Goal: Task Accomplishment & Management: Manage account settings

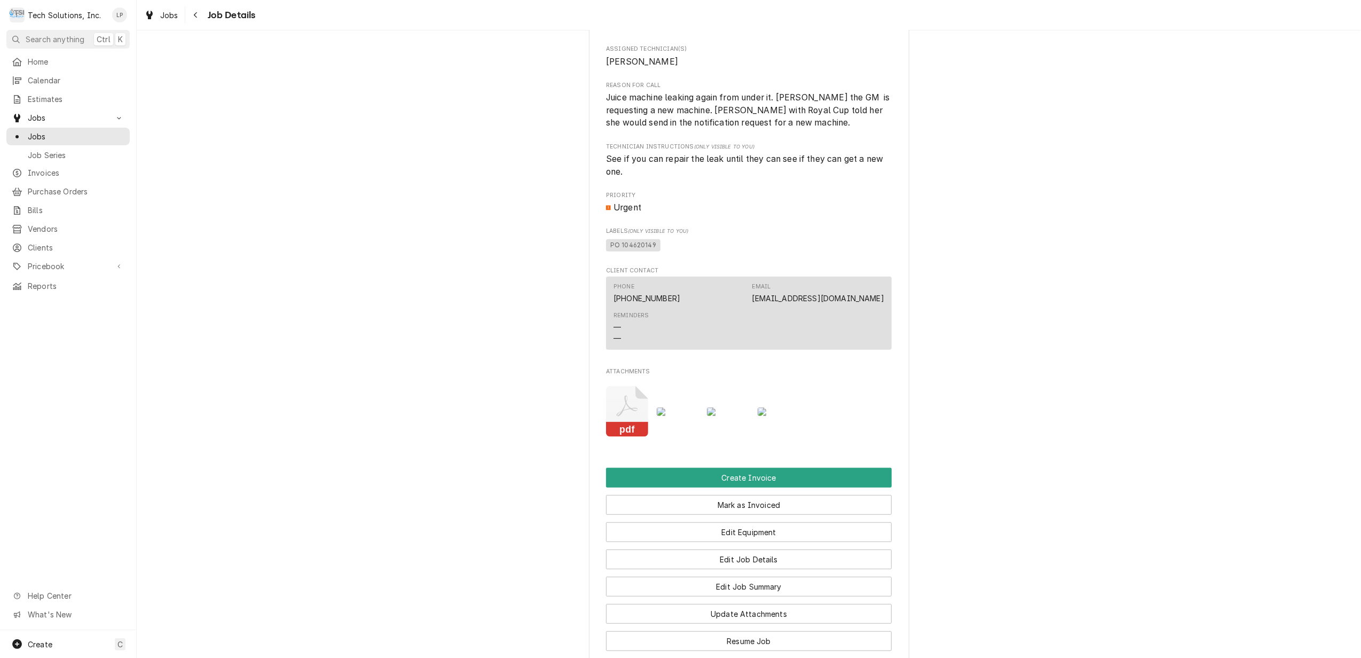
scroll to position [783, 0]
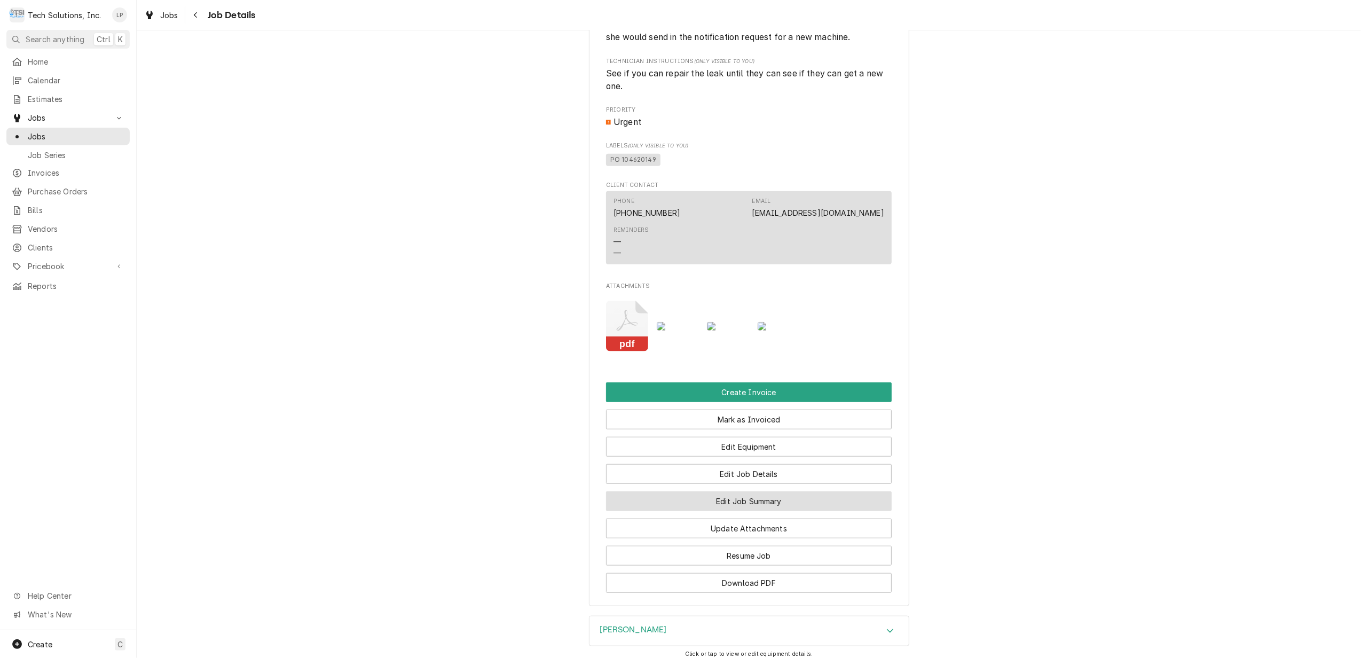
click at [770, 506] on button "Edit Job Summary" at bounding box center [749, 501] width 286 height 20
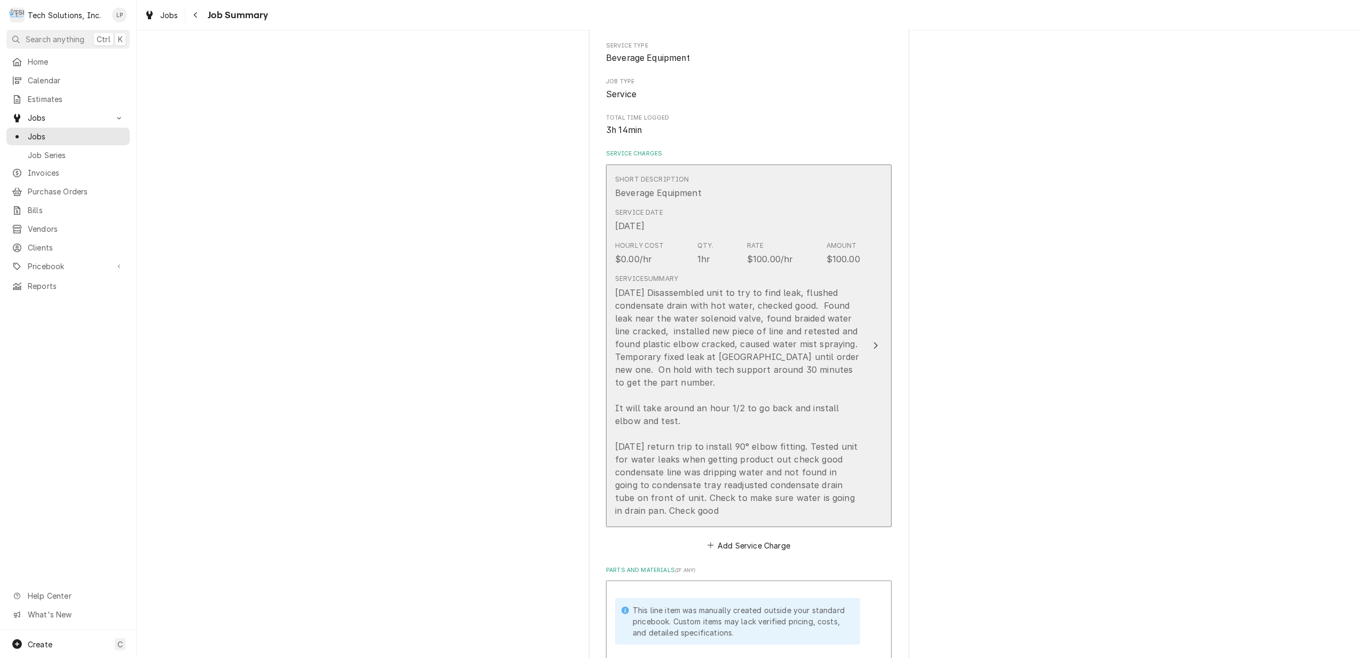
scroll to position [214, 0]
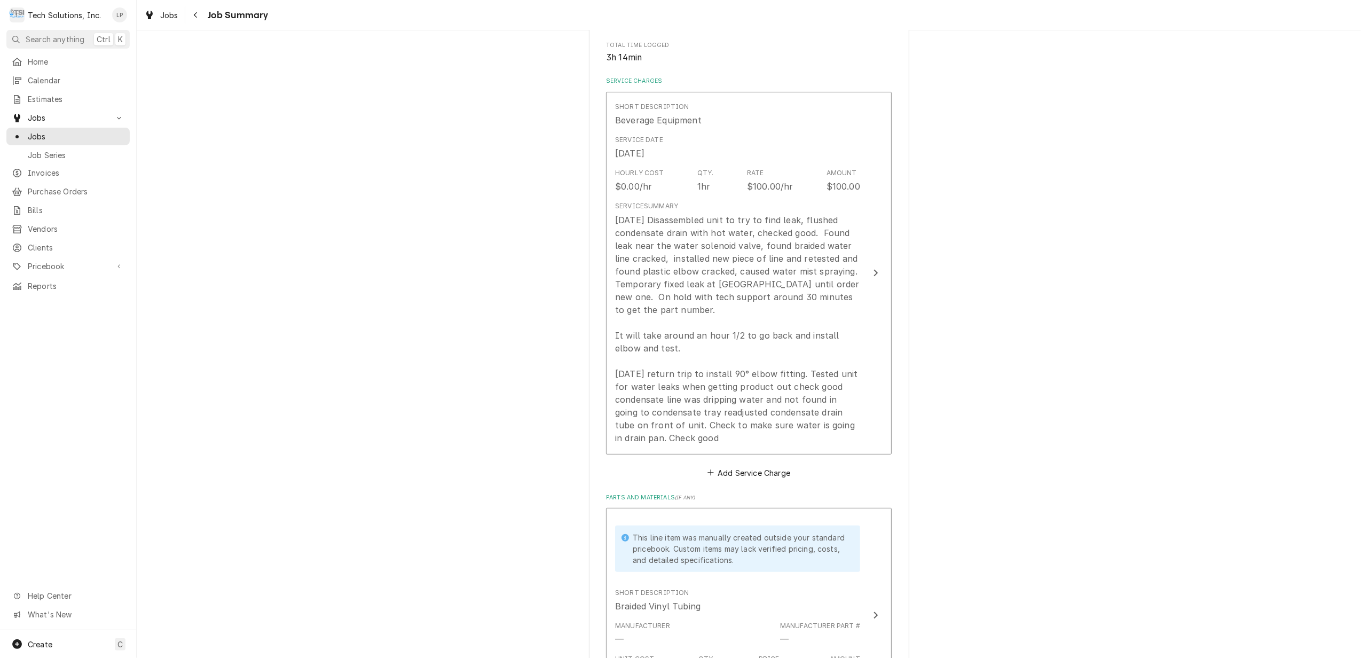
click at [1039, 443] on div "Royal Cup Coffee 1161727 [GEOGRAPHIC_DATA] [GEOGRAPHIC_DATA] / [STREET_ADDRESS]…" at bounding box center [749, 658] width 1224 height 1660
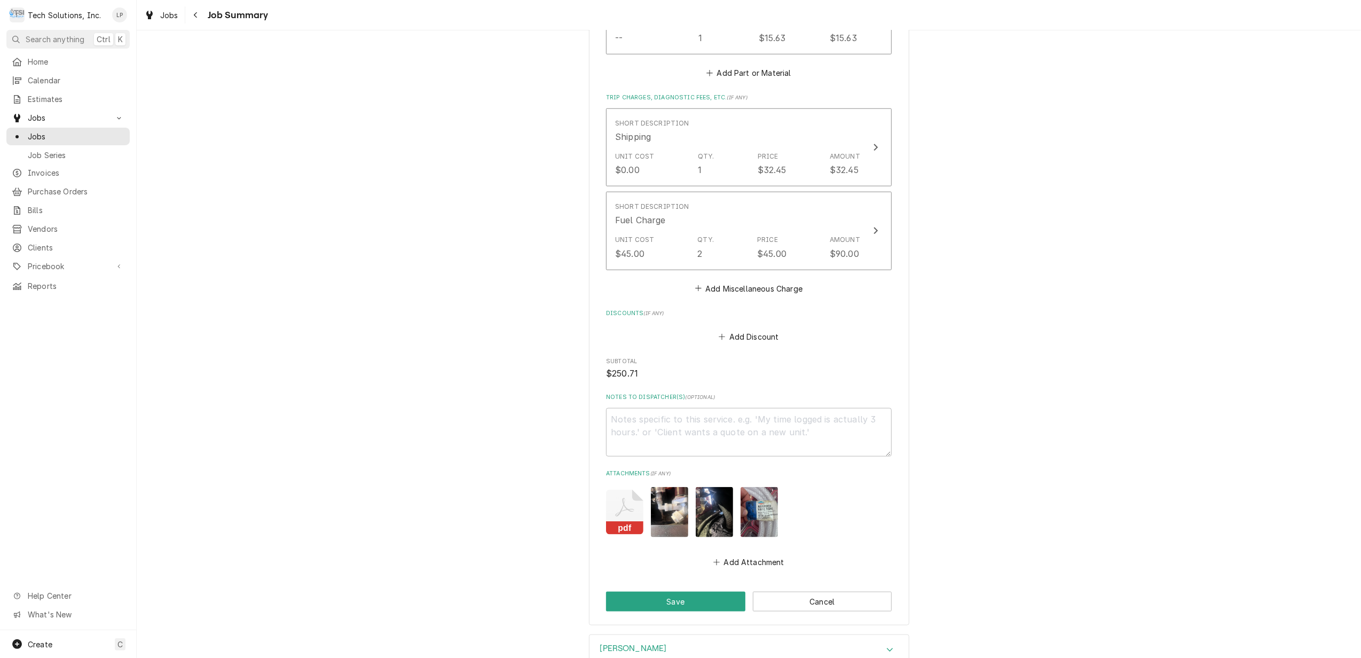
scroll to position [1149, 0]
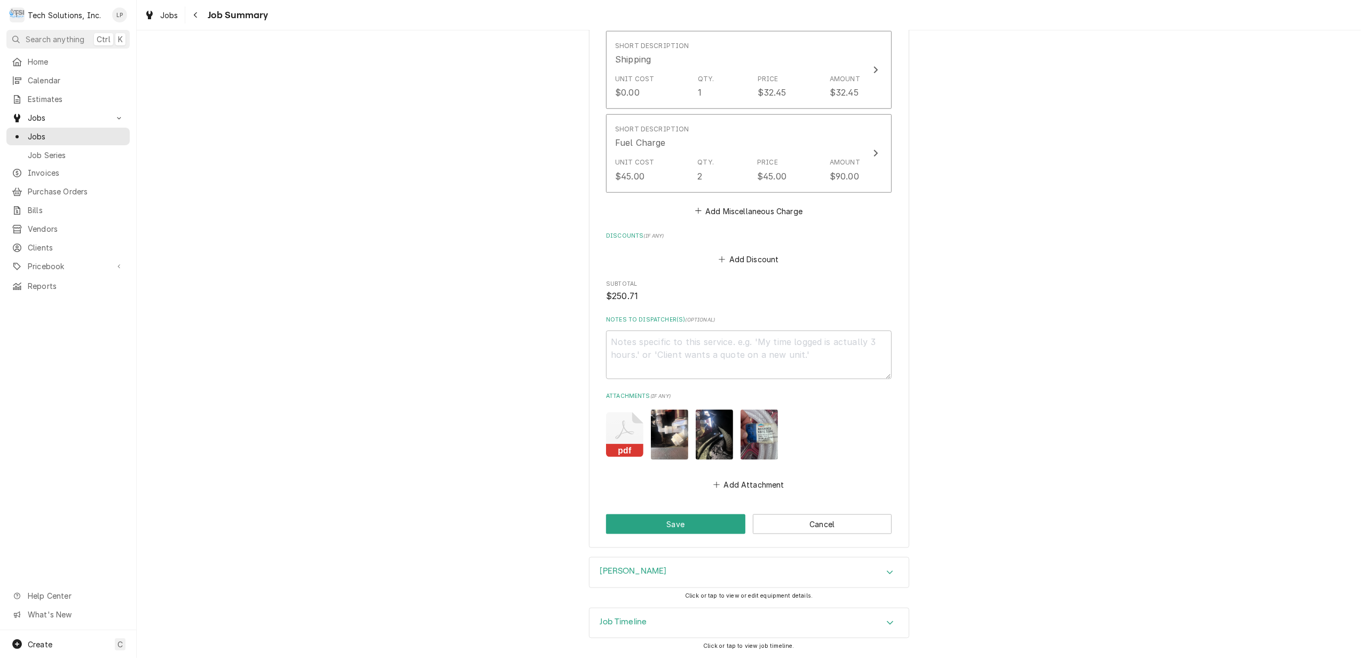
click at [887, 621] on icon "Accordion Header" at bounding box center [890, 623] width 6 height 4
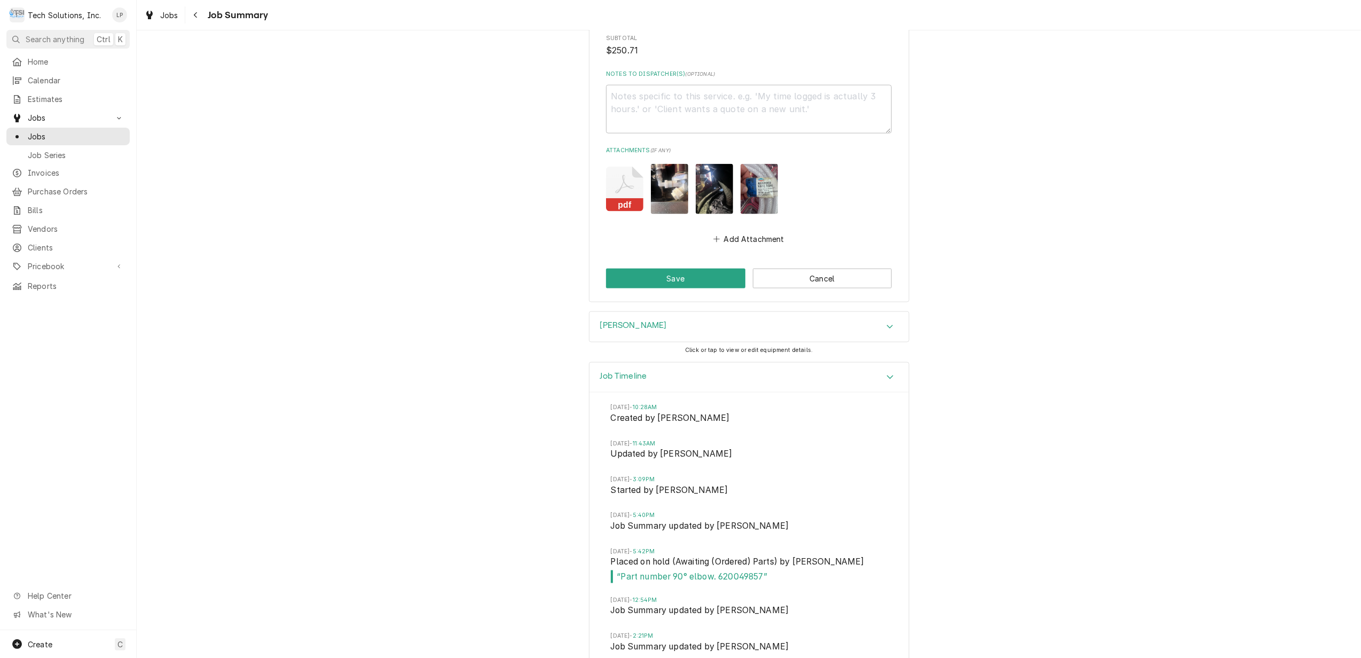
scroll to position [1349, 0]
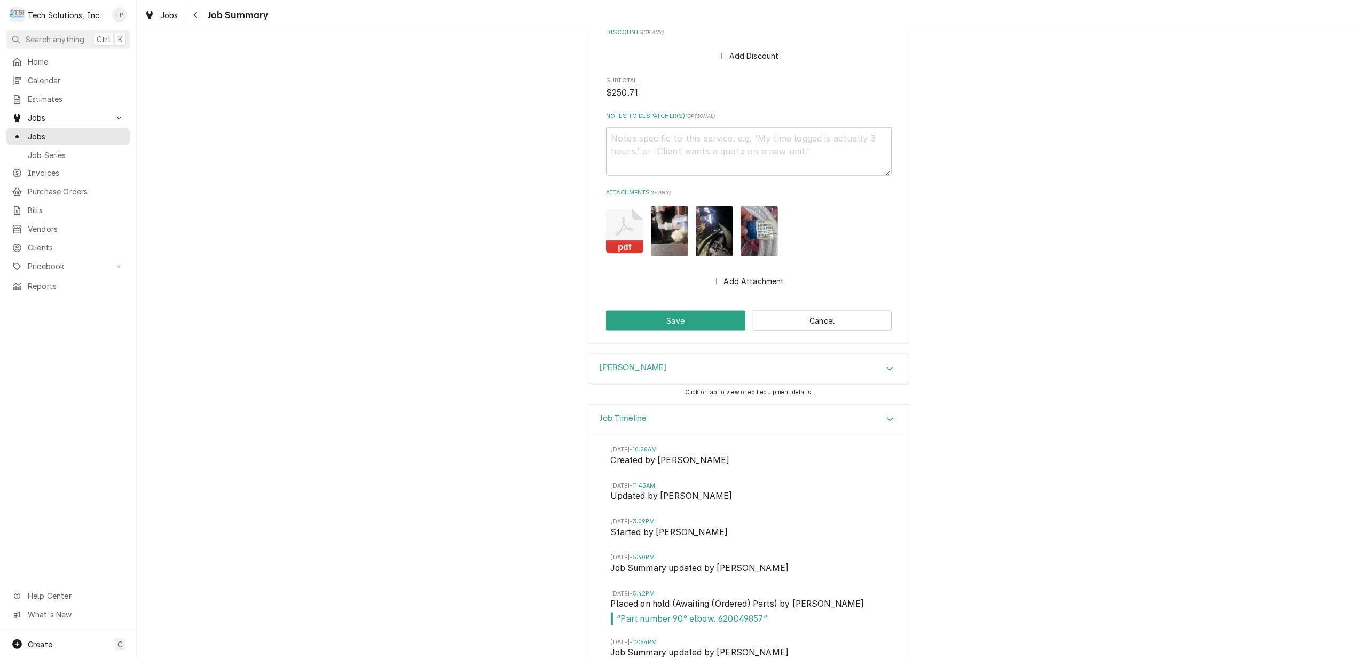
click at [887, 367] on icon "Accordion Header" at bounding box center [889, 369] width 7 height 9
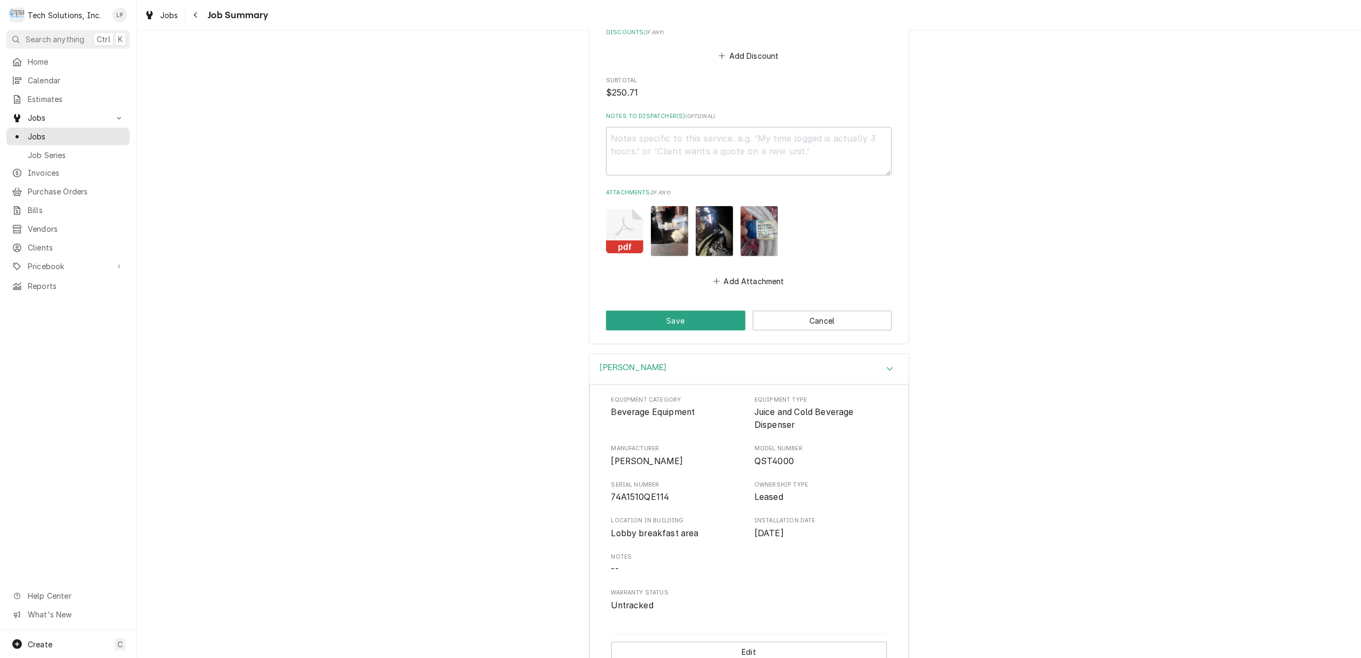
click at [970, 428] on div "CORNELIUS Equipment Category Beverage Equipment Equipment Type Juice and Cold B…" at bounding box center [749, 517] width 1224 height 328
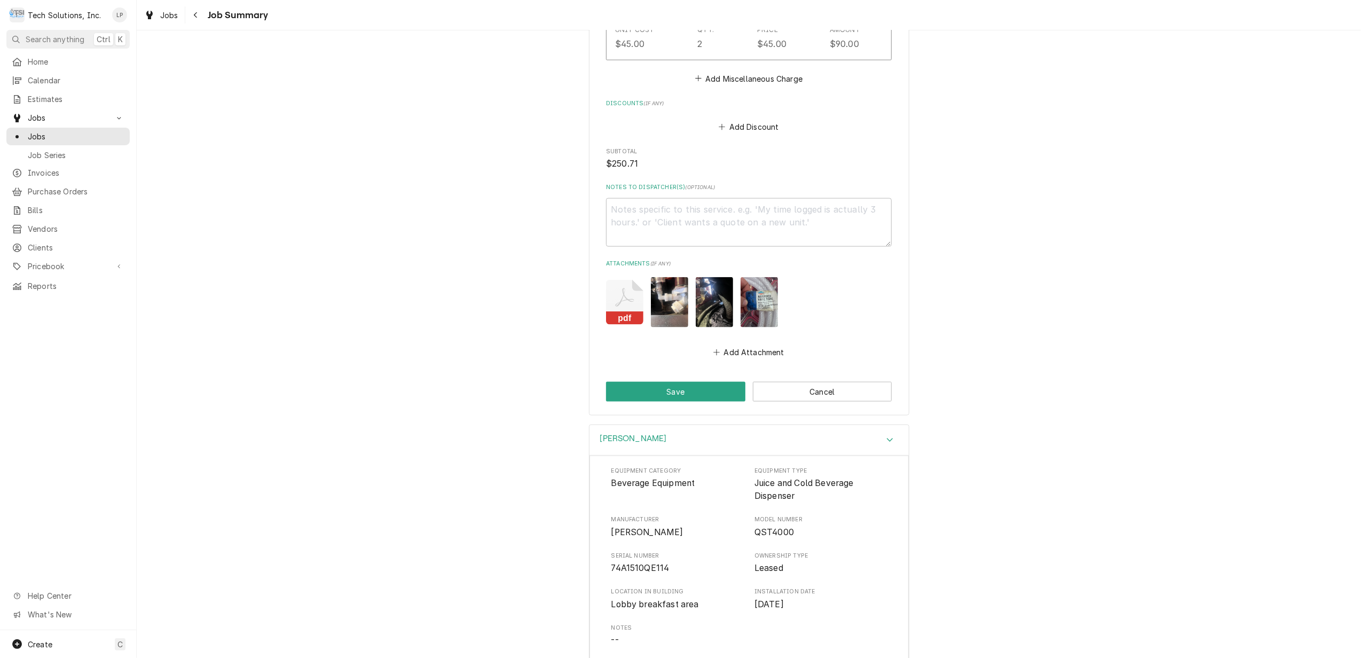
scroll to position [1207, 0]
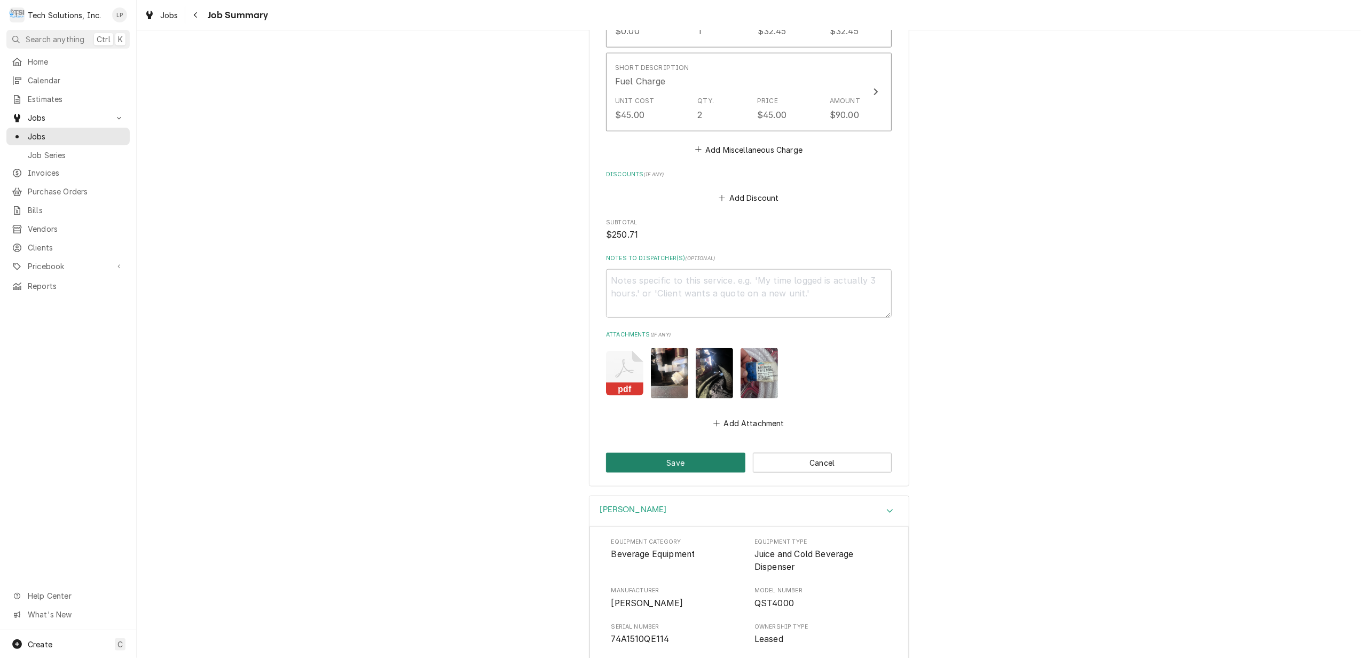
click at [699, 468] on button "Save" at bounding box center [675, 463] width 139 height 20
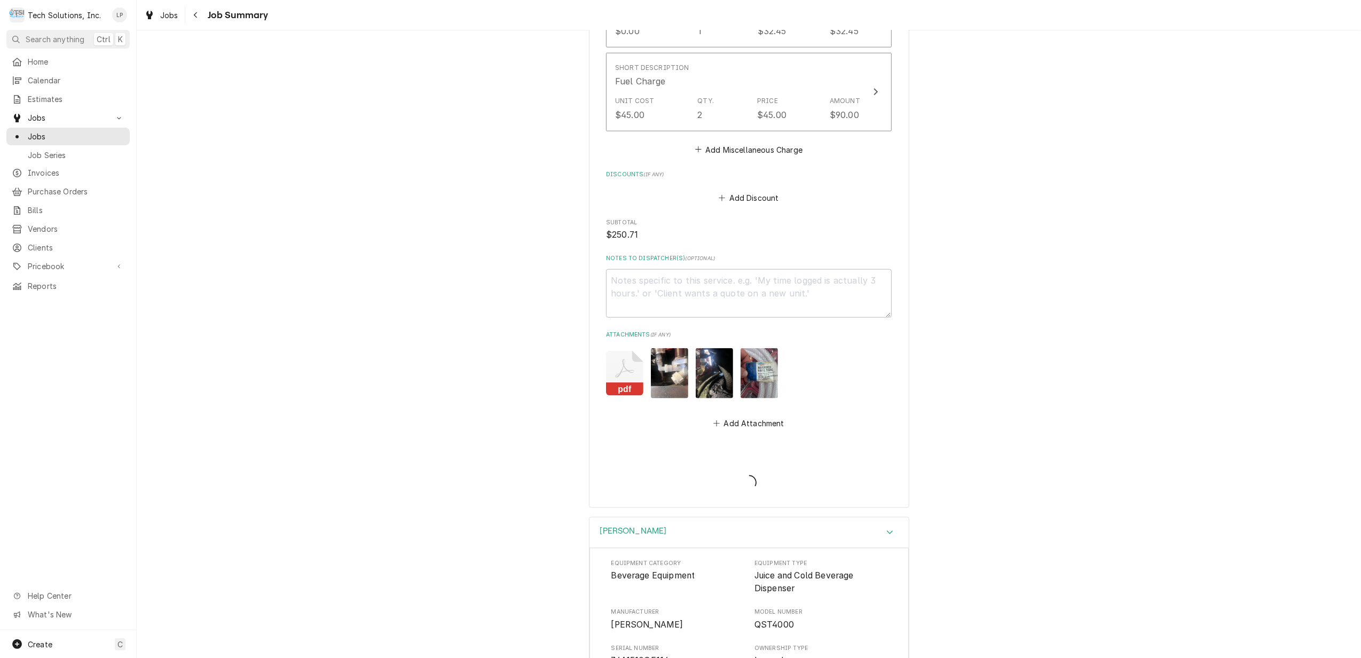
type textarea "x"
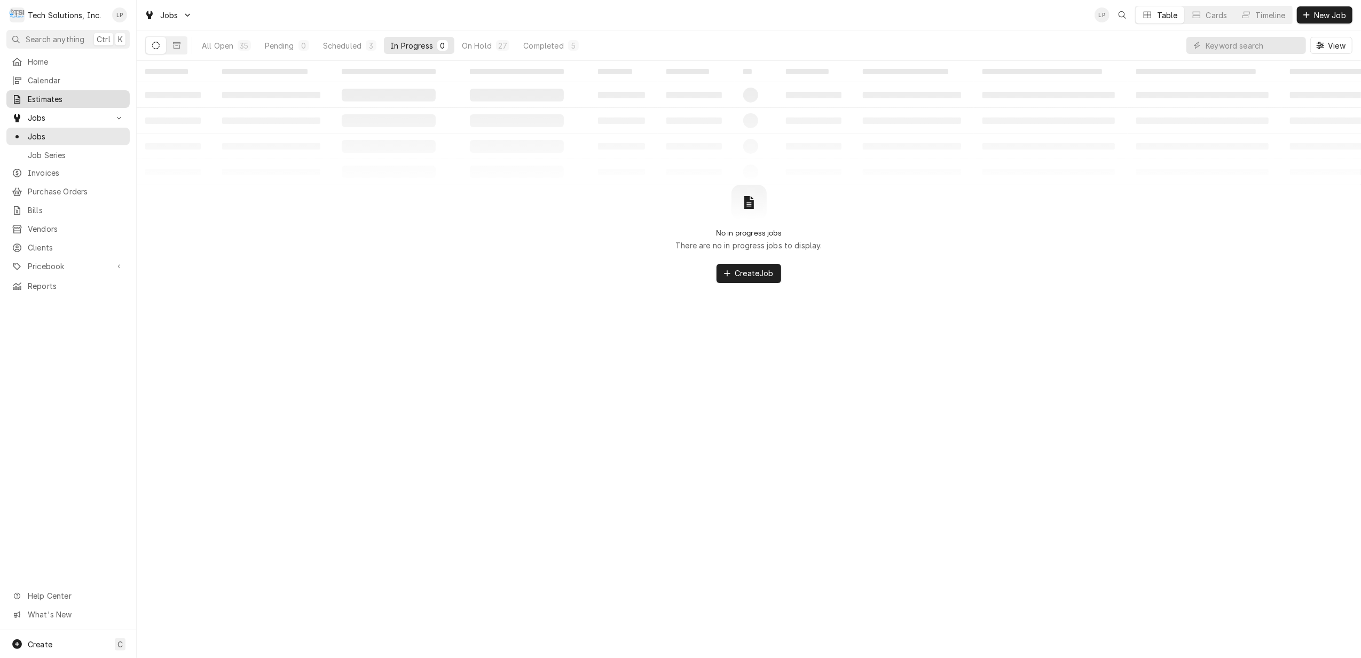
click at [37, 94] on span "Estimates" at bounding box center [76, 98] width 97 height 11
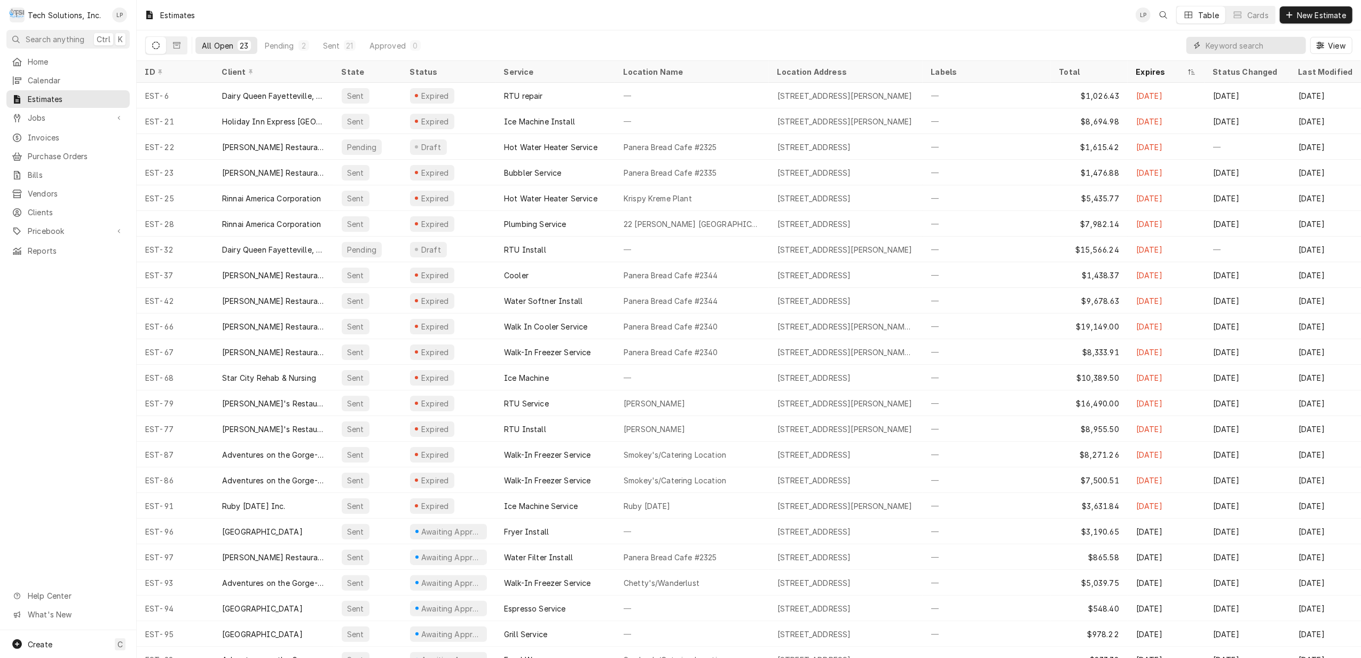
click at [1231, 49] on input "Dynamic Content Wrapper" at bounding box center [1253, 45] width 95 height 17
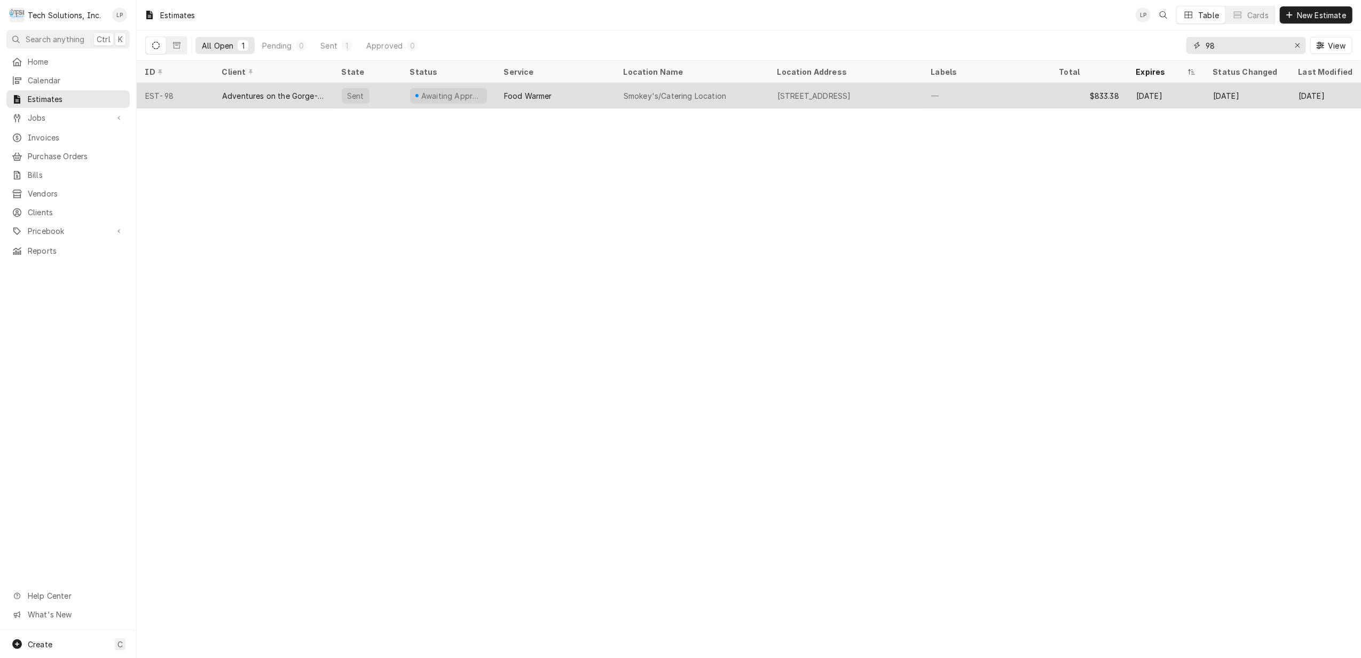
type input "98"
click at [564, 91] on div "Food Warmer" at bounding box center [555, 96] width 120 height 26
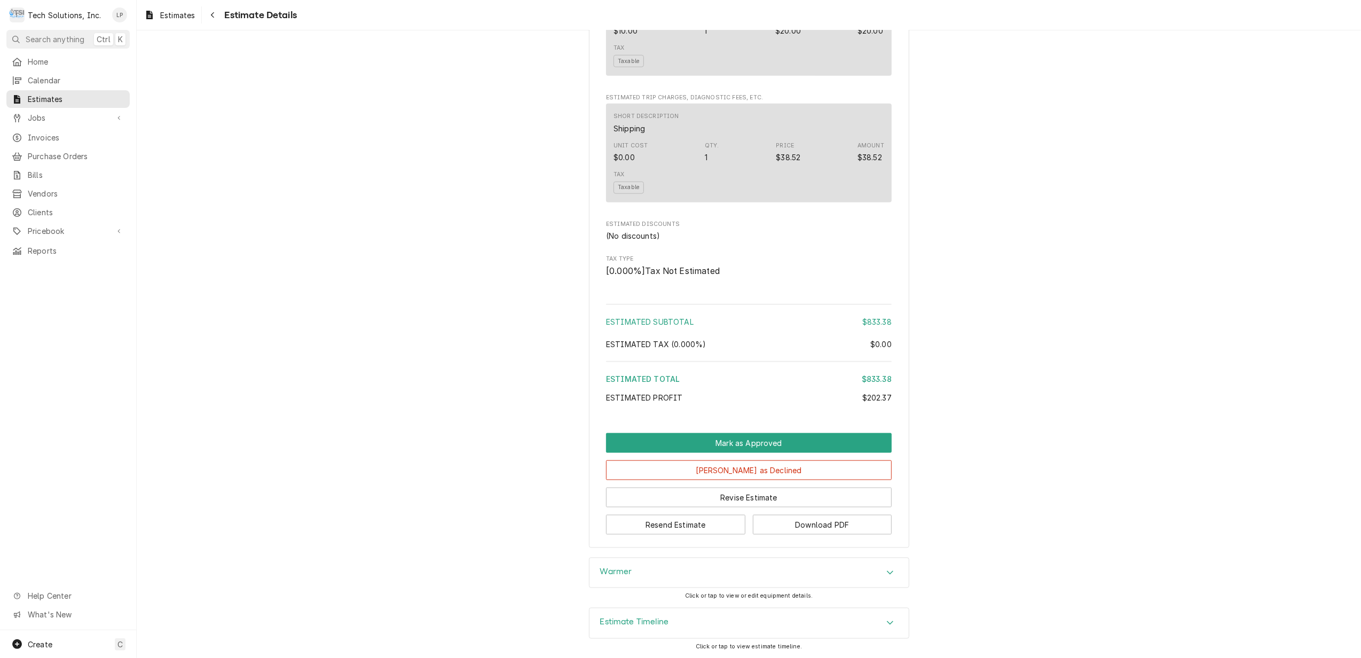
scroll to position [1184, 0]
click at [777, 441] on button "Mark as Approved" at bounding box center [749, 443] width 286 height 20
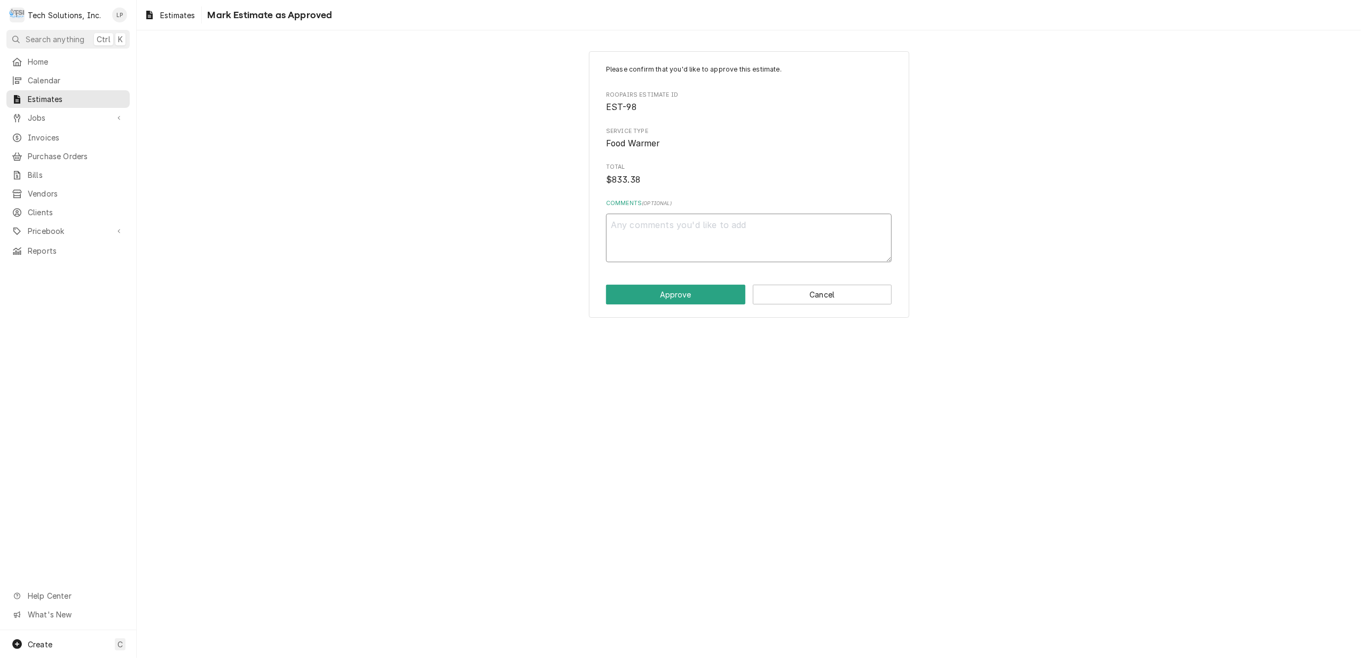
click at [683, 237] on textarea "Comments ( optional )" at bounding box center [749, 238] width 286 height 49
type textarea "x"
type textarea "B"
type textarea "x"
type textarea "Br"
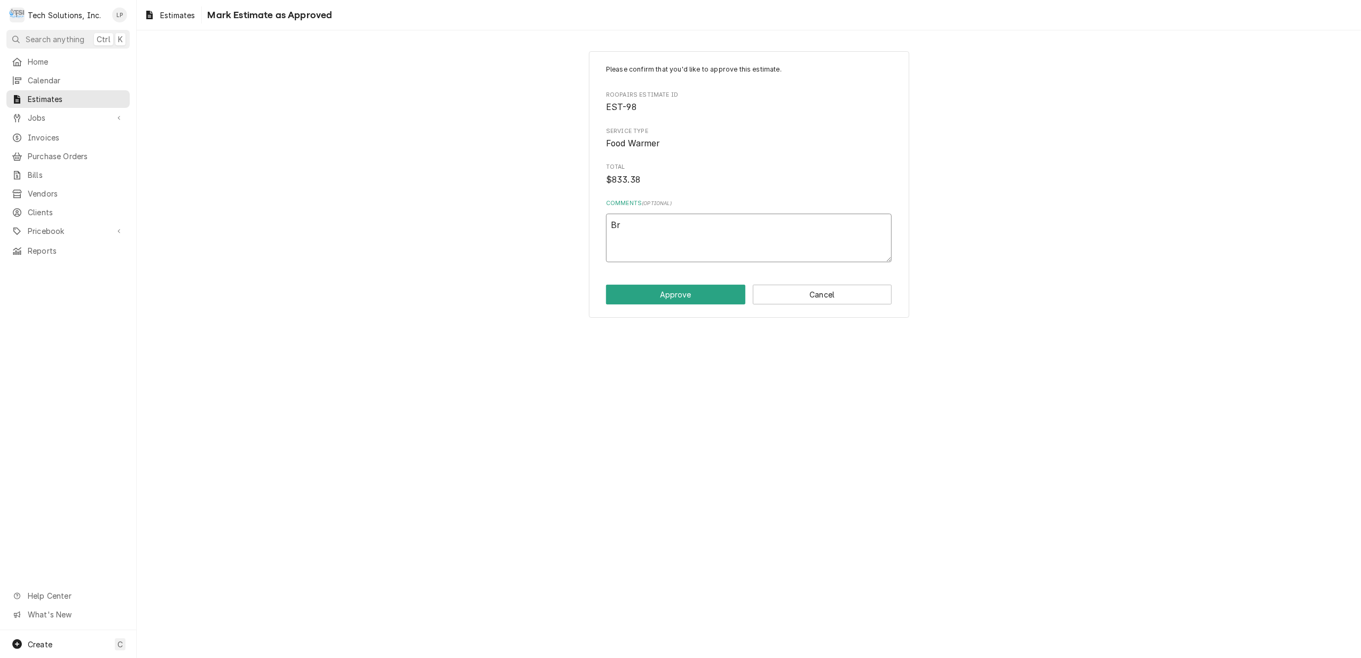
type textarea "x"
type textarea "Bri"
type textarea "x"
type textarea "Bria"
type textarea "x"
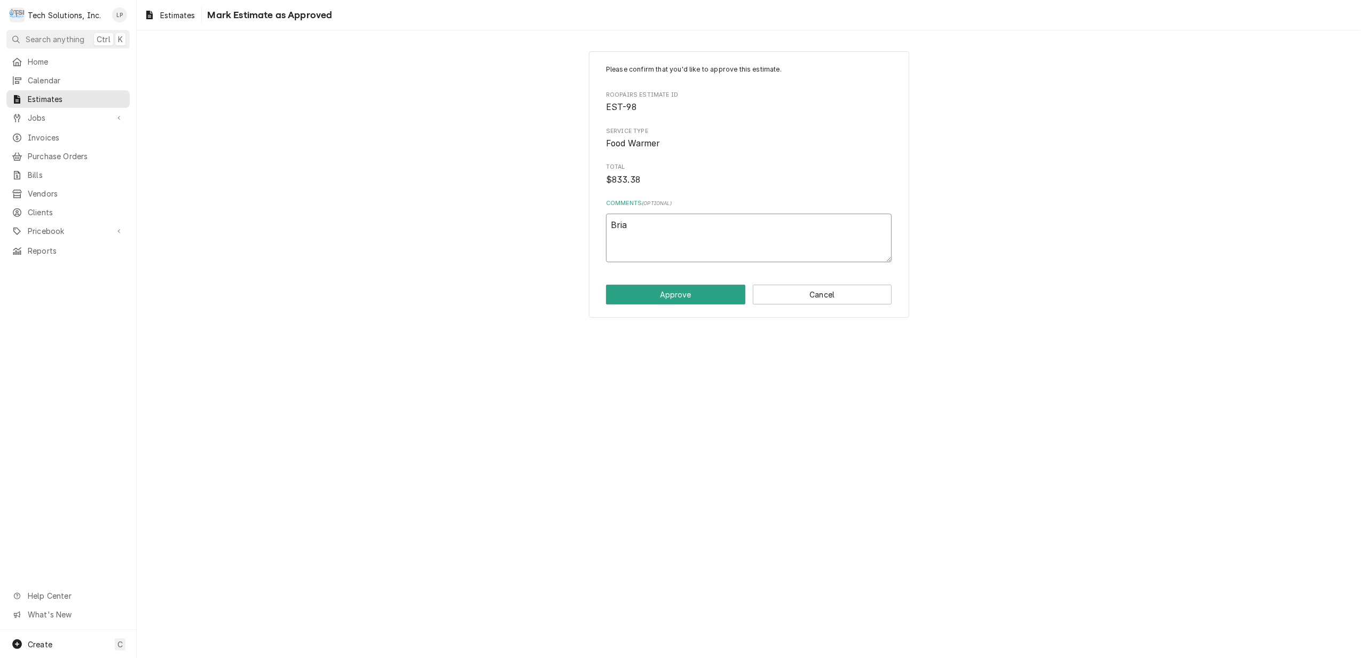
type textarea "Brian"
type textarea "x"
type textarea "Brian"
type textarea "x"
type textarea "Brian C"
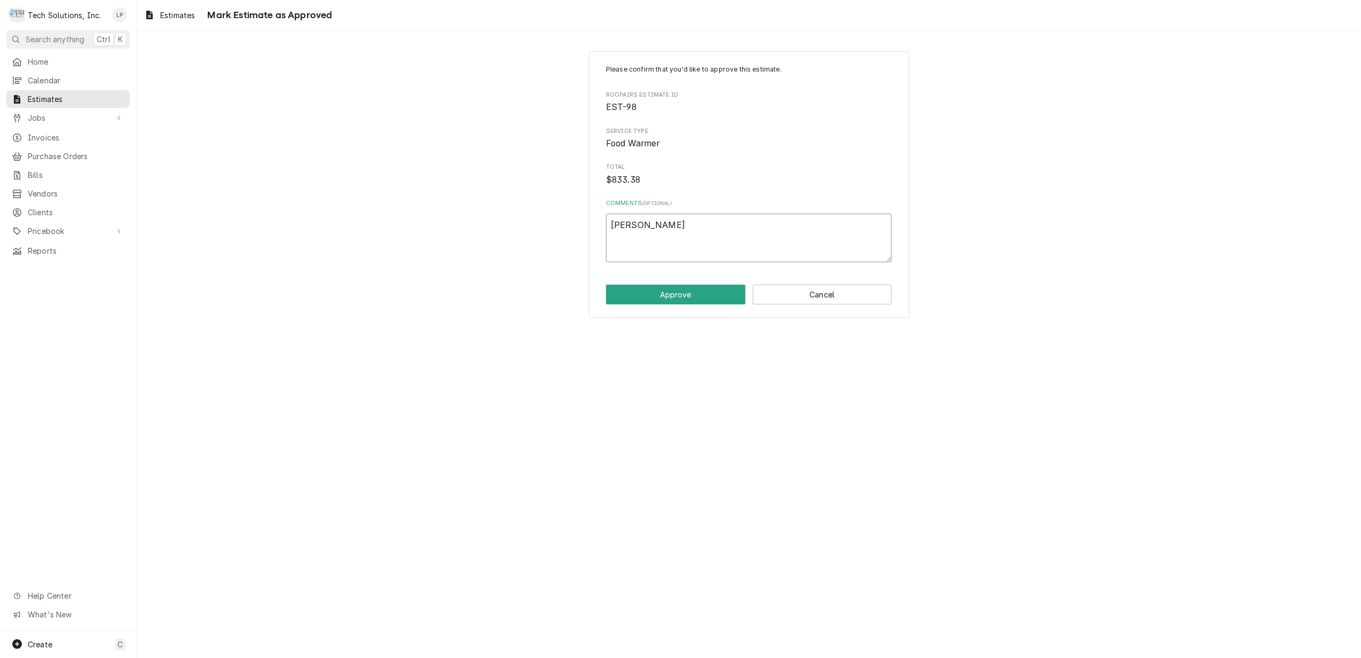
type textarea "x"
type textarea "Brian Ca"
type textarea "x"
type textarea "Brian Cam"
type textarea "x"
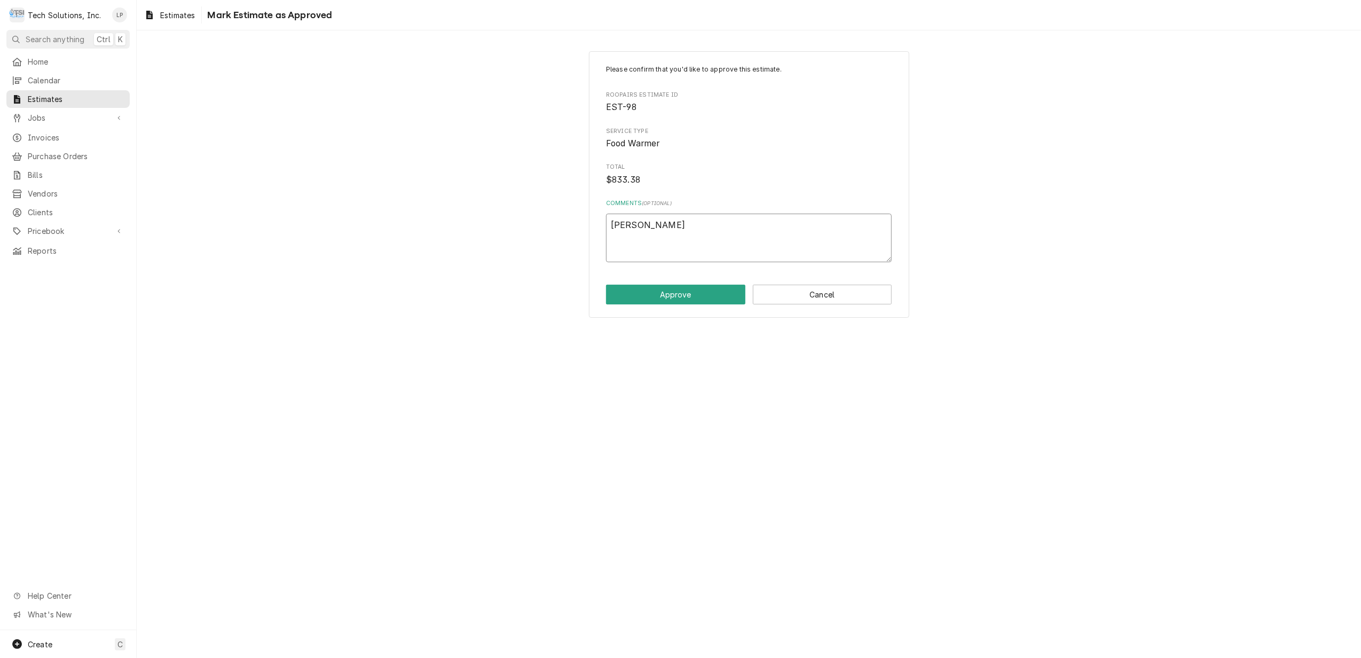
type textarea "Brian Camp"
type textarea "x"
type textarea "Brian Campb"
type textarea "x"
type textarea "Brian Campbe"
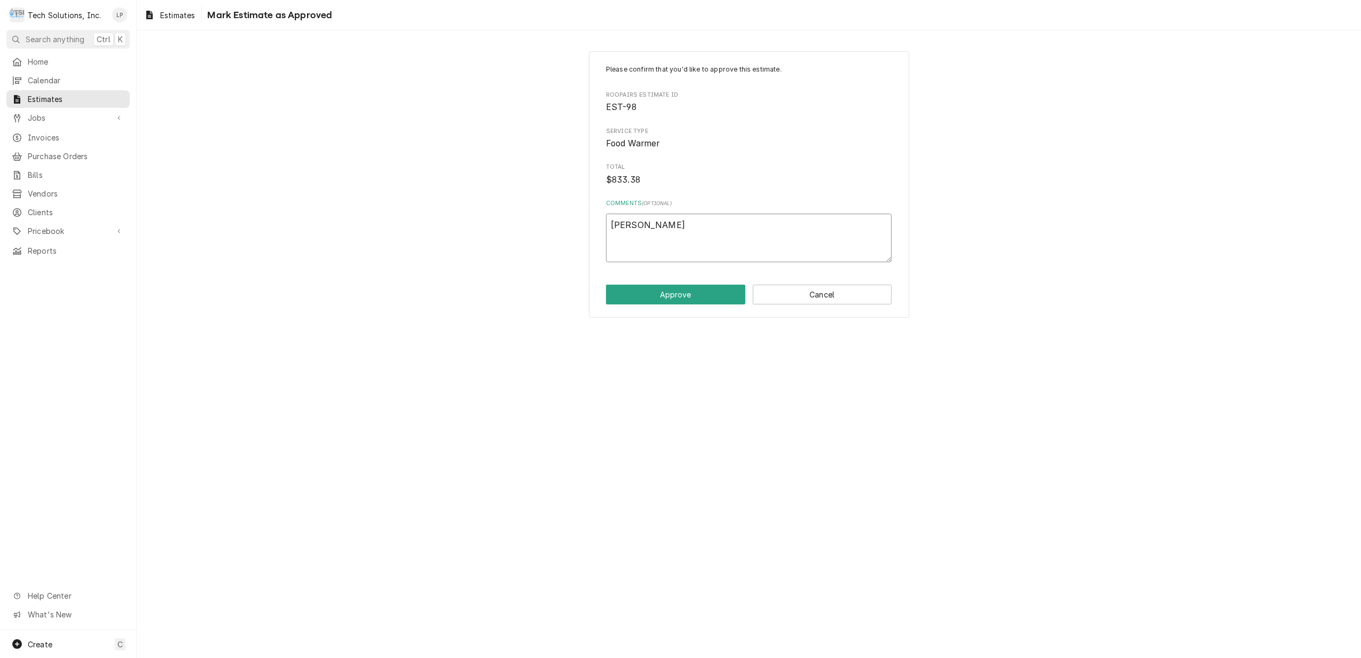
type textarea "x"
type textarea "Brian Campbel"
type textarea "x"
type textarea "Brian Campbell"
type textarea "x"
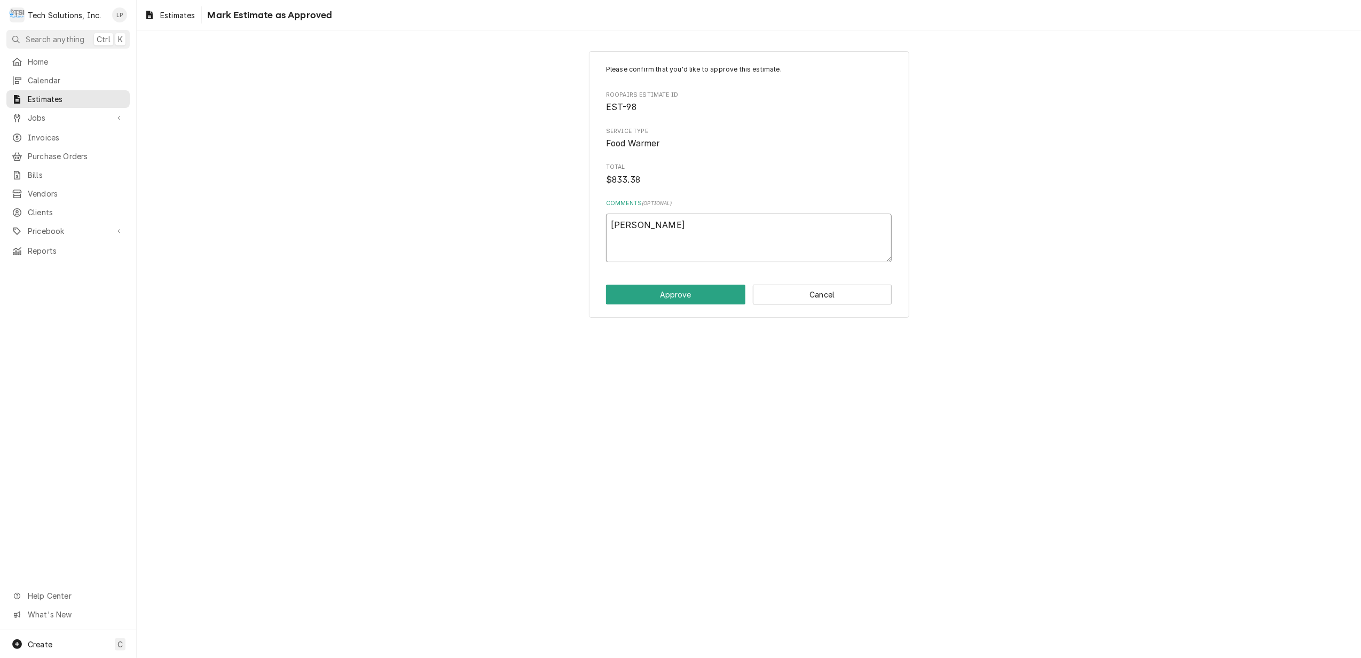
type textarea "Brian Campbell"
type textarea "x"
type textarea "Brian Campbell a"
type textarea "x"
type textarea "Brian Campbell ap"
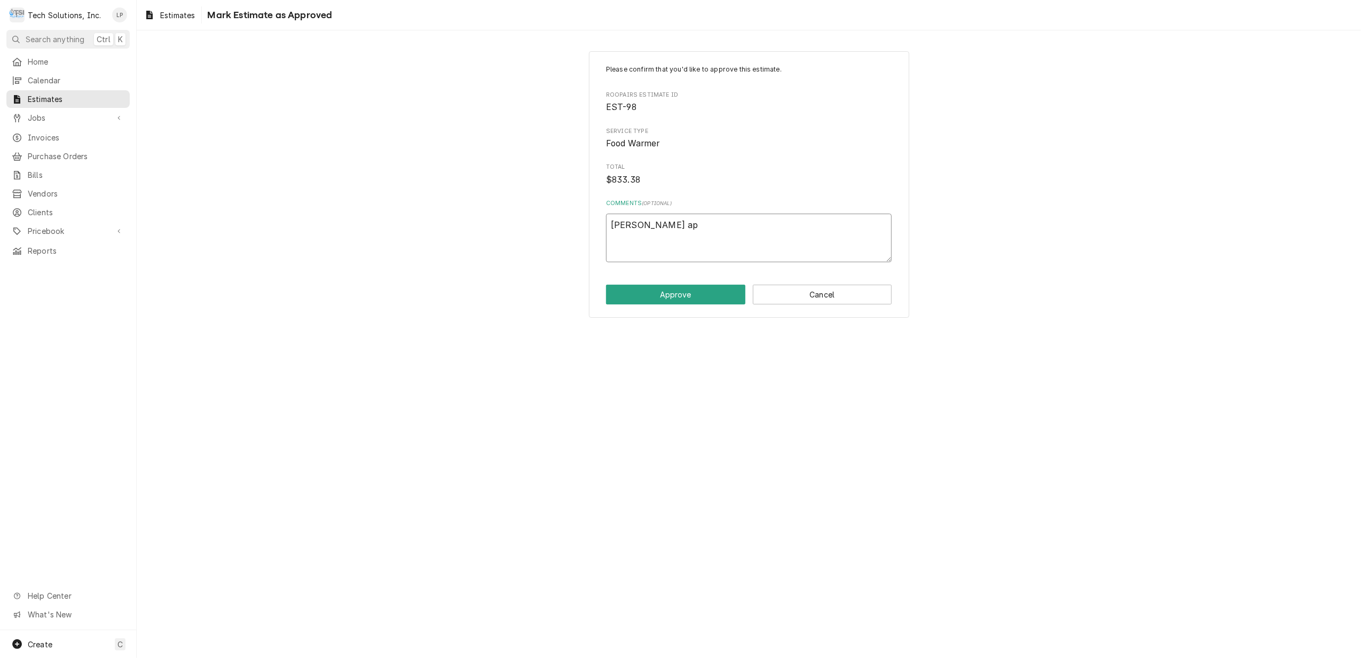
type textarea "x"
type textarea "Brian Campbell app"
type textarea "x"
type textarea "Brian Campbell appr"
type textarea "x"
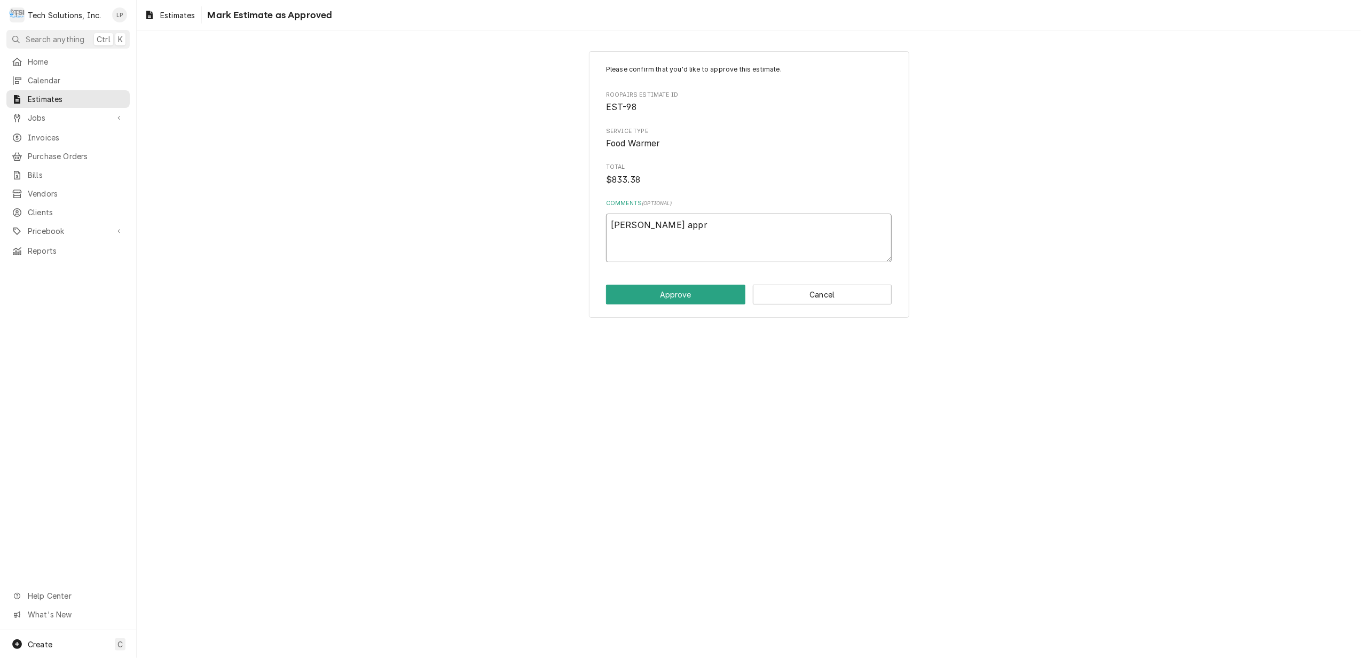
type textarea "Brian Campbell appro"
type textarea "x"
type textarea "Brian Campbell approv"
type textarea "x"
type textarea "Brian Campbell approve"
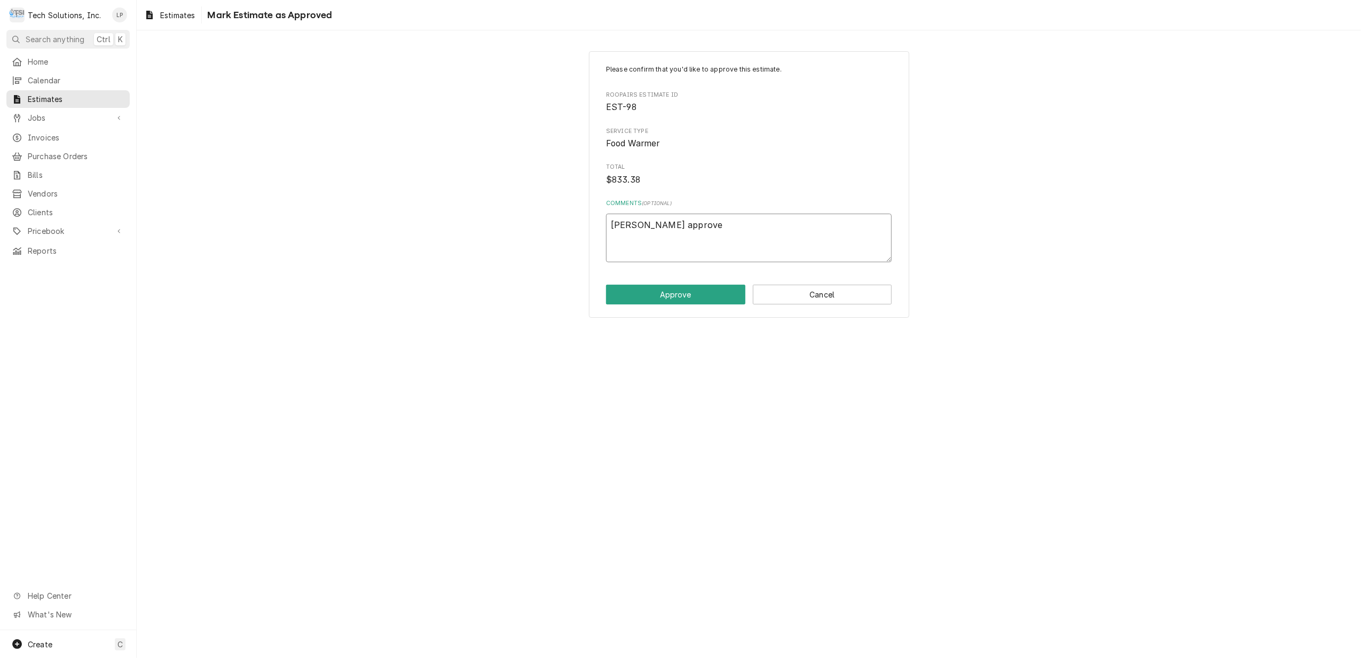
type textarea "x"
type textarea "Brian Campbell approved"
type textarea "x"
type textarea "Brian Campbell approved"
type textarea "x"
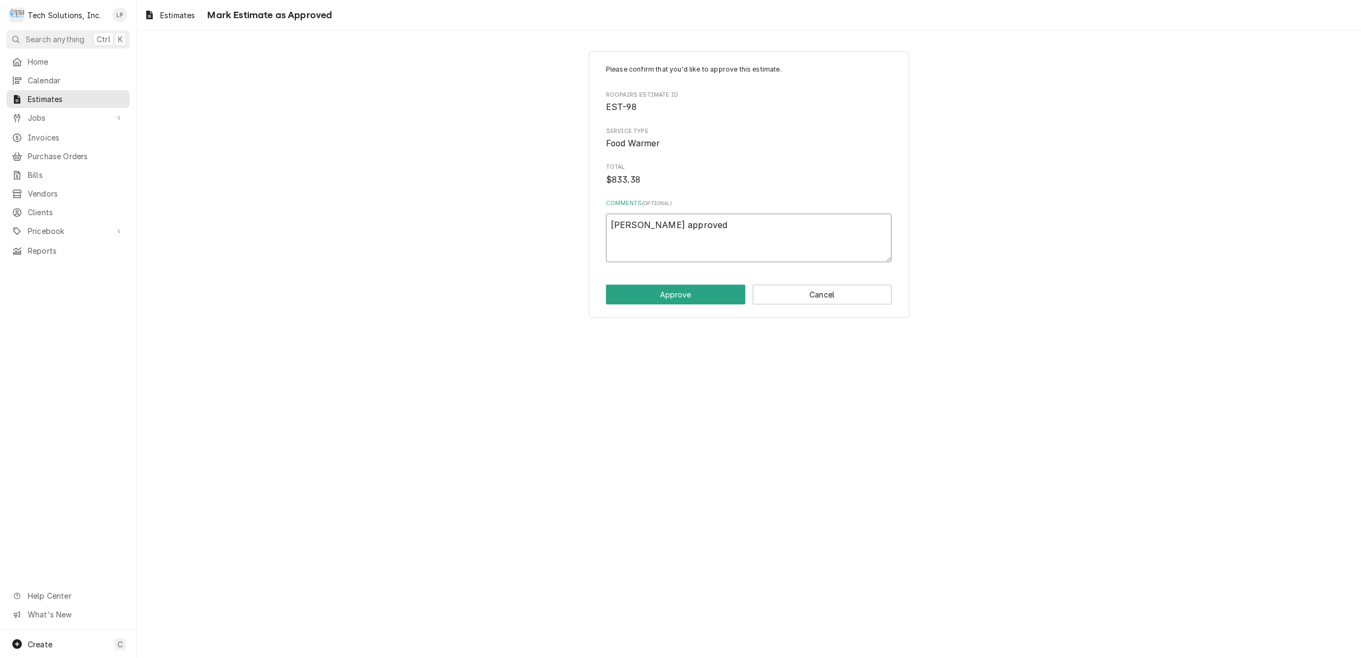
type textarea "Brian Campbell approved w"
type textarea "x"
type textarea "Brian Campbell approved wi"
type textarea "x"
type textarea "Brian Campbell approved wit"
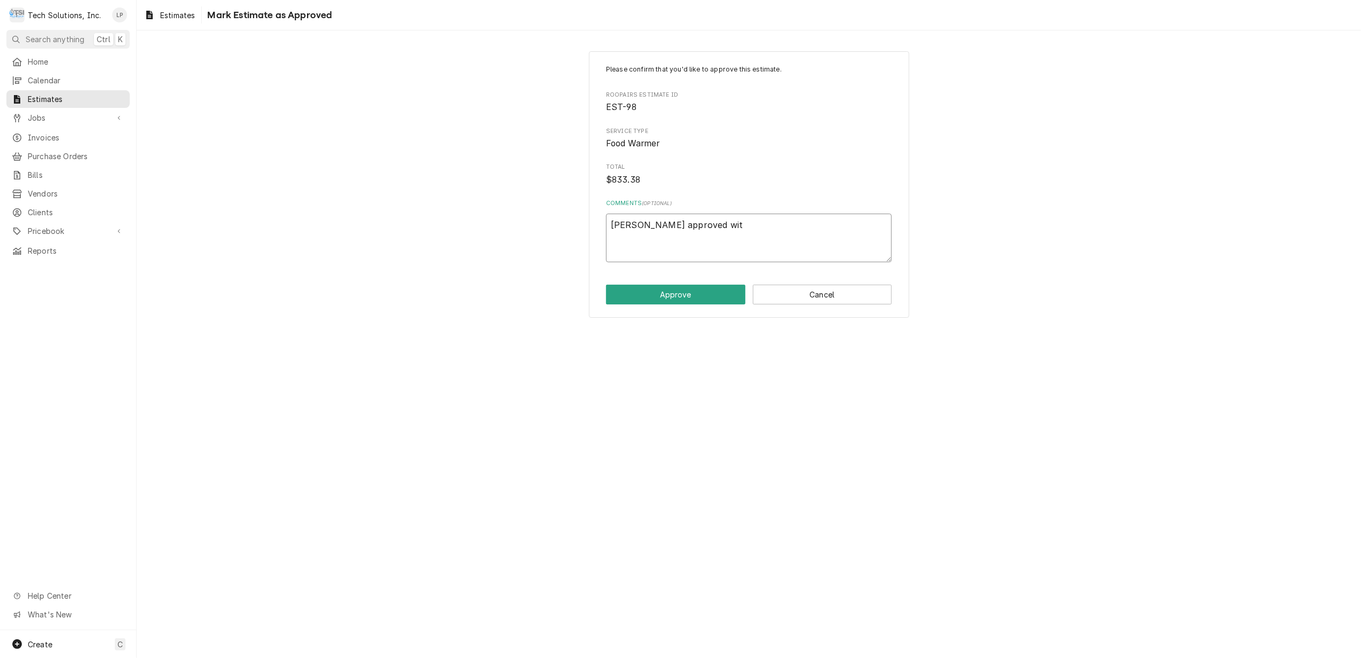
type textarea "x"
type textarea "Brian Campbell approved with"
type textarea "x"
type textarea "Brian Campbell approved with"
type textarea "x"
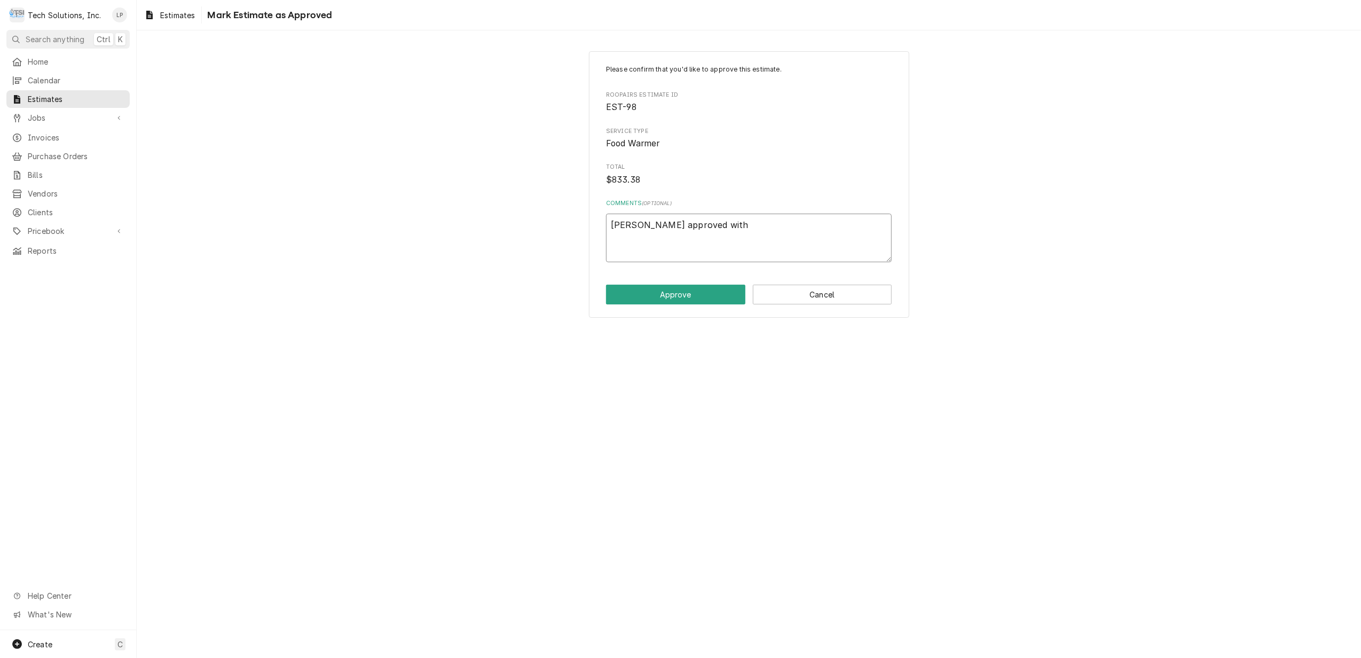
type textarea "Brian Campbell approved with J"
type textarea "x"
type textarea "Brian Campbell approved with Jo"
type textarea "x"
type textarea "Brian Campbell approved with Joe"
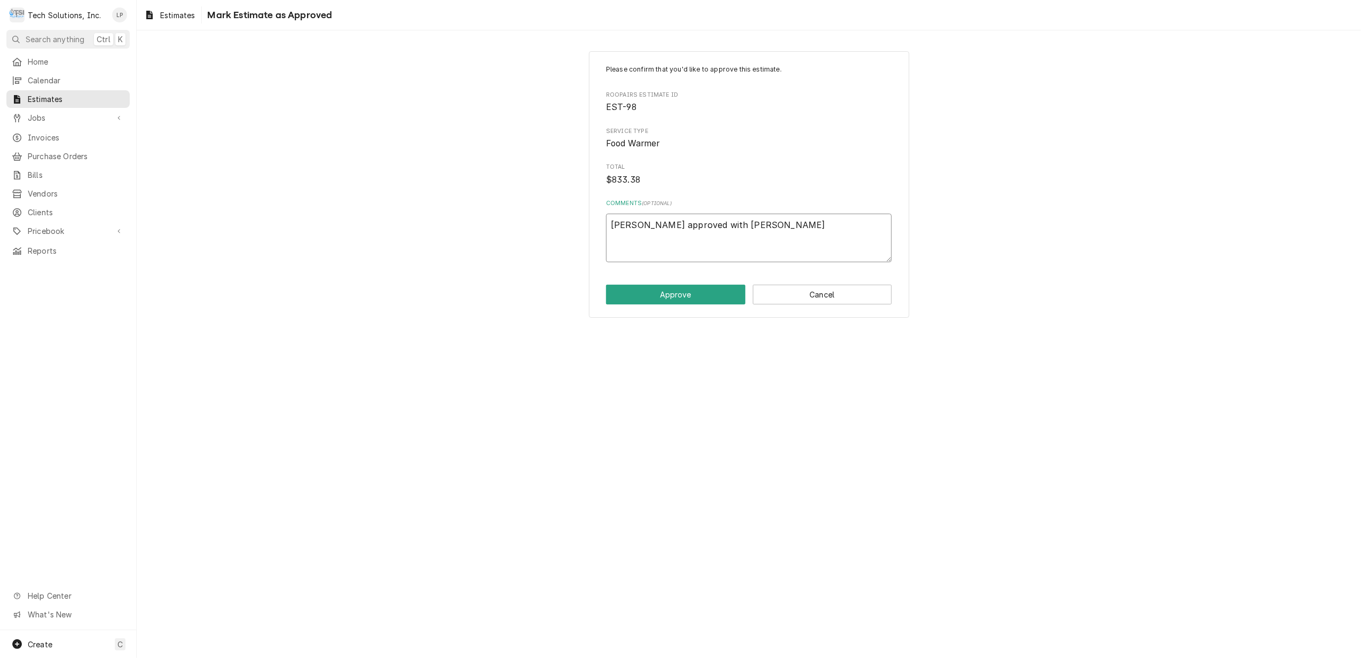
type textarea "x"
type textarea "Brian Campbell approved with Joe"
type textarea "x"
type textarea "Brian Campbell approved with Joe o"
type textarea "x"
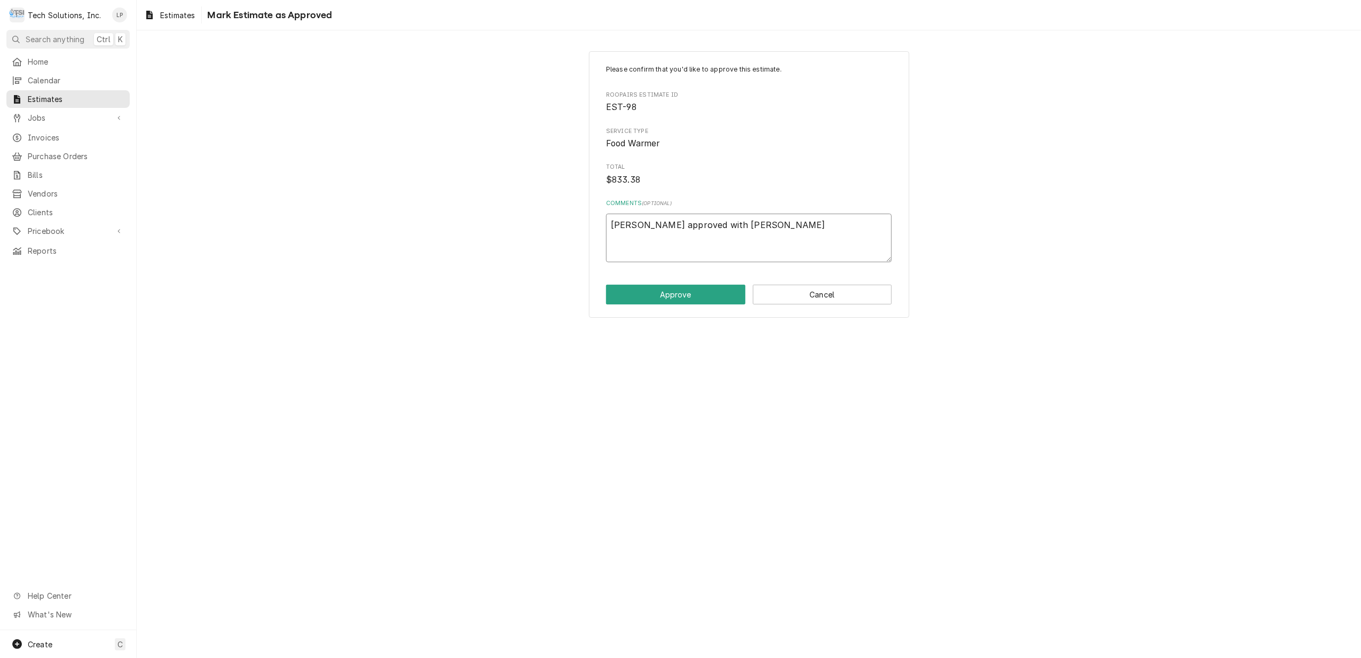
type textarea "Brian Campbell approved with Joe on"
type textarea "x"
type textarea "Brian Campbell approved with Joe on"
type textarea "x"
type textarea "Brian Campbell approved with Joe on 8"
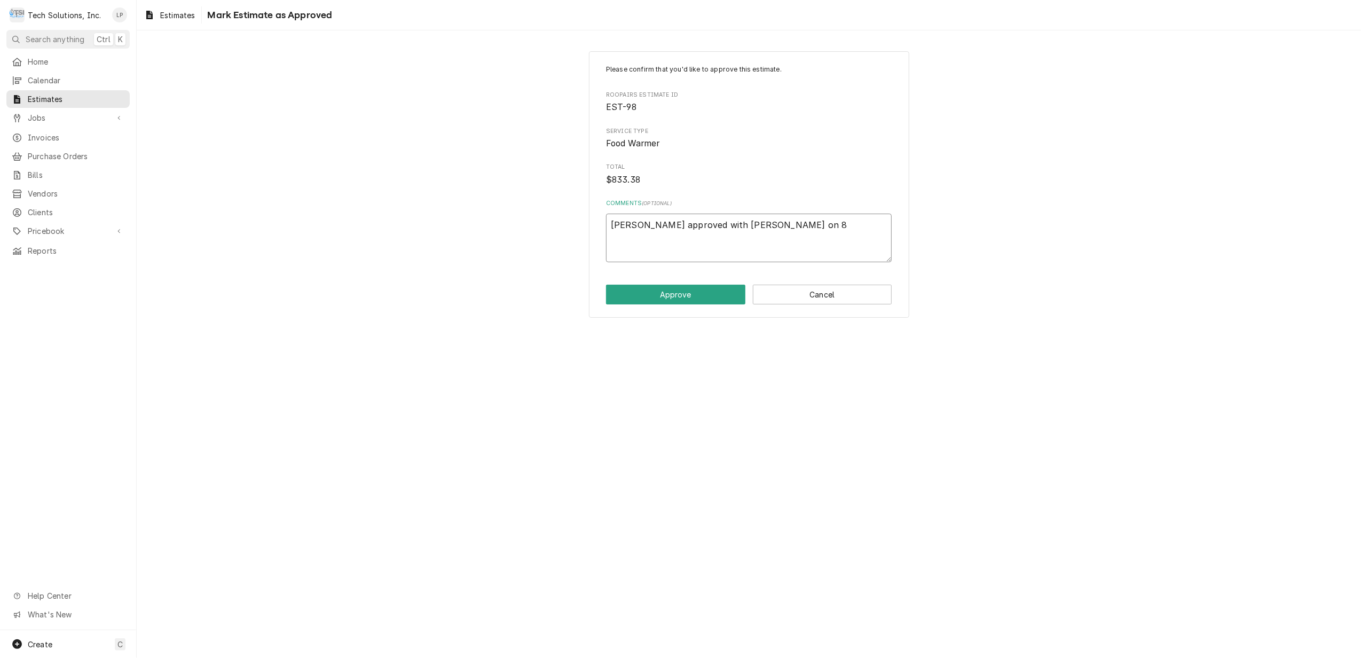
type textarea "x"
type textarea "Brian Campbell approved with Joe on 8/"
type textarea "x"
type textarea "Brian Campbell approved with Joe on 8/1"
type textarea "x"
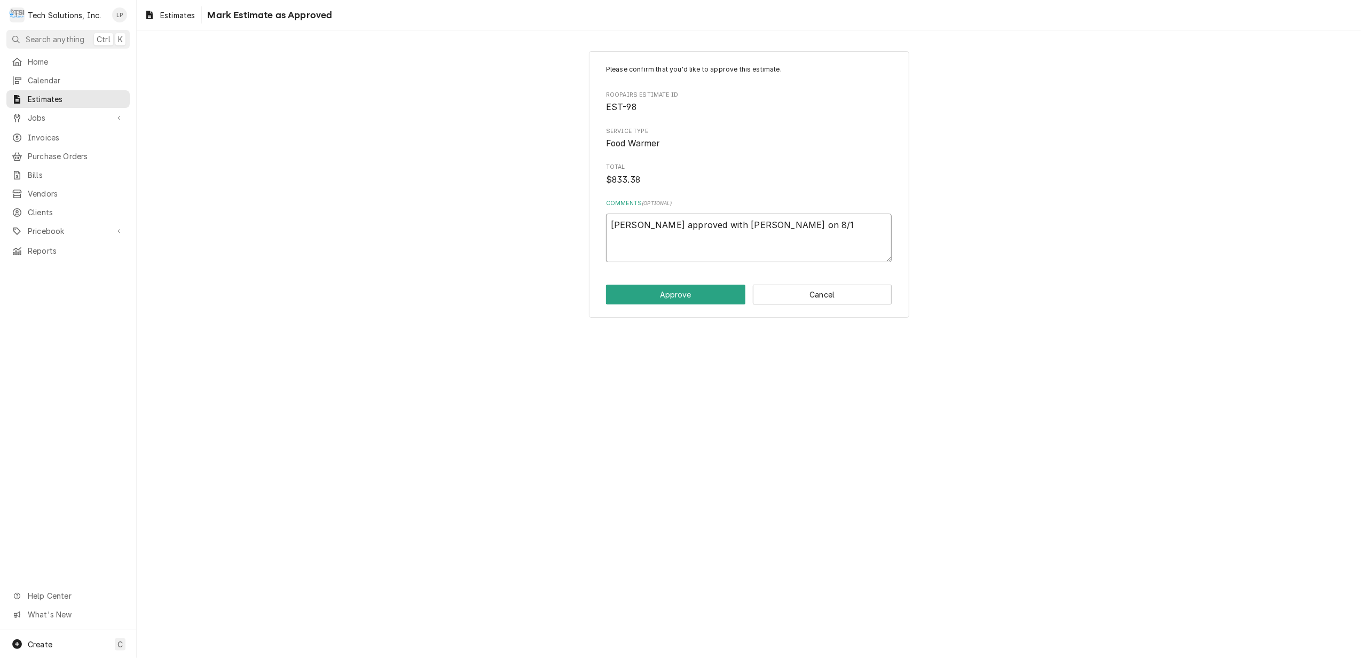
type textarea "Brian Campbell approved with Joe on 8/19"
type textarea "x"
type textarea "Brian Campbell approved with Joe on 8/19/"
type textarea "x"
type textarea "Brian Campbell approved with Joe on 8/19/2"
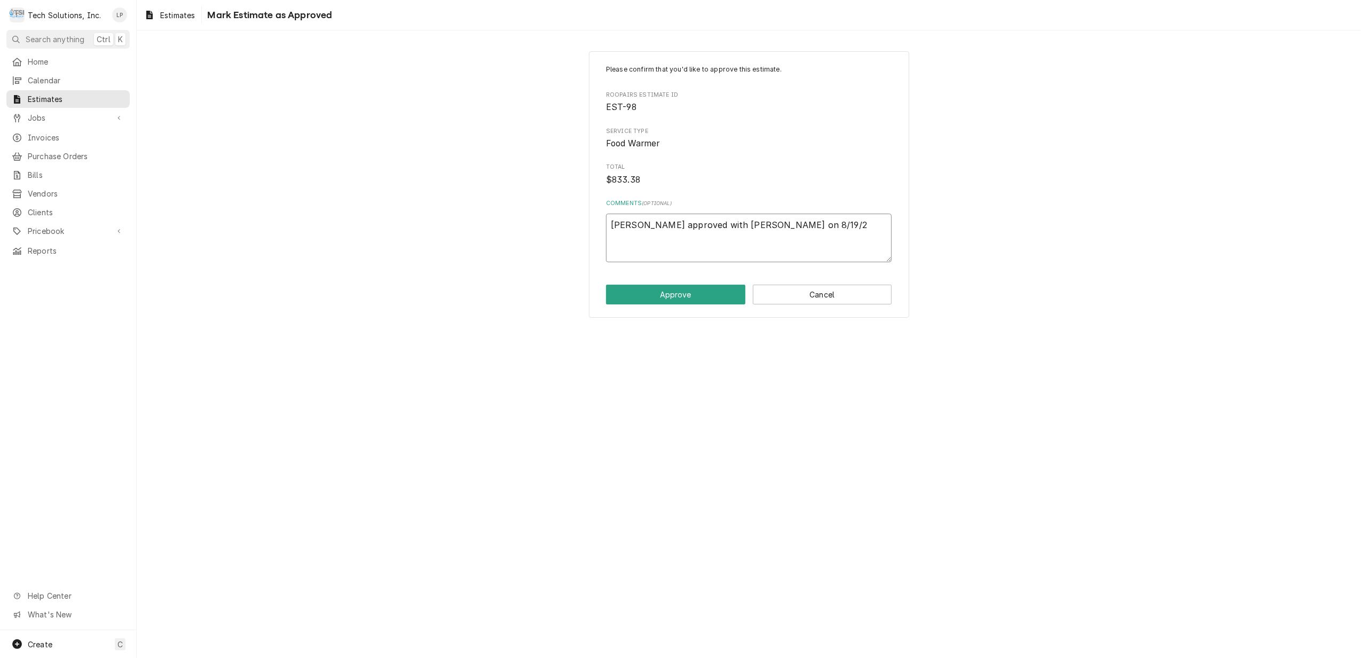
type textarea "x"
type textarea "Brian Campbell approved with Joe on 8/19/25"
click at [687, 294] on button "Approve" at bounding box center [675, 295] width 139 height 20
type textarea "x"
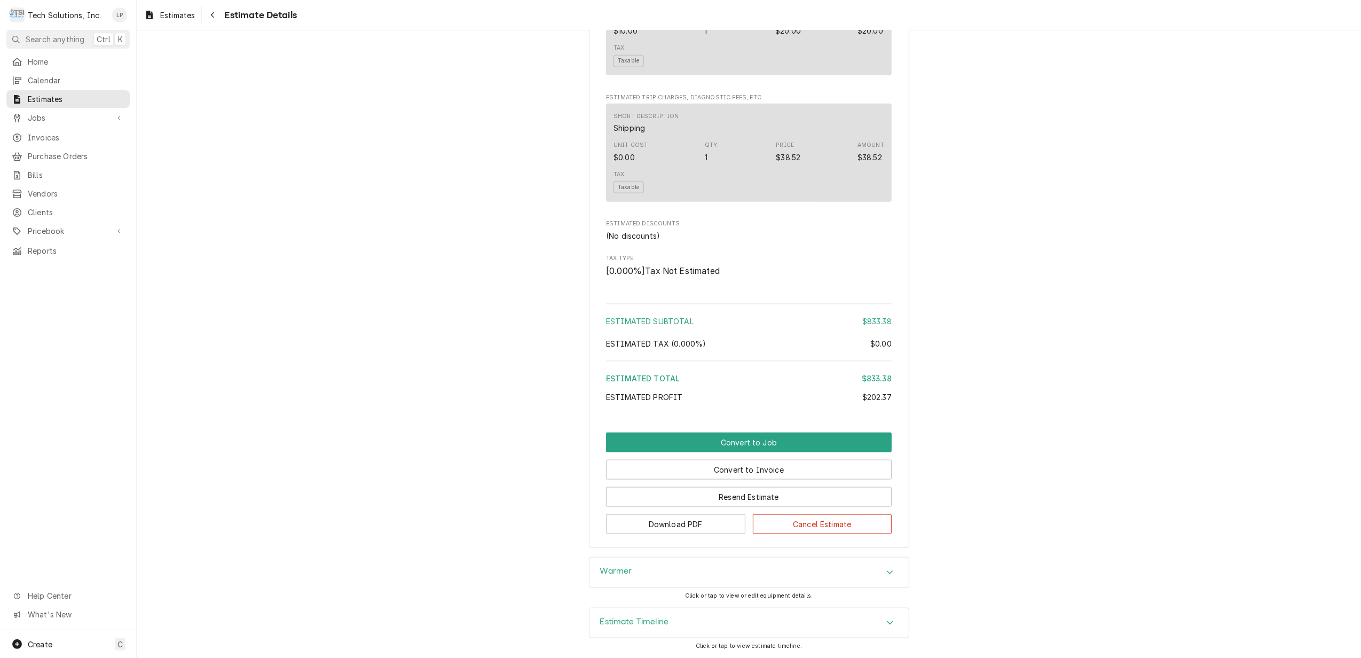
scroll to position [1220, 0]
click at [732, 438] on button "Convert to Job" at bounding box center [749, 442] width 286 height 20
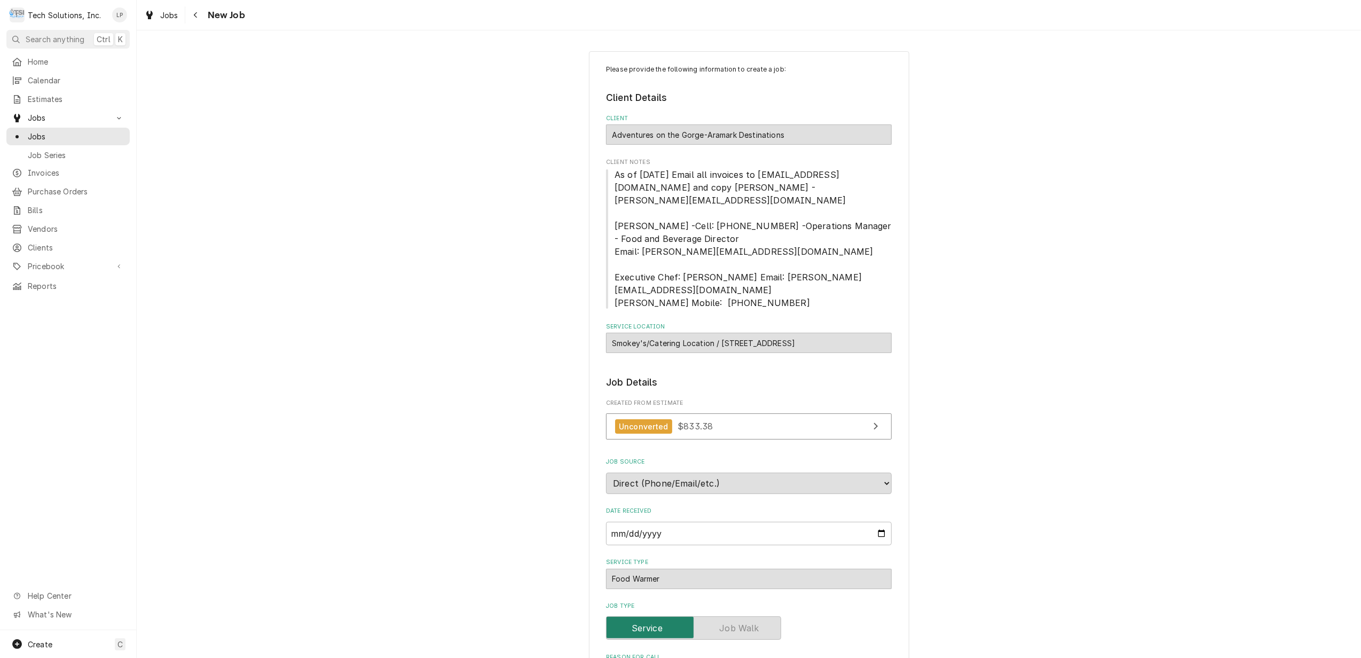
type textarea "x"
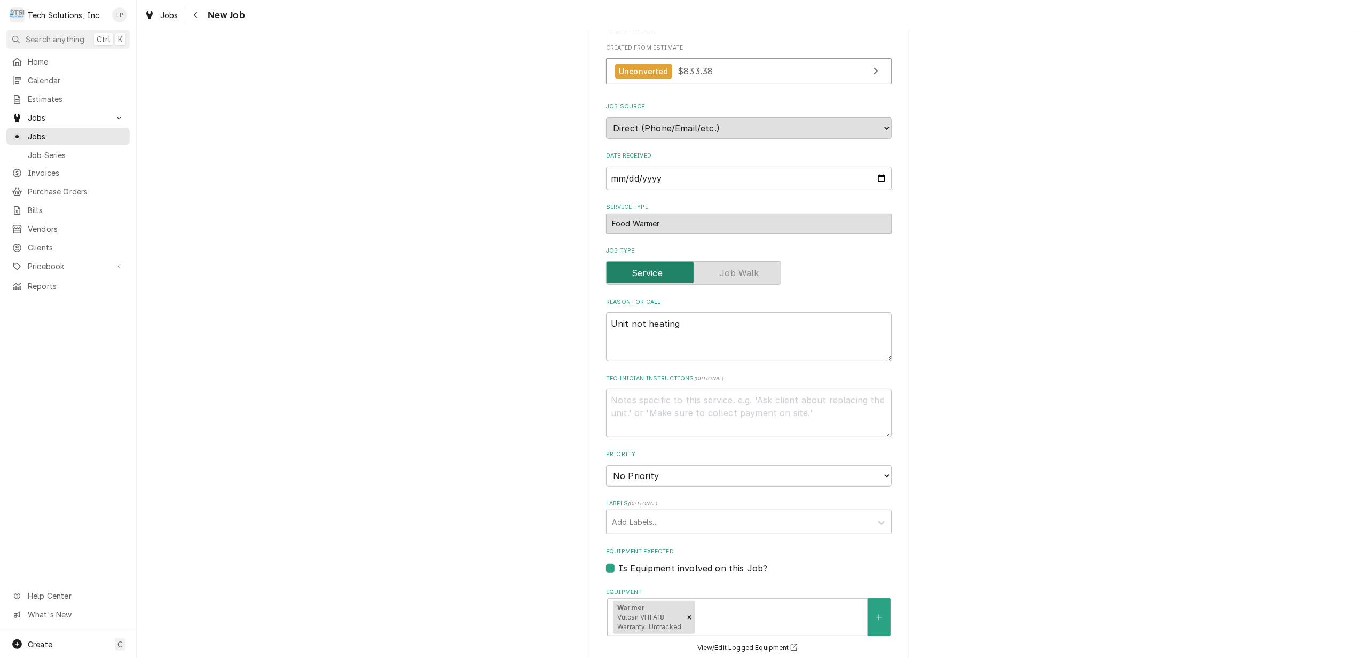
scroll to position [356, 0]
click at [878, 464] on select "No Priority Urgent High Medium Low" at bounding box center [749, 474] width 286 height 21
select select "3"
click at [606, 464] on select "No Priority Urgent High Medium Low" at bounding box center [749, 474] width 286 height 21
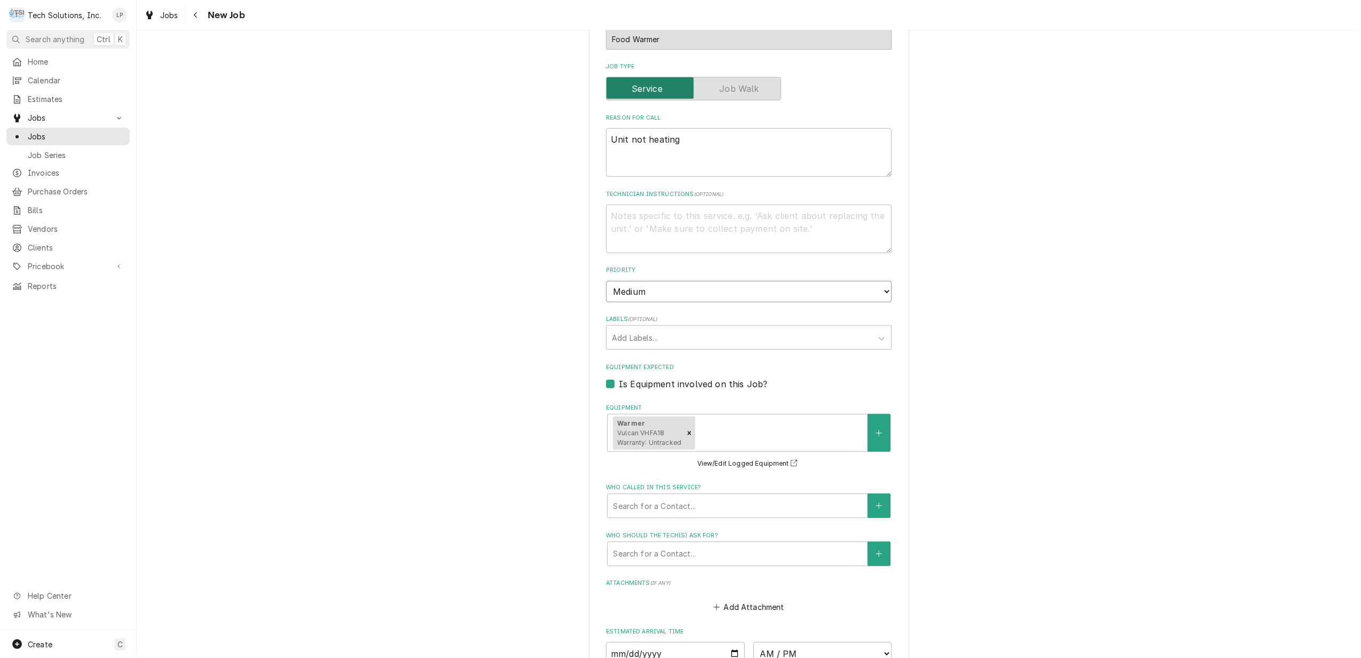
scroll to position [569, 0]
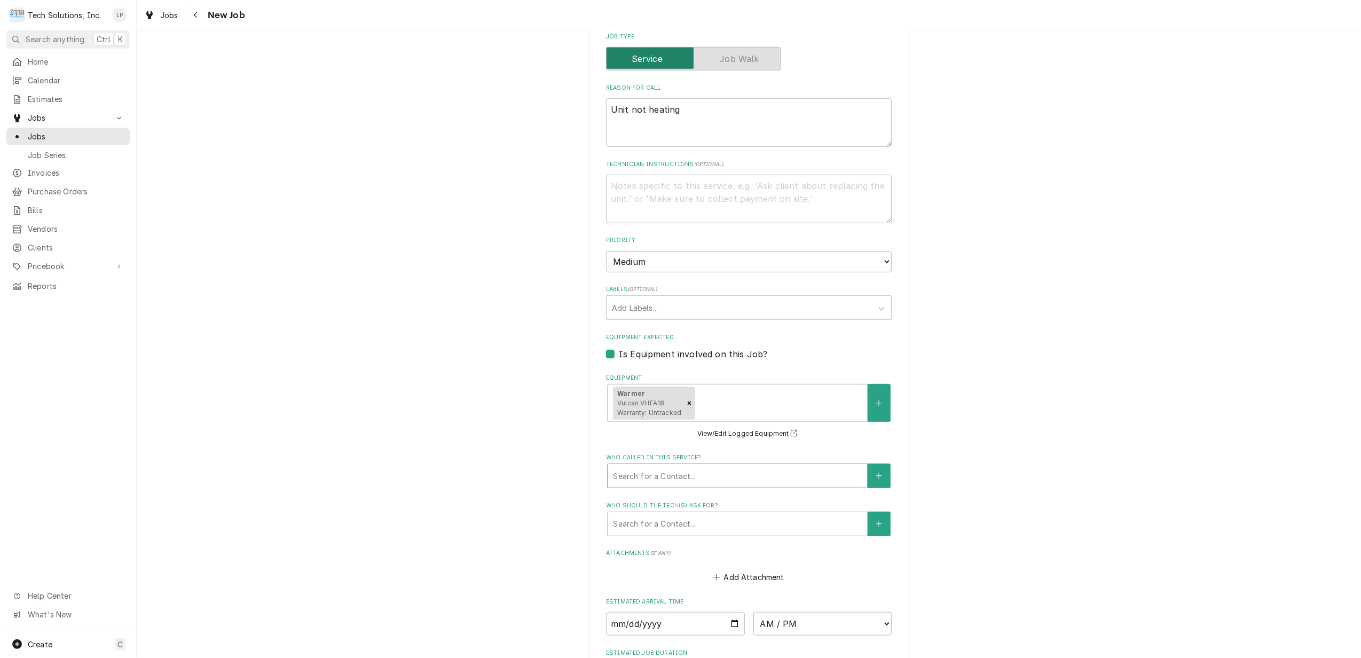
click at [840, 466] on div "Who called in this service?" at bounding box center [737, 475] width 249 height 19
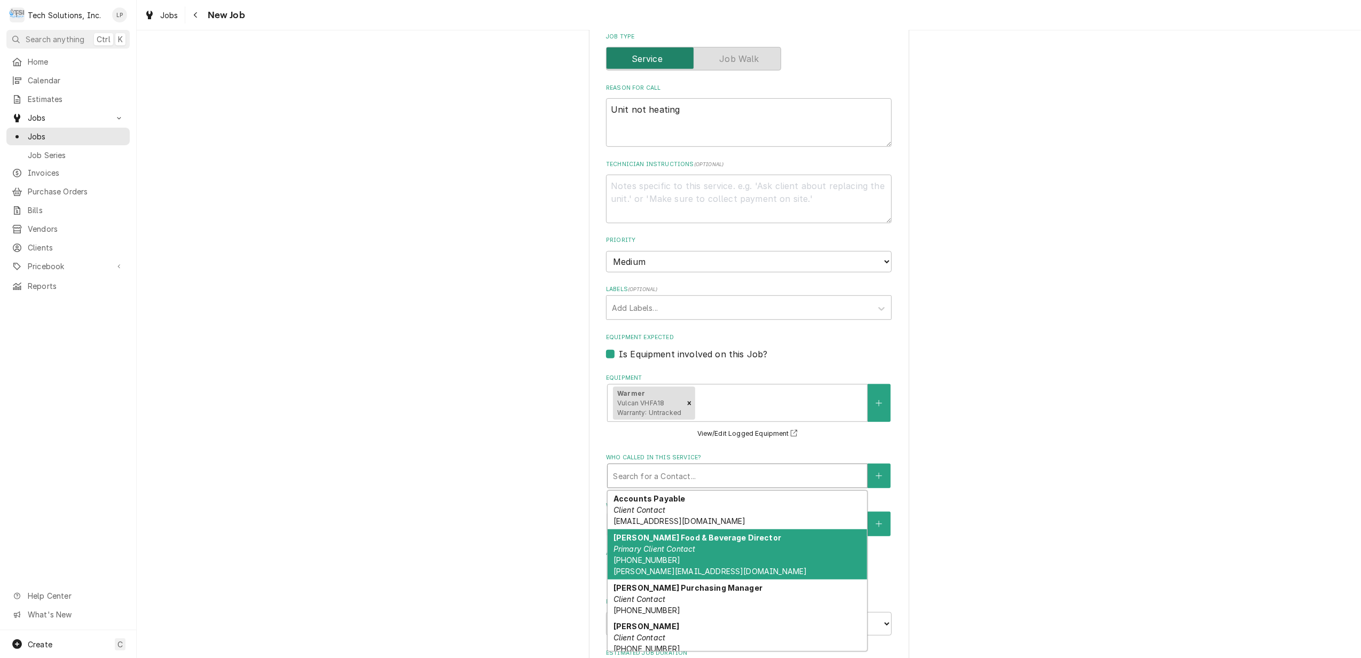
drag, startPoint x: 793, startPoint y: 530, endPoint x: 819, endPoint y: 537, distance: 27.1
click at [794, 530] on div "Brian Campbell Food & Beverage Director Primary Client Contact (304) 640-7082 C…" at bounding box center [737, 554] width 259 height 50
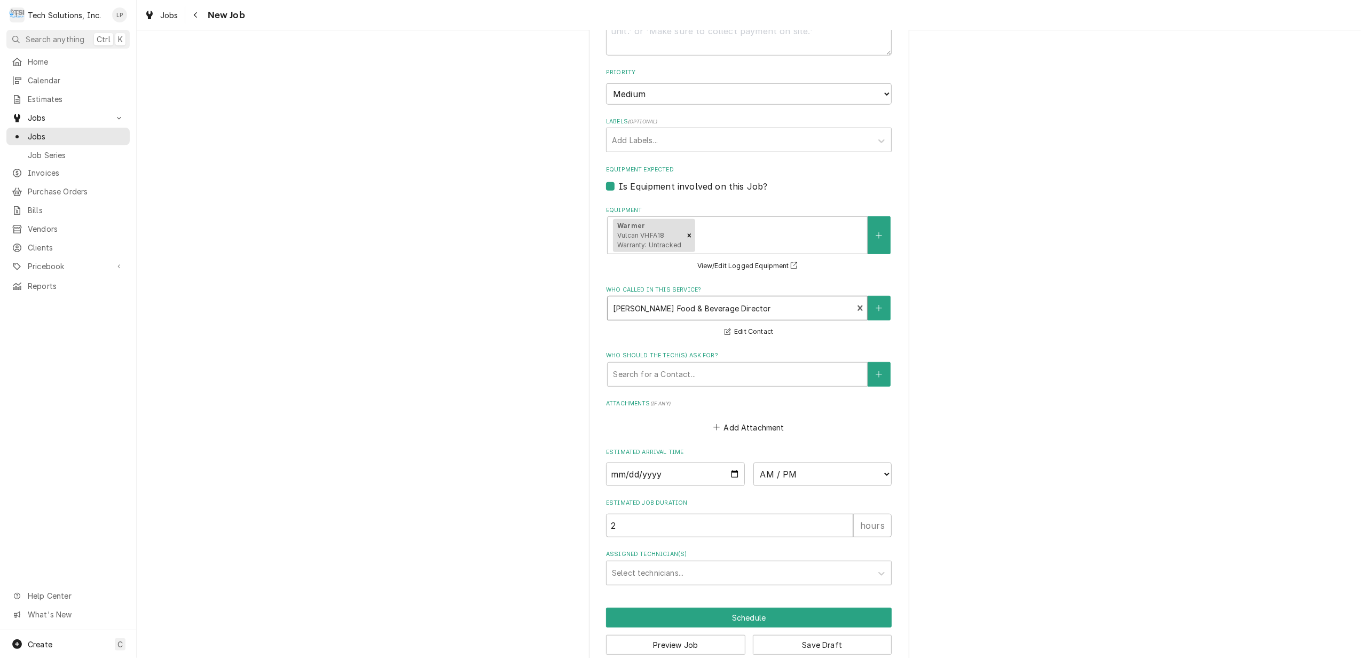
scroll to position [746, 0]
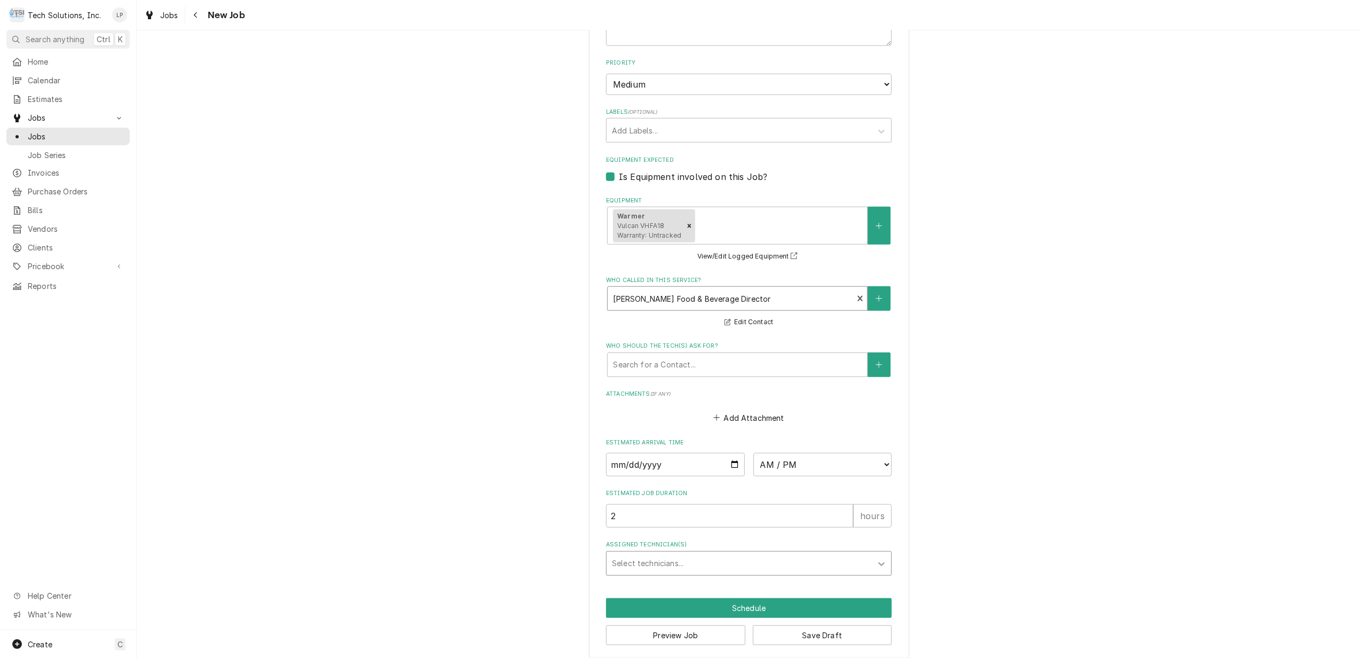
click at [878, 562] on icon "Assigned Technician(s)" at bounding box center [881, 564] width 6 height 4
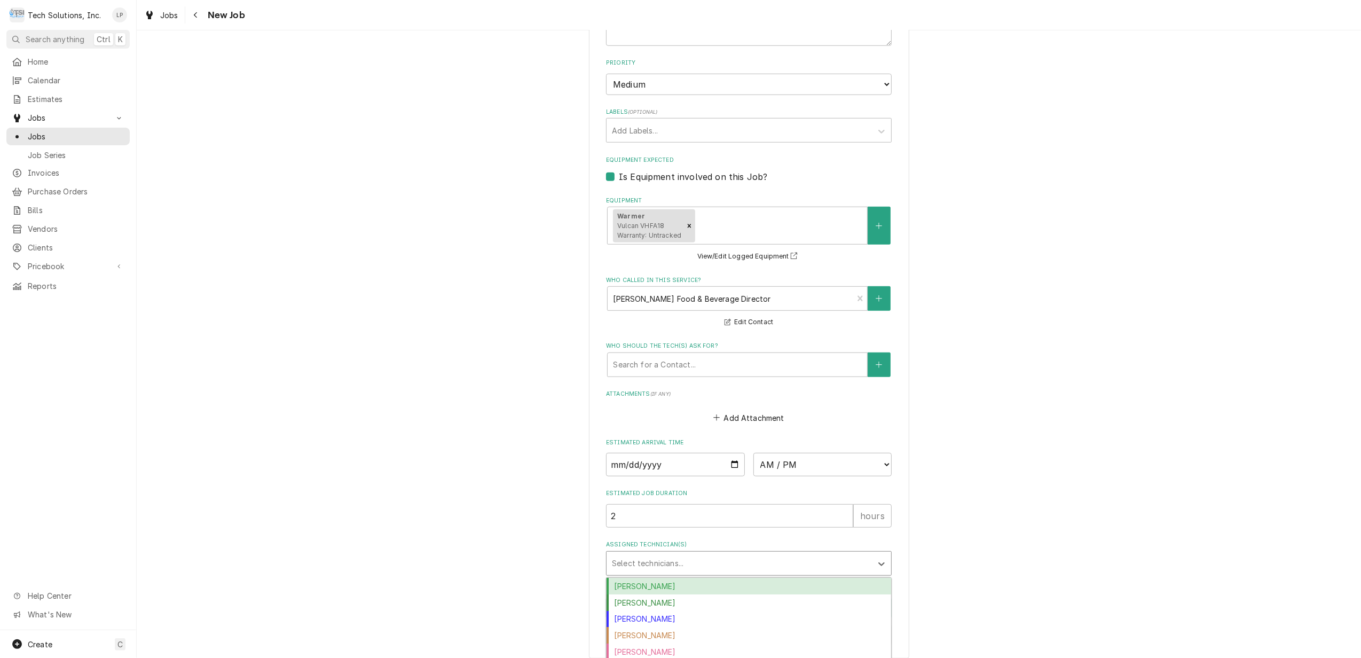
click at [833, 578] on div "Austin Fox" at bounding box center [748, 586] width 285 height 17
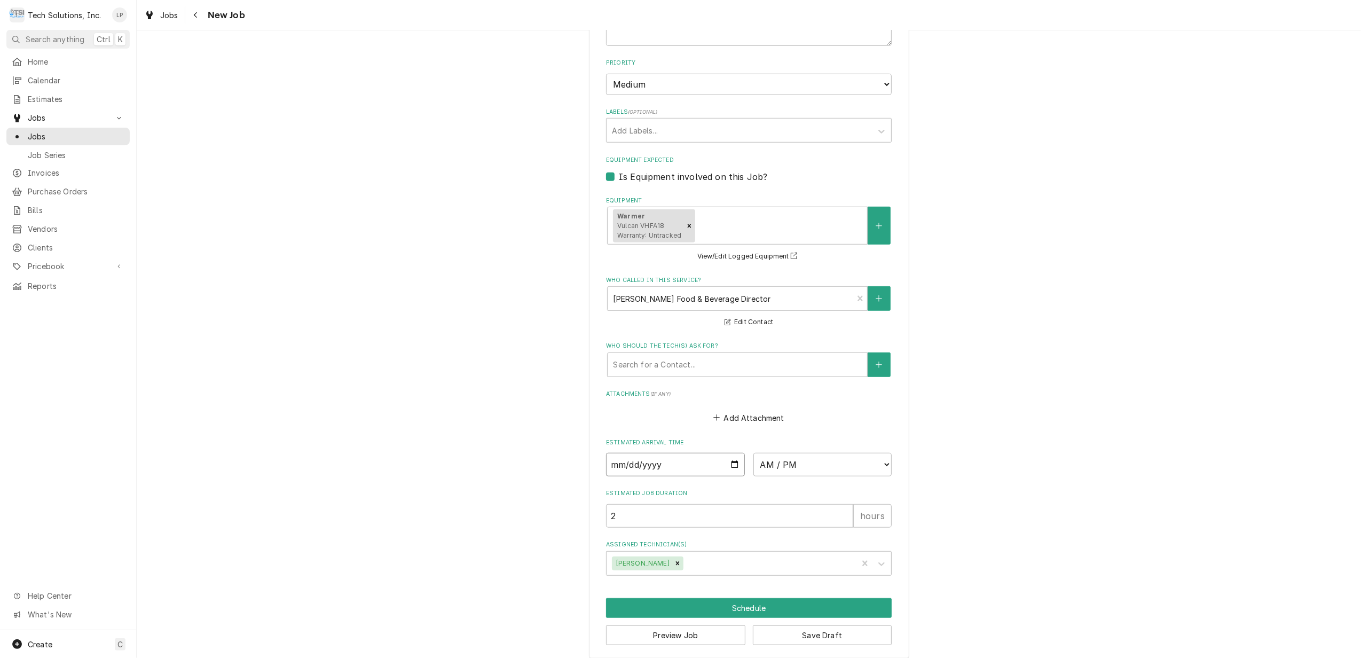
click at [727, 453] on input "Date" at bounding box center [675, 464] width 139 height 23
click at [724, 453] on input "Date" at bounding box center [675, 464] width 139 height 23
type textarea "x"
type input "[DATE]"
type textarea "x"
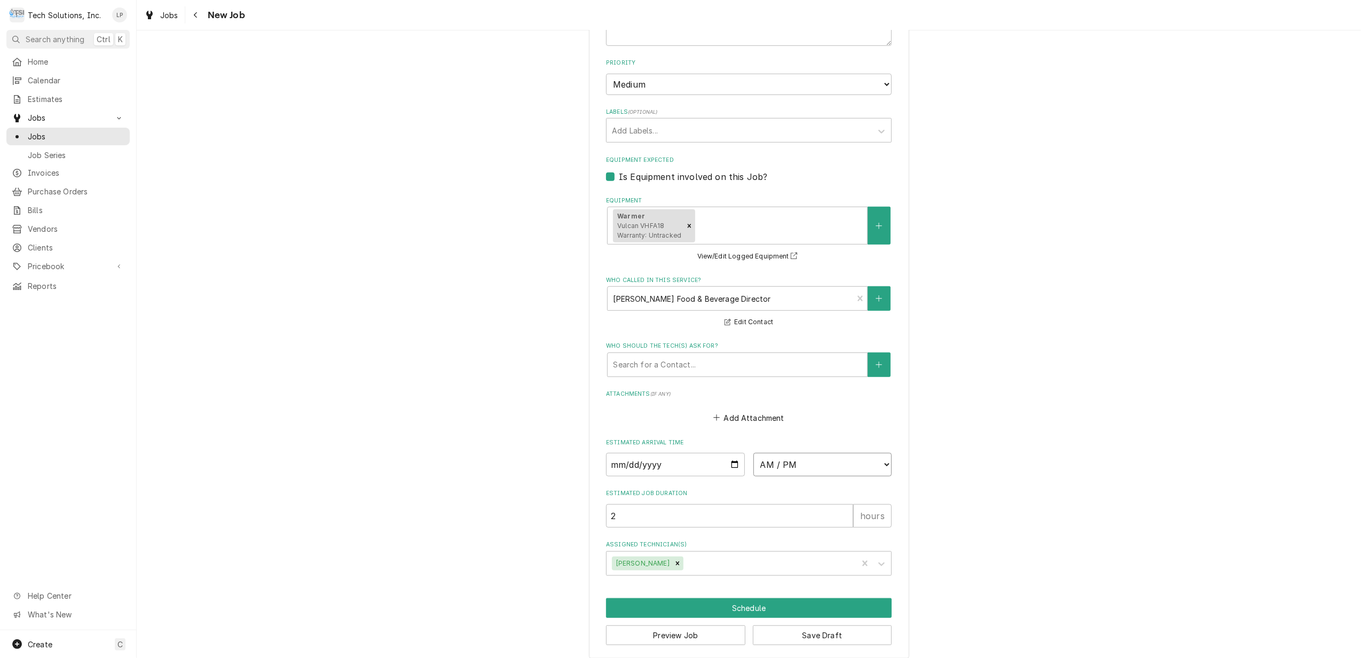
click at [880, 453] on select "AM / PM 6:00 AM 6:15 AM 6:30 AM 6:45 AM 7:00 AM 7:15 AM 7:30 AM 7:45 AM 8:00 AM…" at bounding box center [822, 464] width 139 height 23
select select "10:00:00"
click at [753, 453] on select "AM / PM 6:00 AM 6:15 AM 6:30 AM 6:45 AM 7:00 AM 7:15 AM 7:30 AM 7:45 AM 8:00 AM…" at bounding box center [822, 464] width 139 height 23
click at [737, 598] on button "Schedule" at bounding box center [749, 608] width 286 height 20
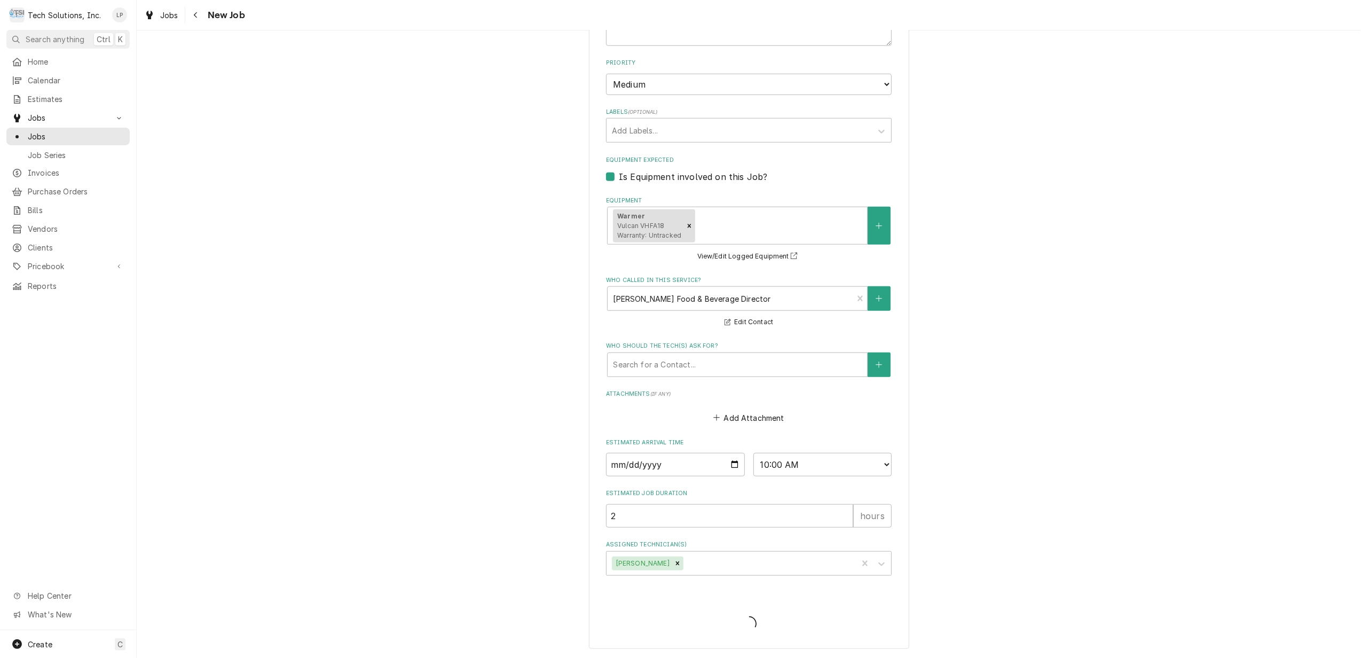
scroll to position [736, 0]
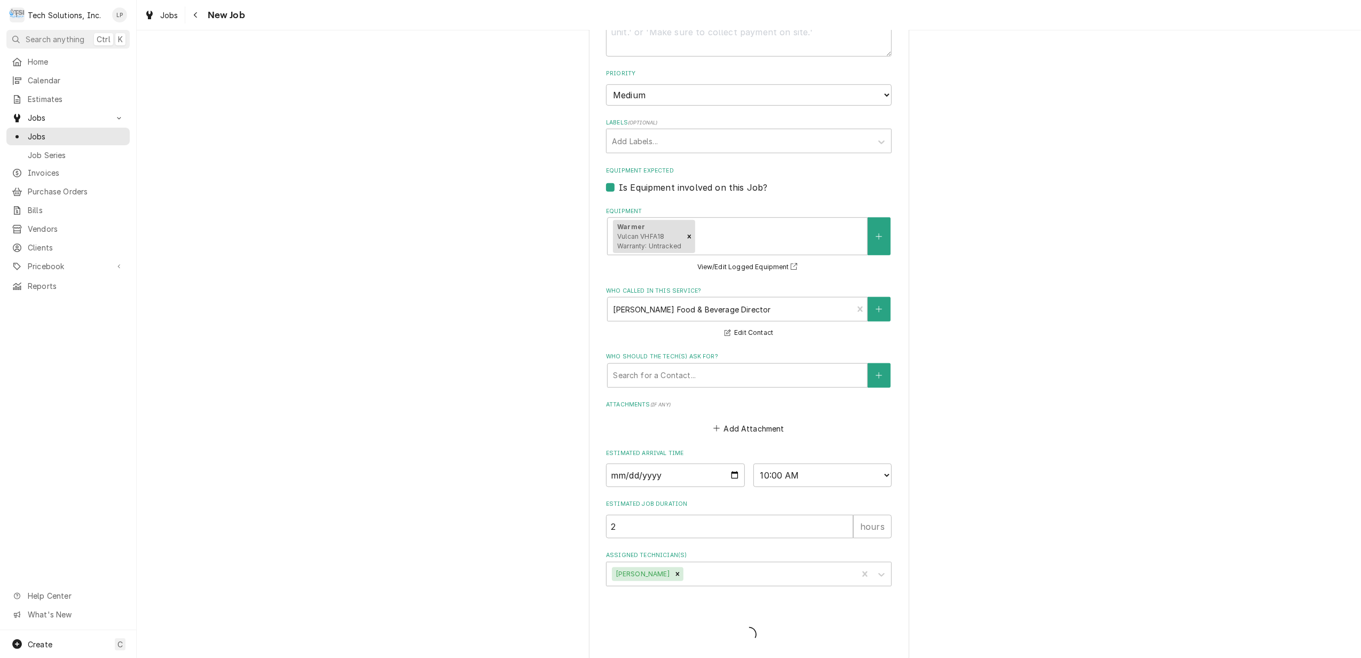
type textarea "x"
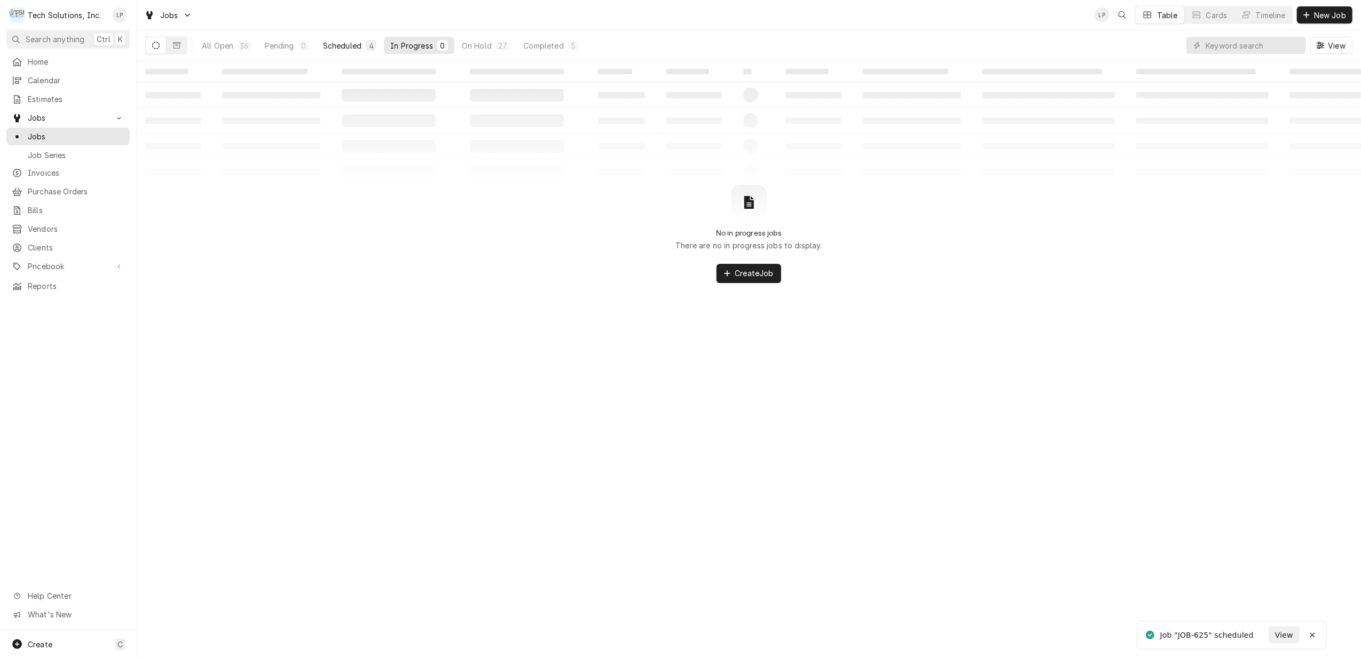
click at [327, 45] on div "Scheduled" at bounding box center [342, 45] width 38 height 11
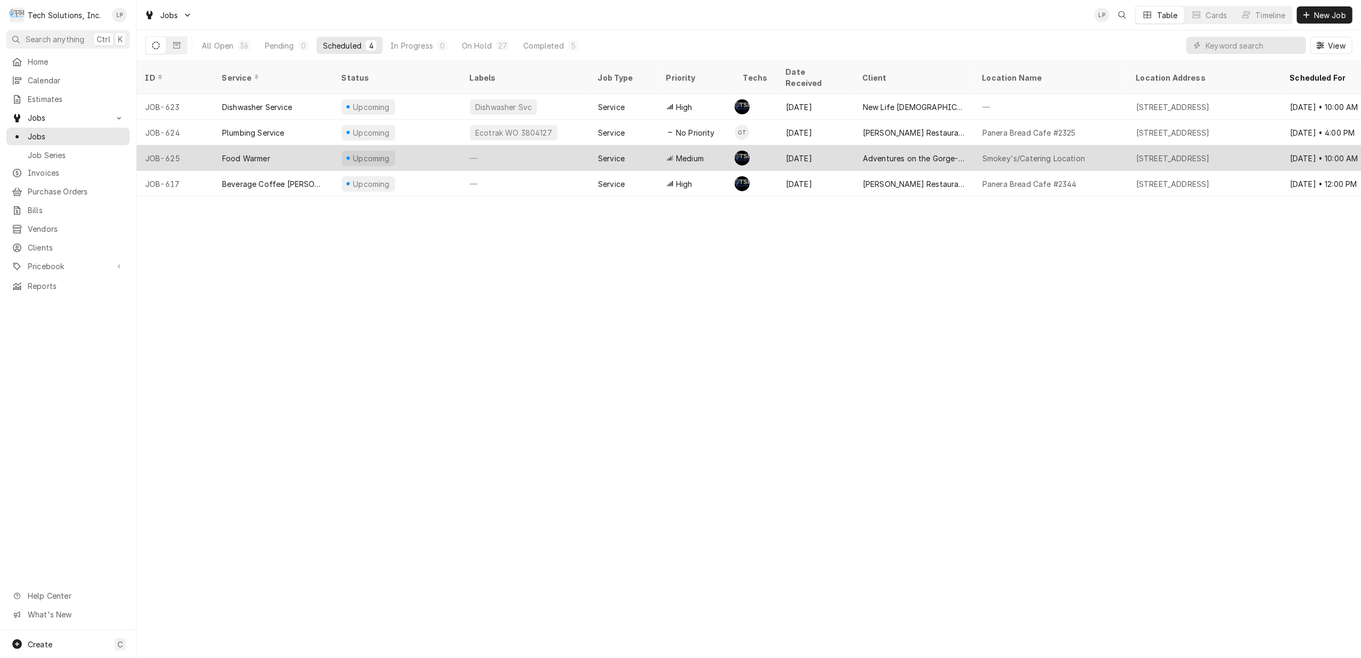
click at [515, 152] on div "—" at bounding box center [525, 158] width 128 height 26
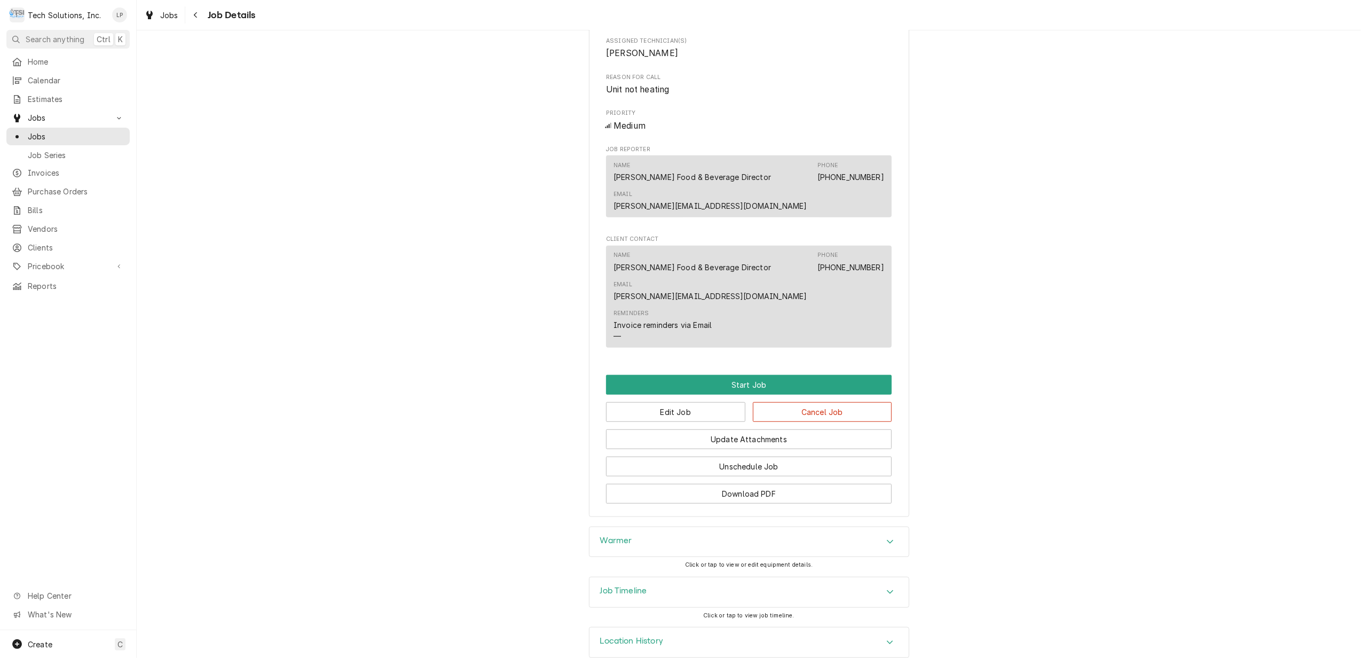
scroll to position [676, 0]
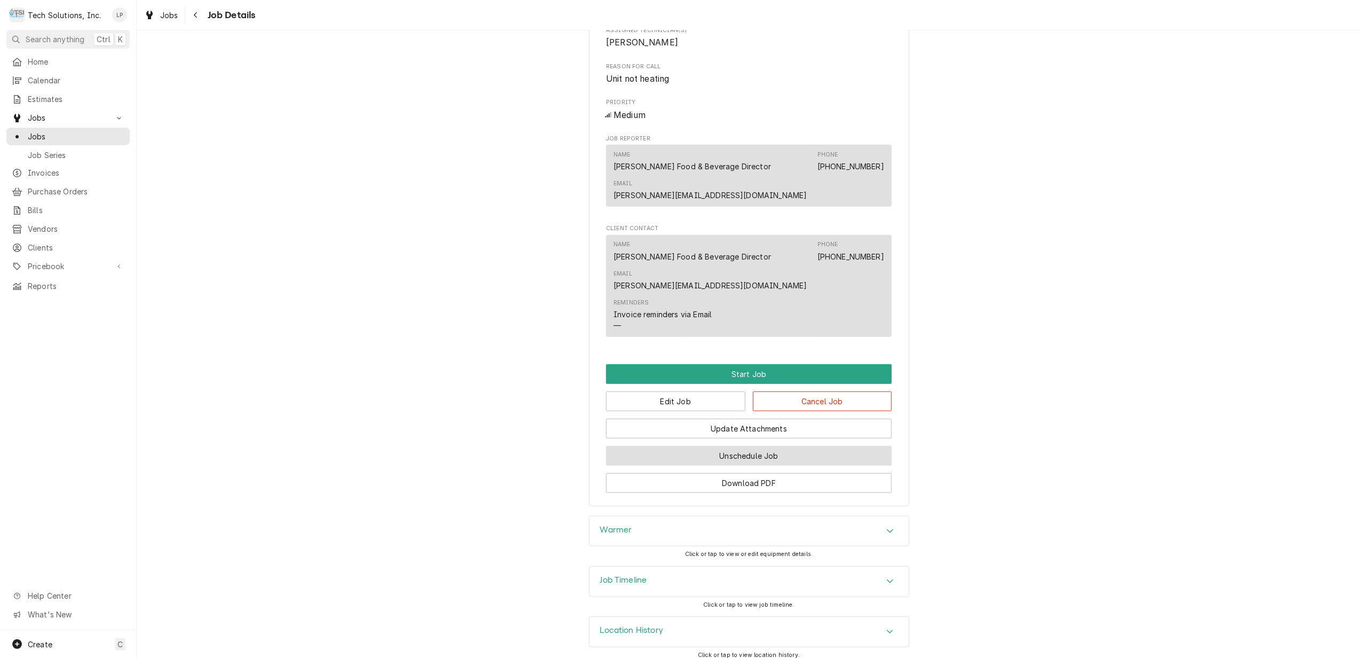
click at [731, 446] on button "Unschedule Job" at bounding box center [749, 456] width 286 height 20
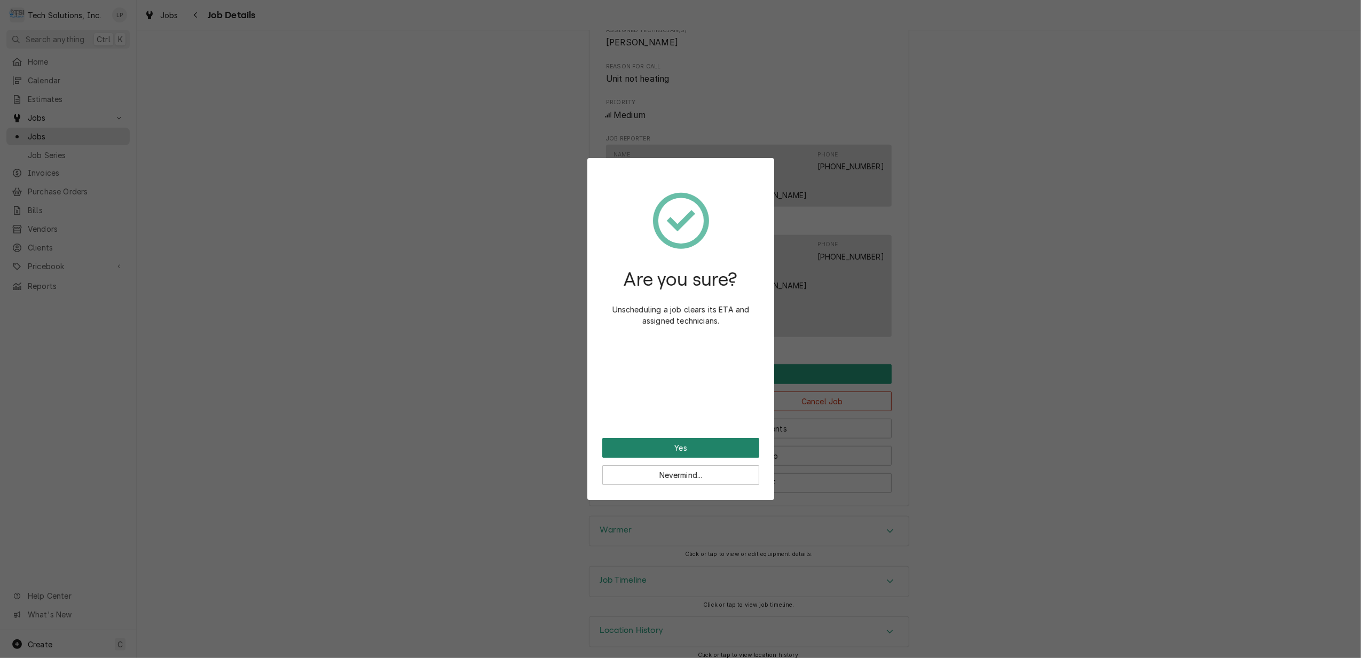
click at [691, 446] on button "Yes" at bounding box center [680, 448] width 157 height 20
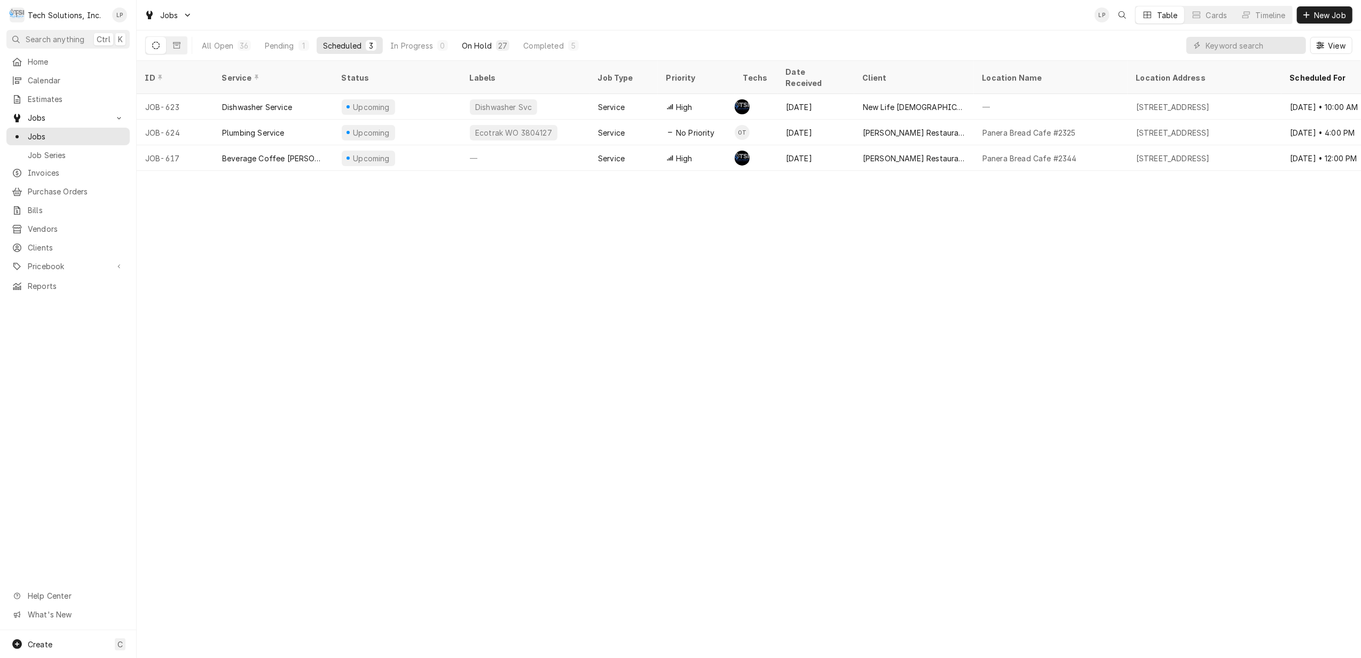
click at [474, 43] on div "On Hold" at bounding box center [477, 45] width 30 height 11
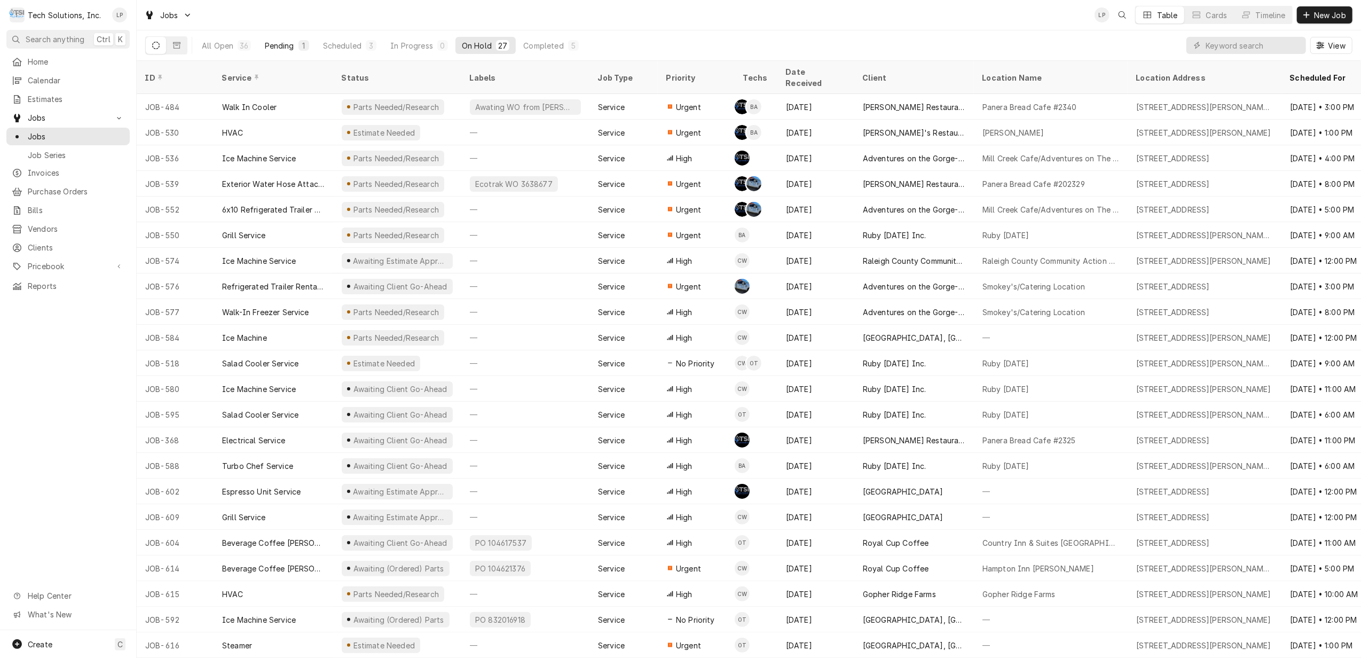
click at [280, 43] on div "Pending" at bounding box center [279, 45] width 29 height 11
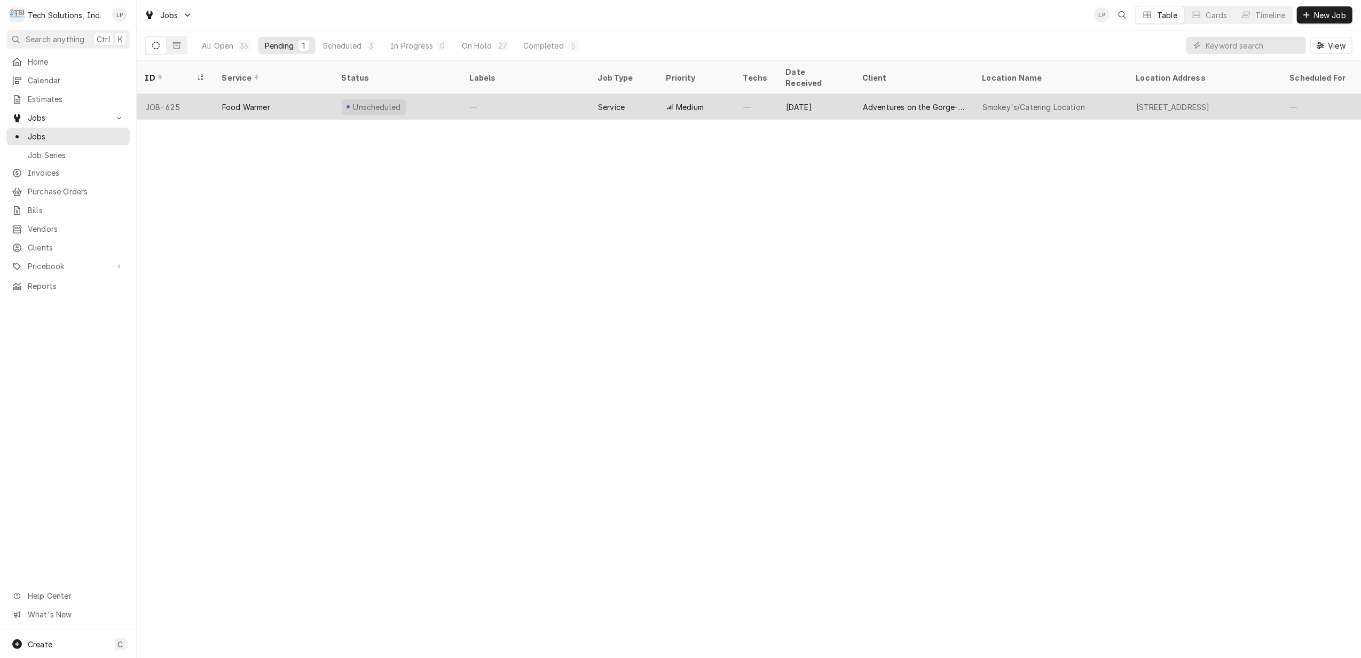
click at [526, 98] on div "—" at bounding box center [525, 107] width 128 height 26
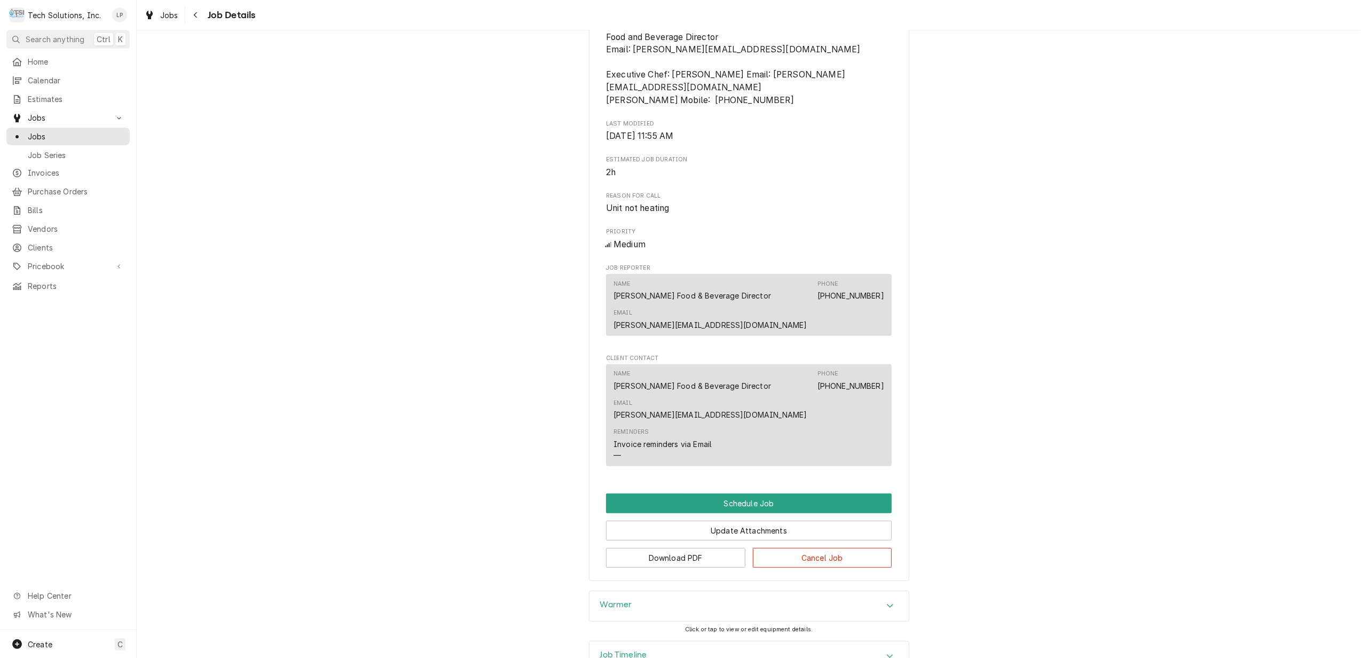
scroll to position [513, 0]
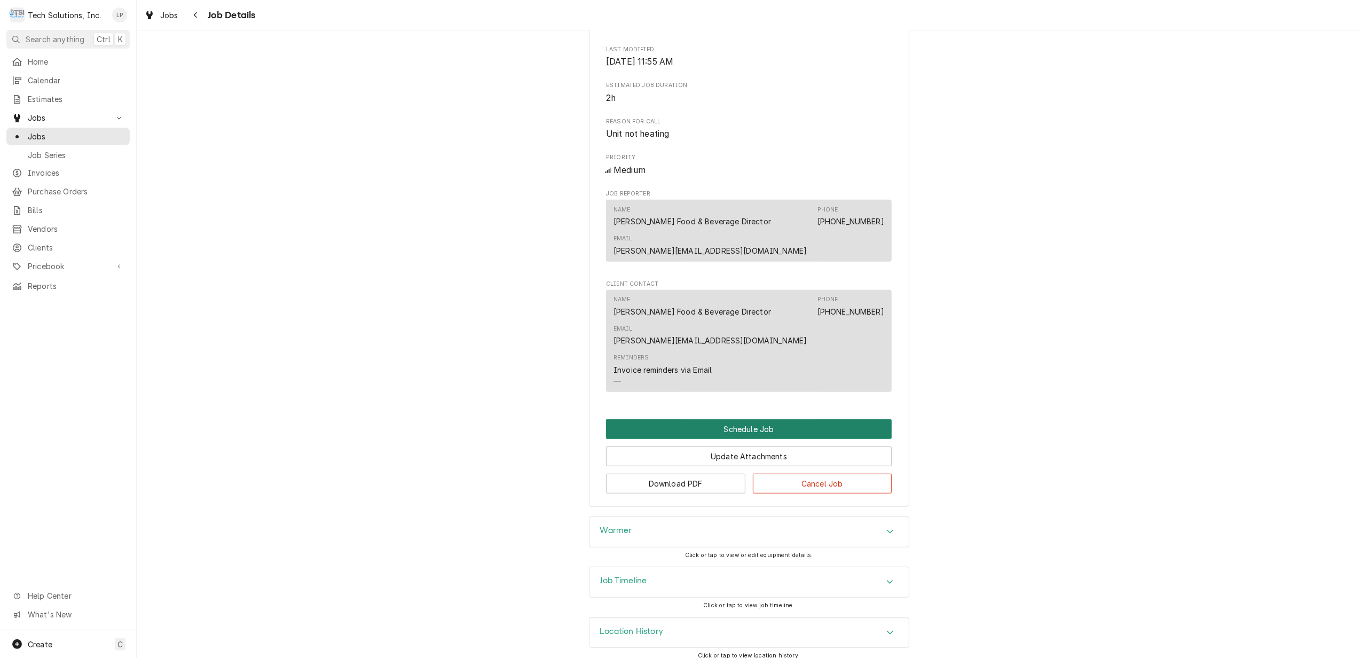
click at [742, 419] on button "Schedule Job" at bounding box center [749, 429] width 286 height 20
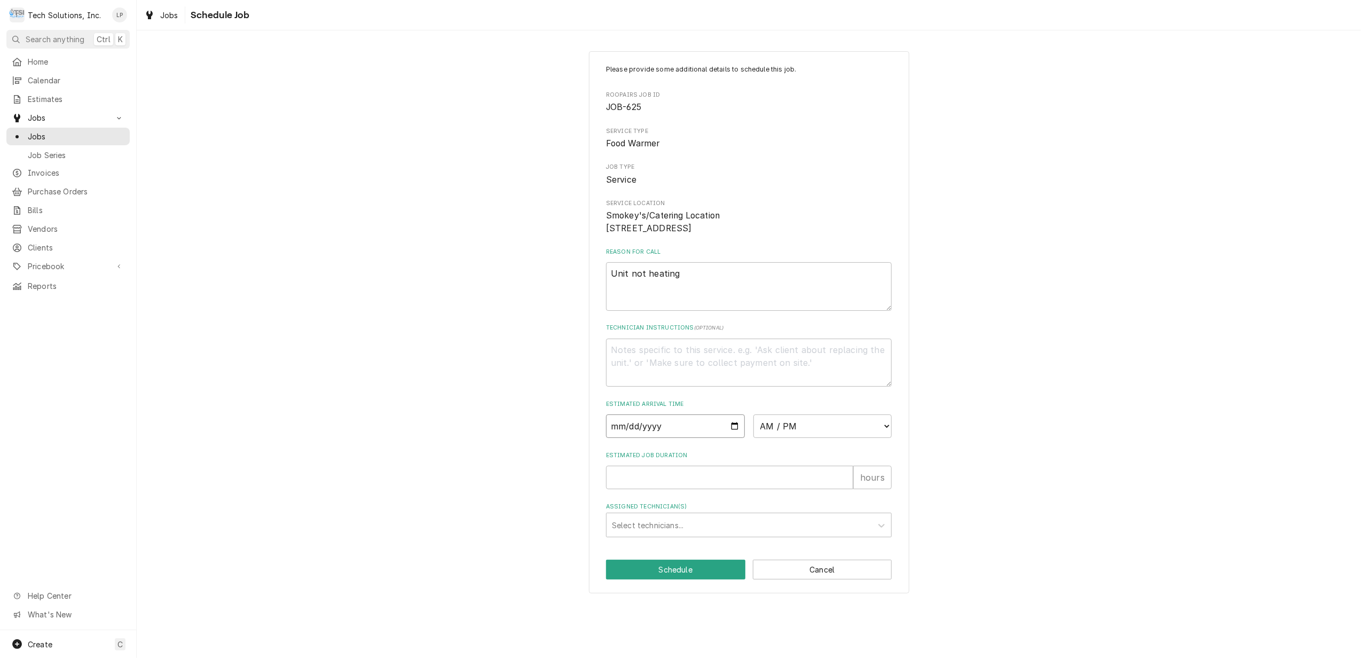
click at [731, 438] on input "Date" at bounding box center [675, 425] width 139 height 23
type textarea "x"
type input "[DATE]"
click at [887, 436] on select "AM / PM 6:00 AM 6:15 AM 6:30 AM 6:45 AM 7:00 AM 7:15 AM 7:30 AM 7:45 AM 8:00 AM…" at bounding box center [822, 425] width 139 height 23
select select "10:00:00"
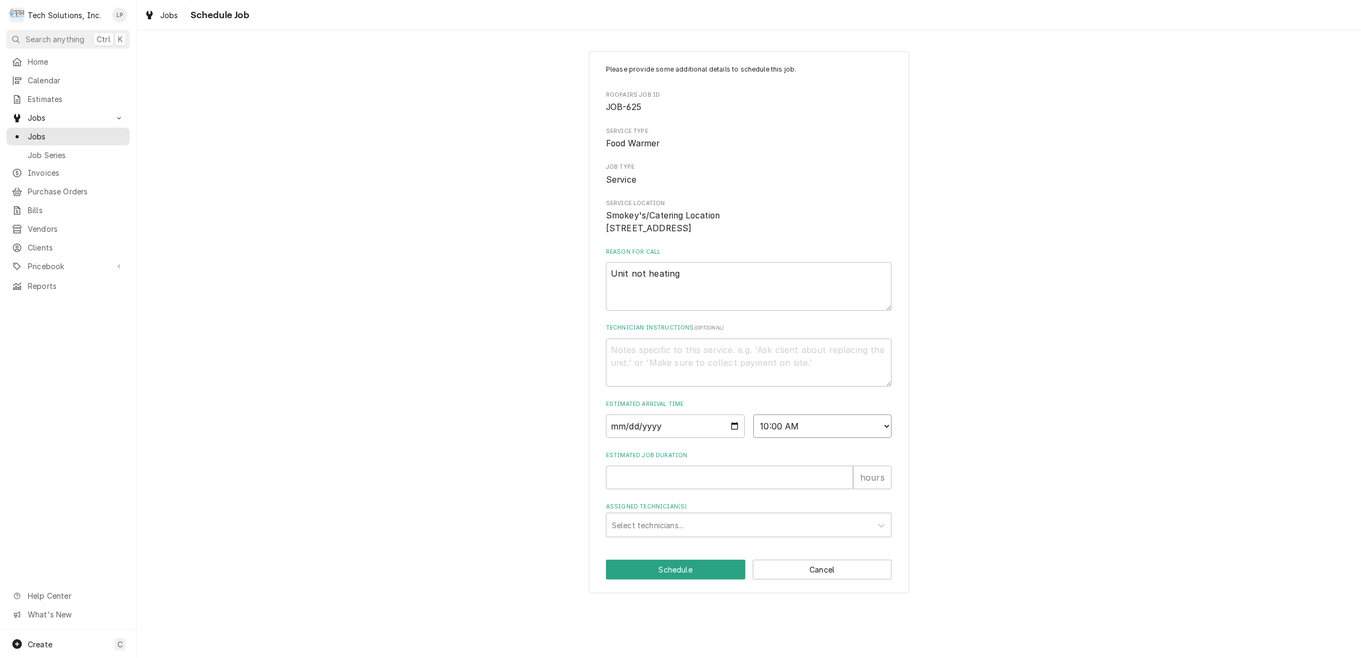
click at [753, 427] on select "AM / PM 6:00 AM 6:15 AM 6:30 AM 6:45 AM 7:00 AM 7:15 AM 7:30 AM 7:45 AM 8:00 AM…" at bounding box center [822, 425] width 139 height 23
click at [994, 484] on div "Please provide some additional details to schedule this job. Roopairs Job ID JO…" at bounding box center [749, 322] width 1224 height 561
type textarea "x"
type input "1"
click at [842, 485] on input "1" at bounding box center [729, 477] width 247 height 23
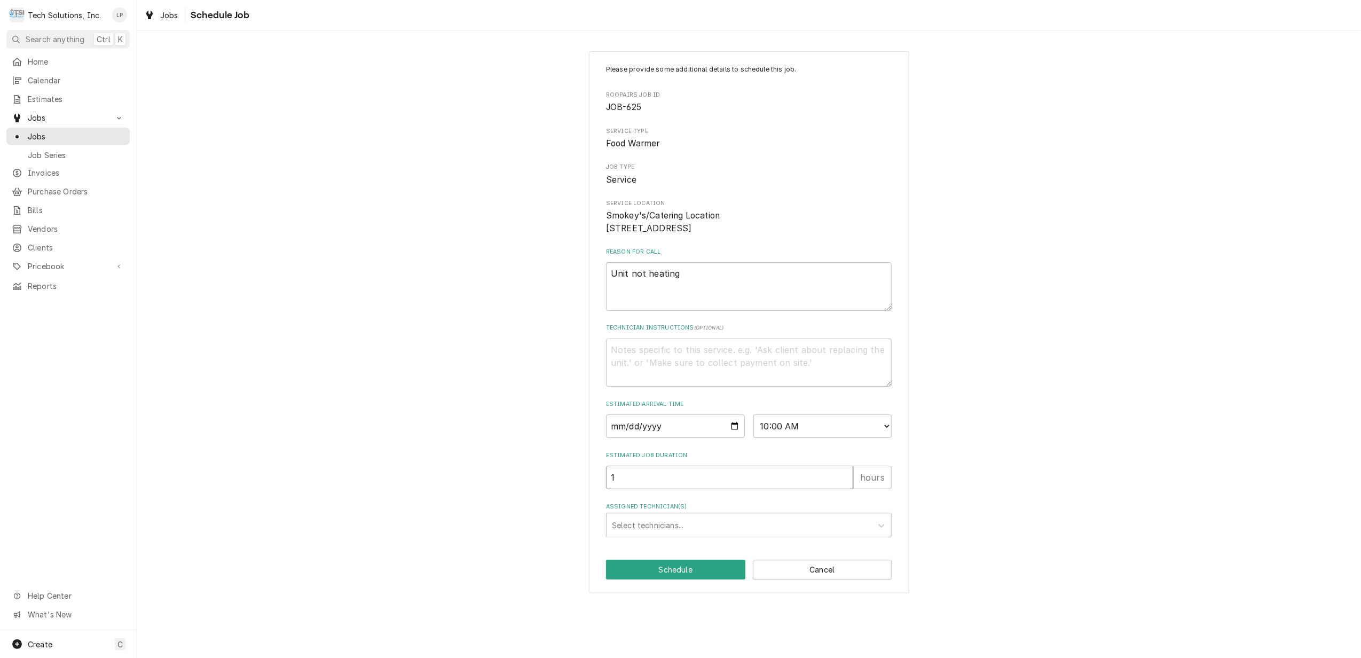
type textarea "x"
type input "2"
click at [842, 485] on input "2" at bounding box center [729, 477] width 247 height 23
click at [874, 535] on div "Assigned Technician(s)" at bounding box center [881, 525] width 19 height 20
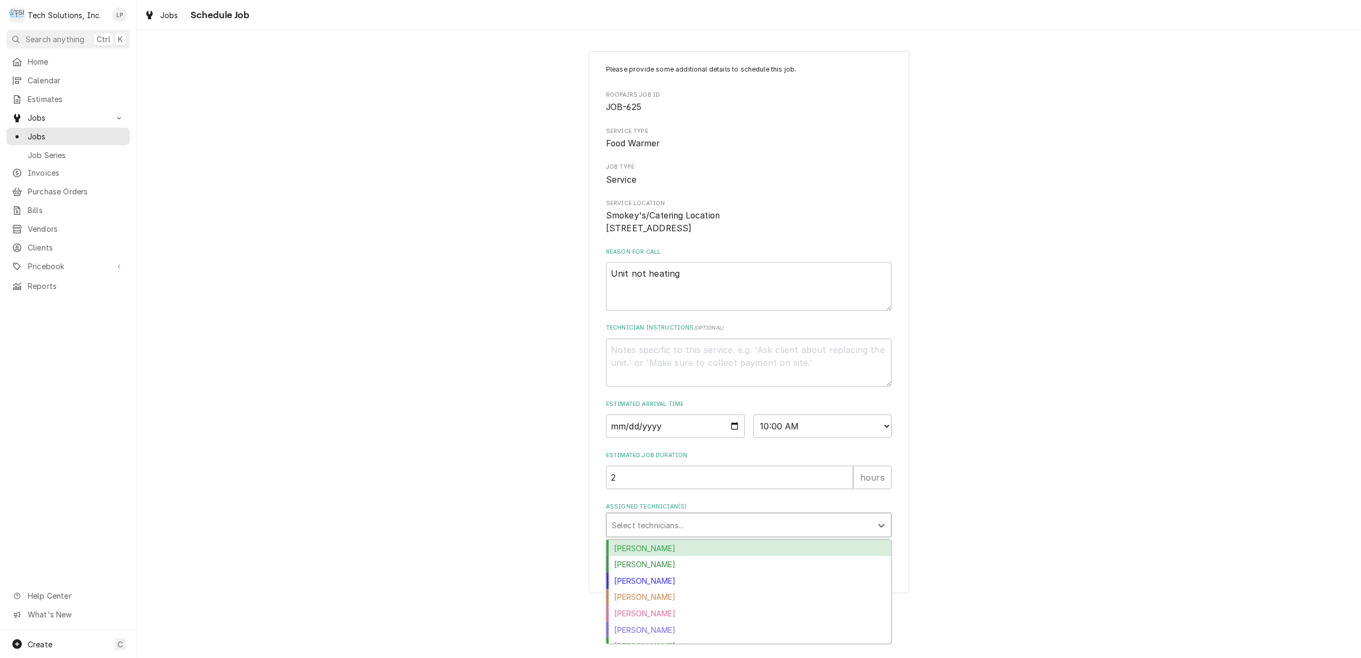
click at [822, 556] on div "Austin Fox" at bounding box center [748, 548] width 285 height 17
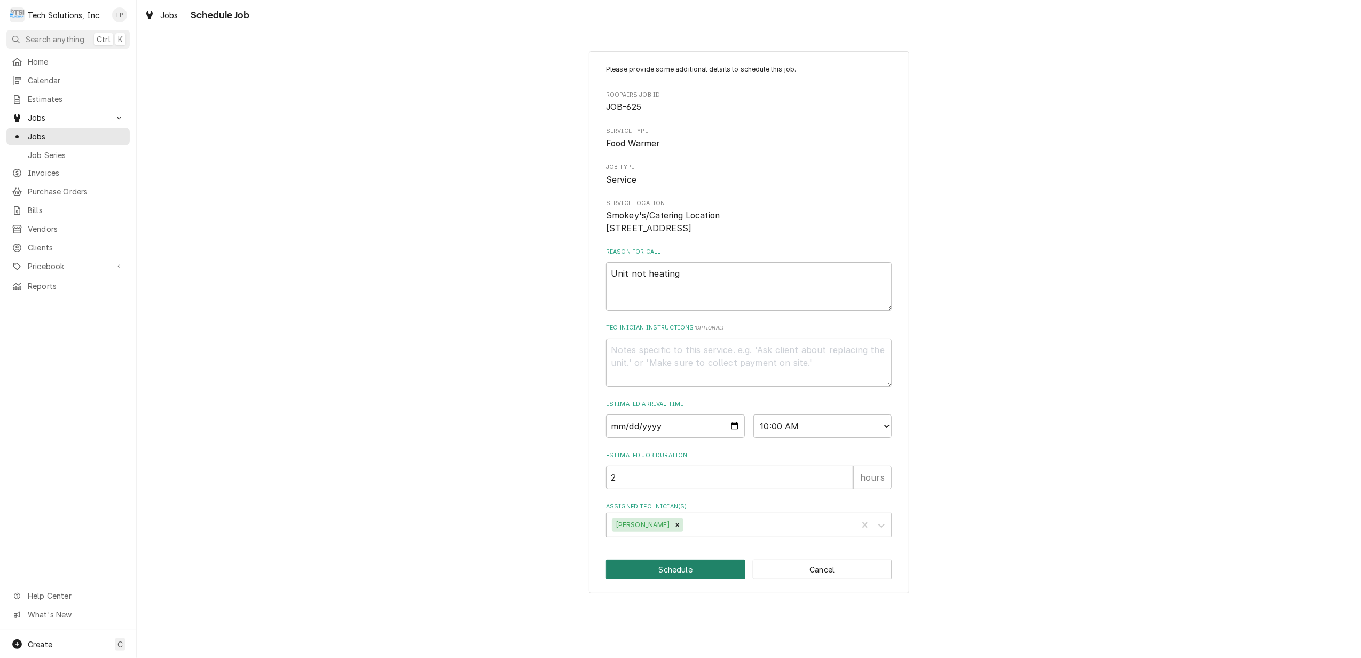
click at [714, 579] on button "Schedule" at bounding box center [675, 570] width 139 height 20
type textarea "x"
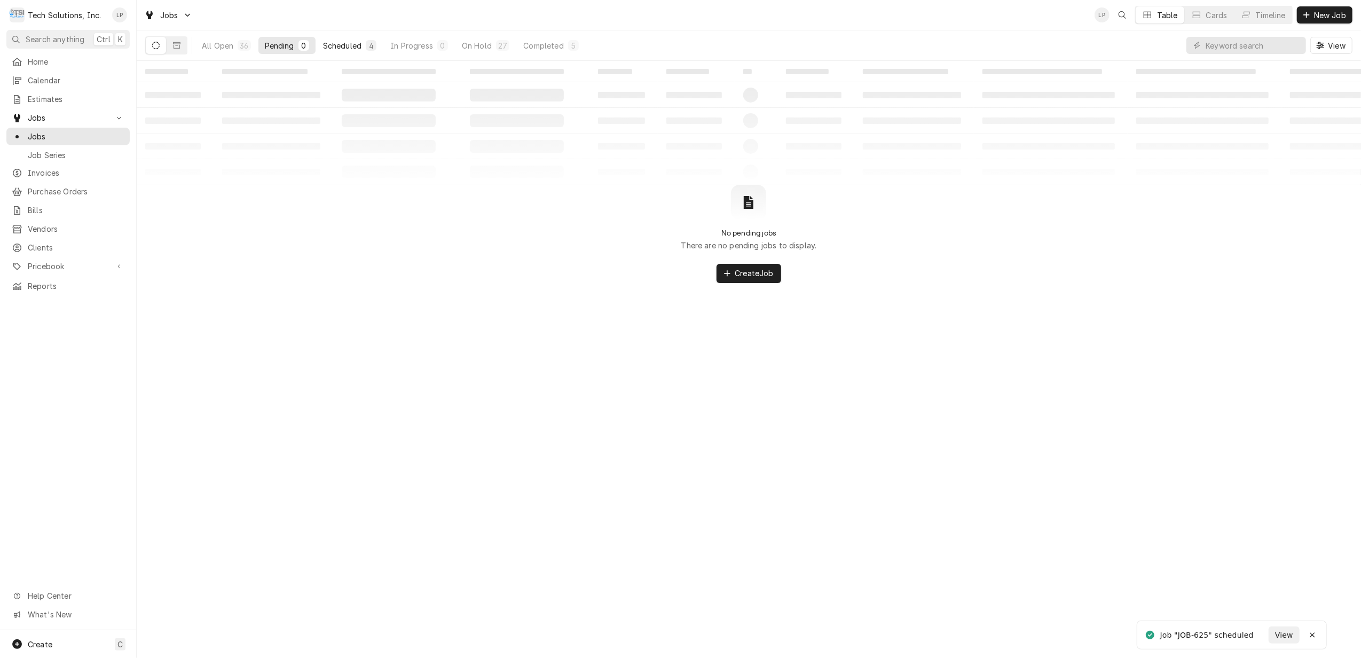
click at [355, 44] on div "Scheduled" at bounding box center [342, 45] width 38 height 11
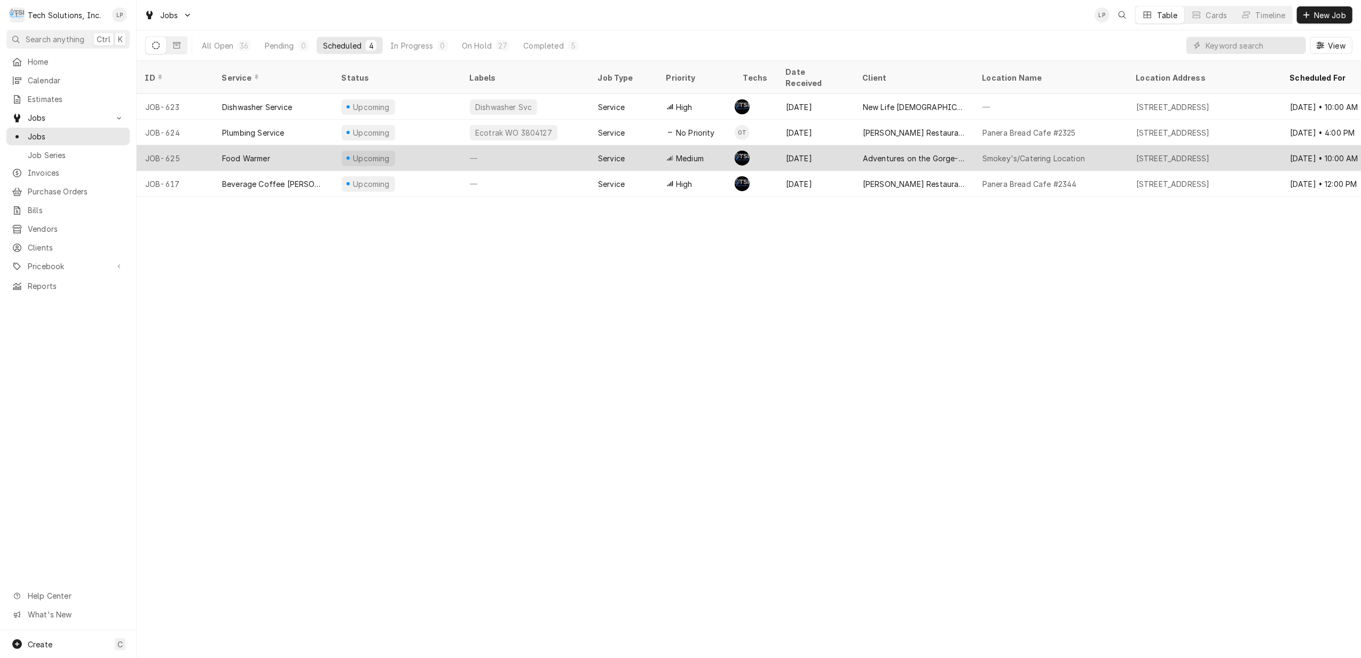
click at [525, 149] on div "—" at bounding box center [525, 158] width 128 height 26
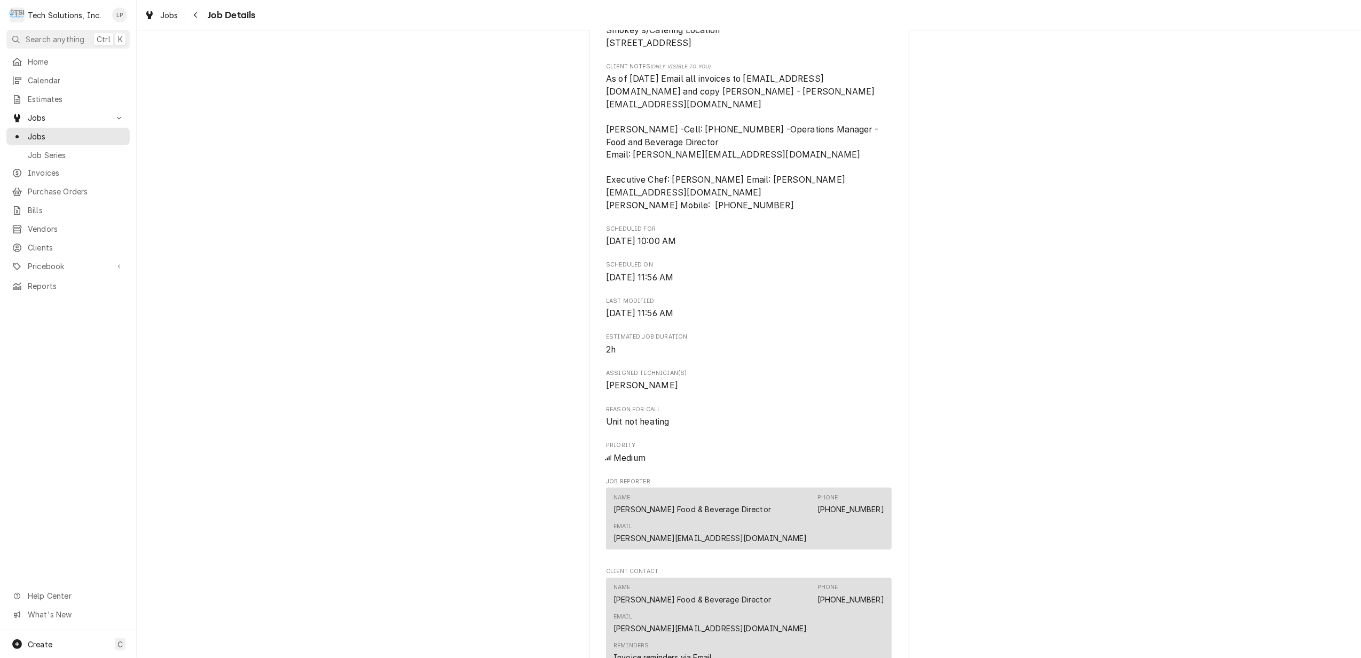
scroll to position [676, 0]
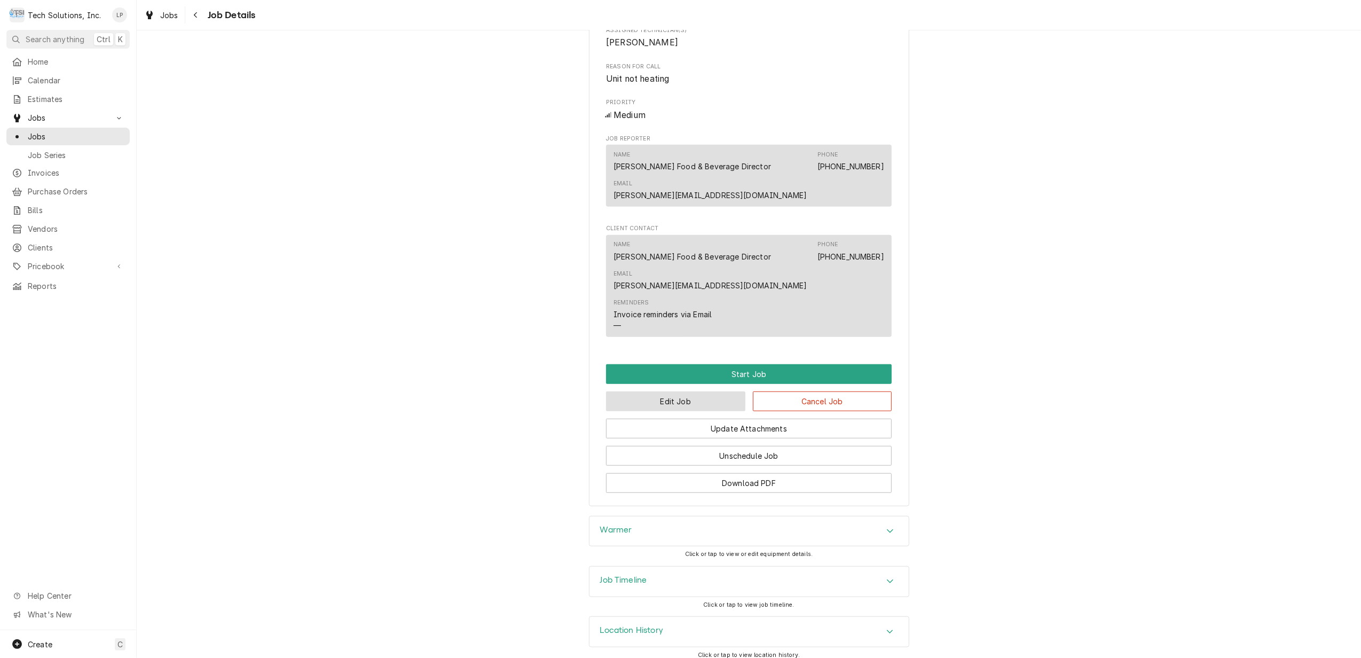
click at [621, 391] on button "Edit Job" at bounding box center [675, 401] width 139 height 20
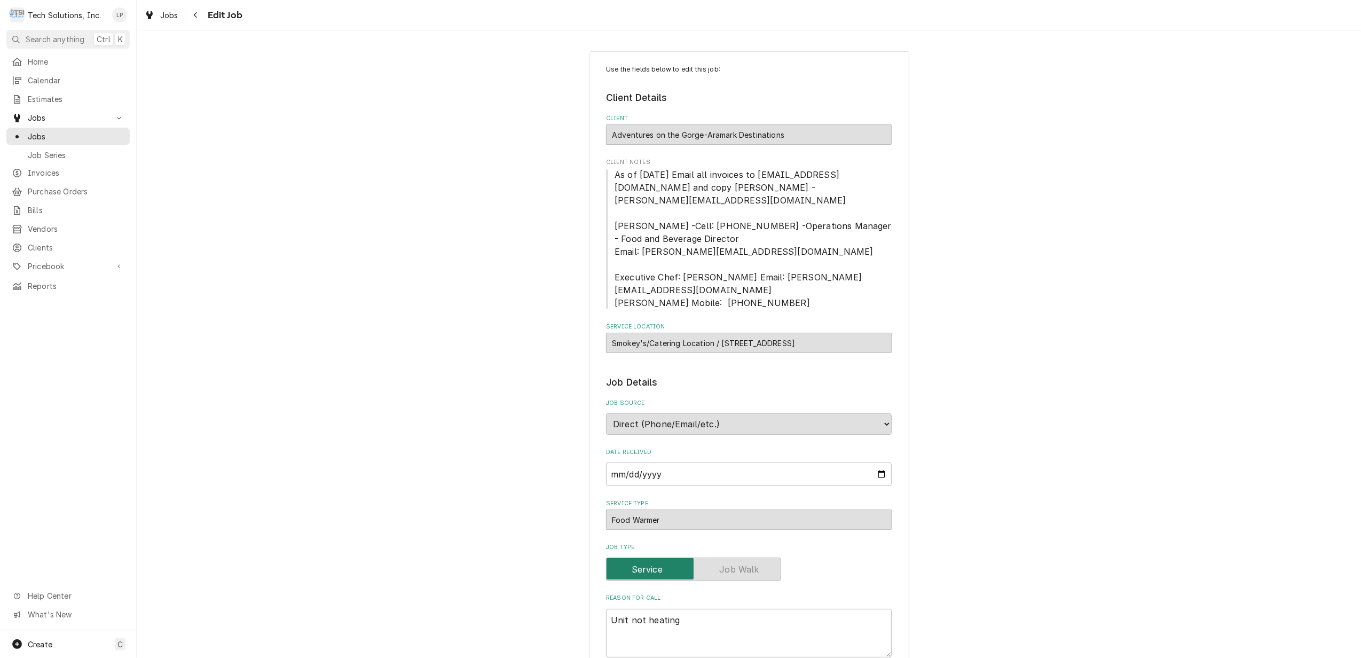
type textarea "x"
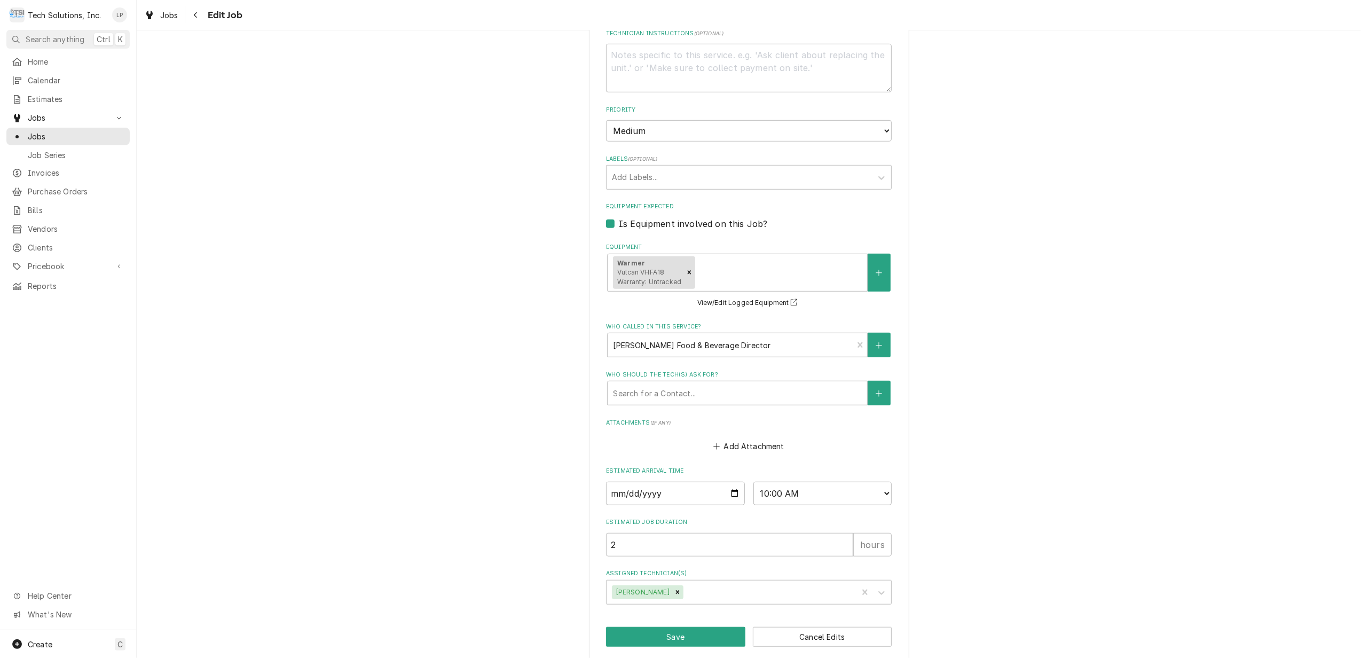
scroll to position [641, 0]
click at [819, 626] on button "Cancel Edits" at bounding box center [822, 636] width 139 height 20
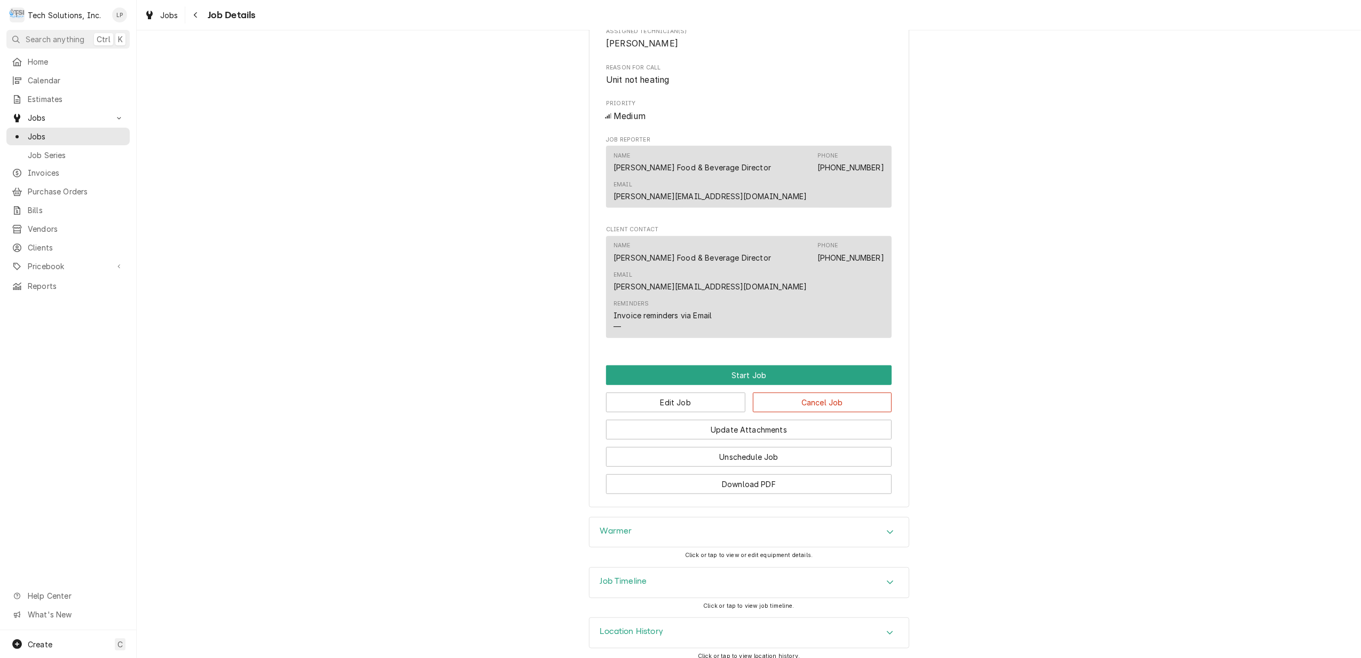
scroll to position [676, 0]
click at [744, 368] on button "Start Job" at bounding box center [749, 374] width 286 height 20
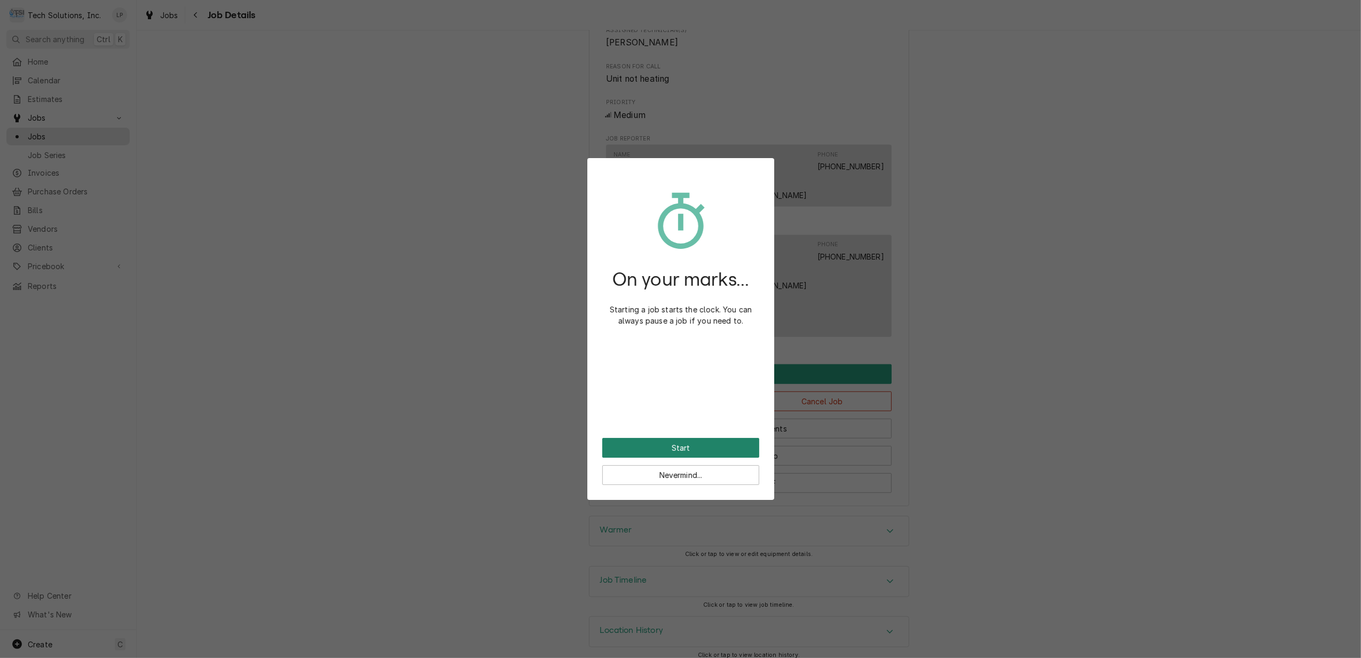
click at [704, 453] on button "Start" at bounding box center [680, 448] width 157 height 20
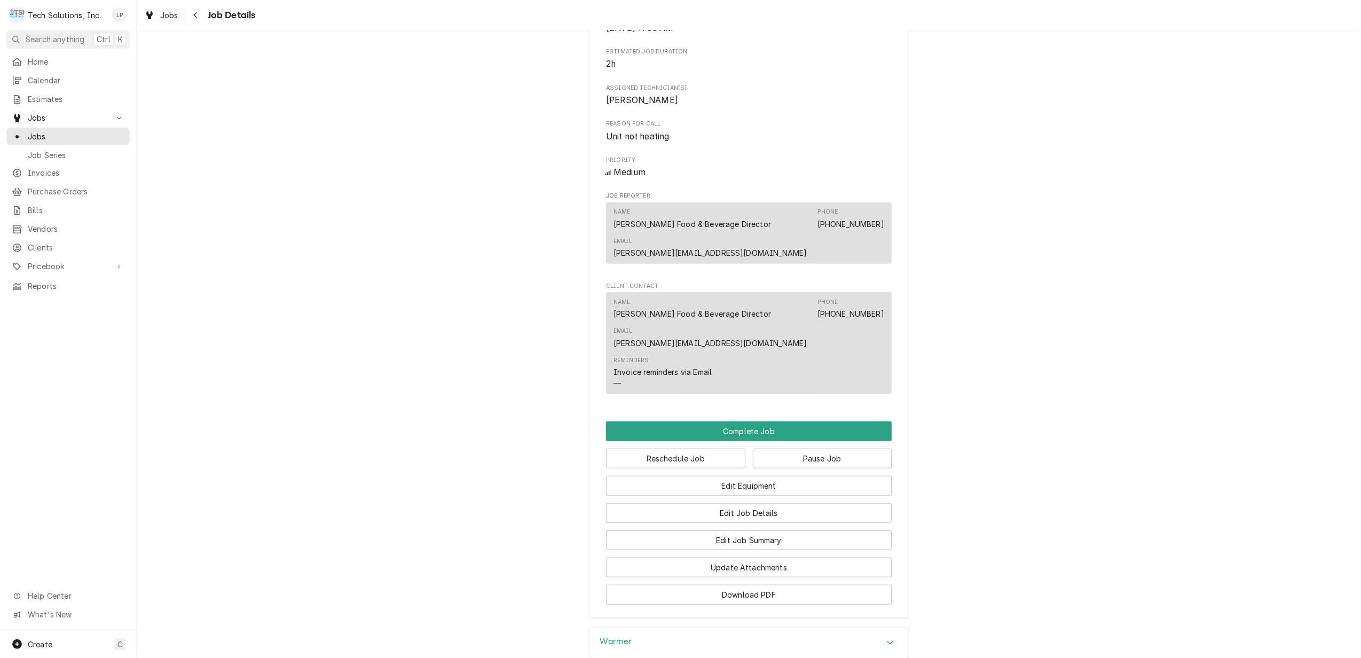
scroll to position [925, 0]
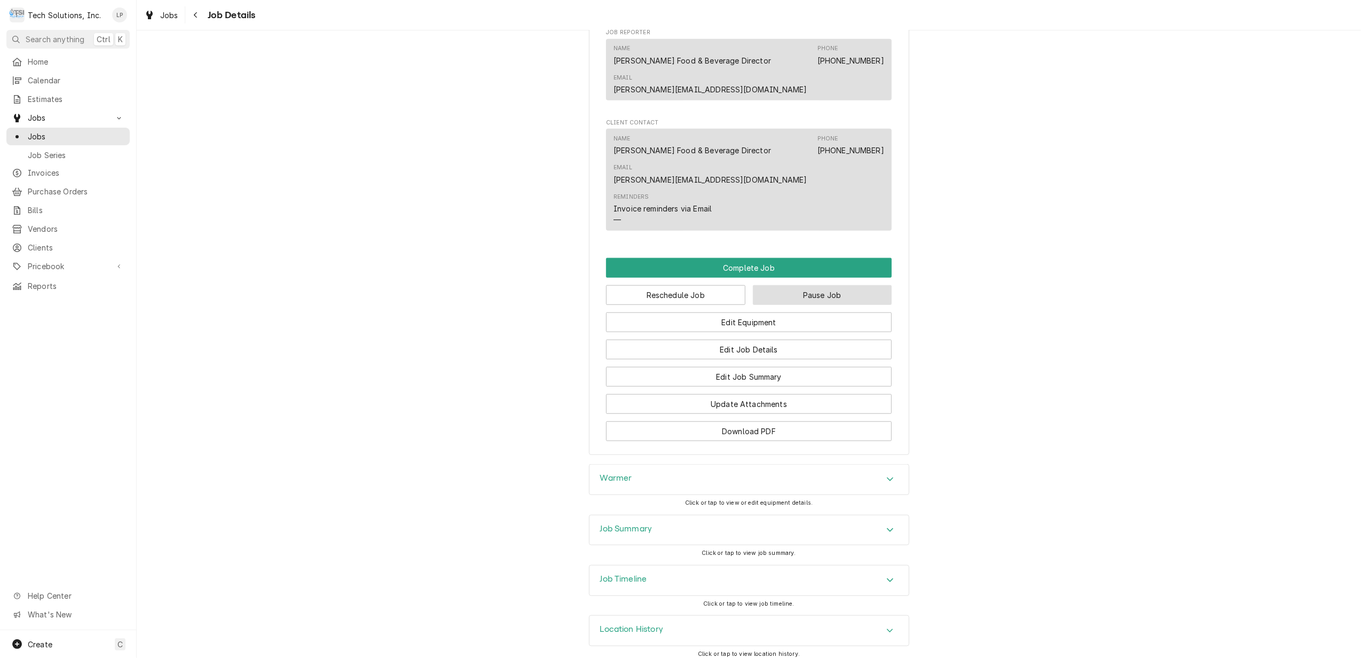
click at [812, 285] on button "Pause Job" at bounding box center [822, 295] width 139 height 20
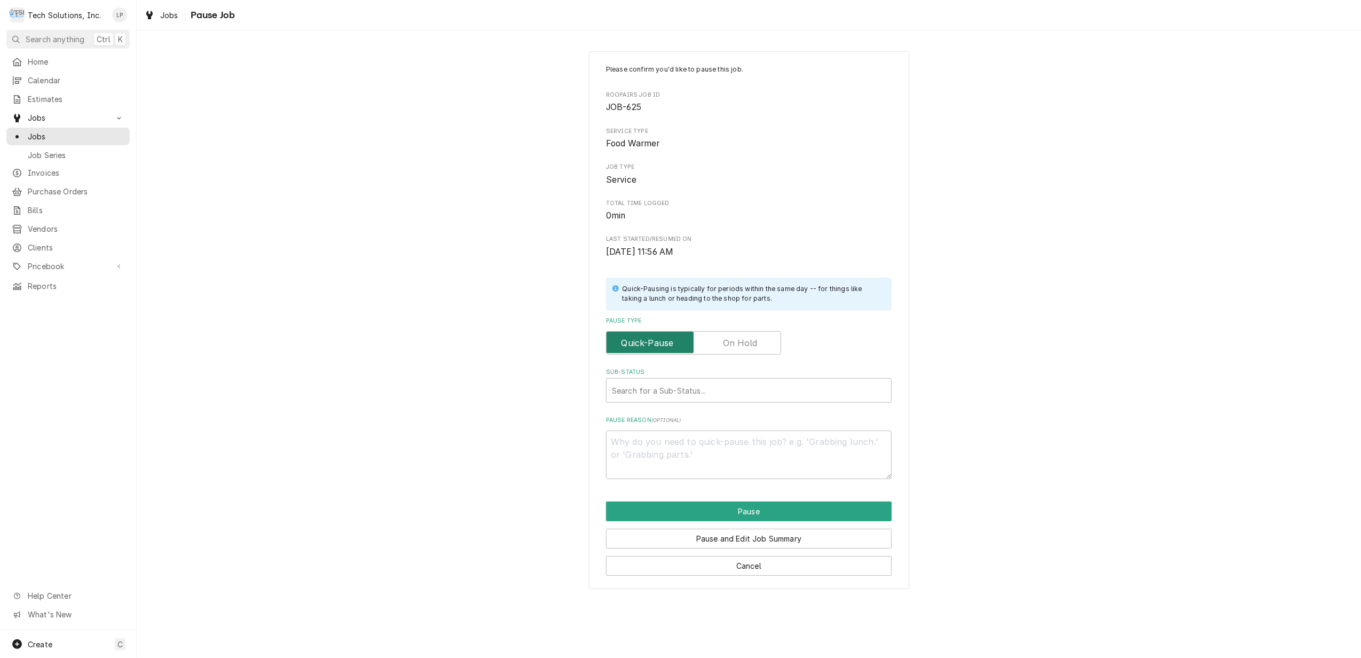
click at [759, 341] on input "Pause Type" at bounding box center [694, 342] width 166 height 23
checkbox input "true"
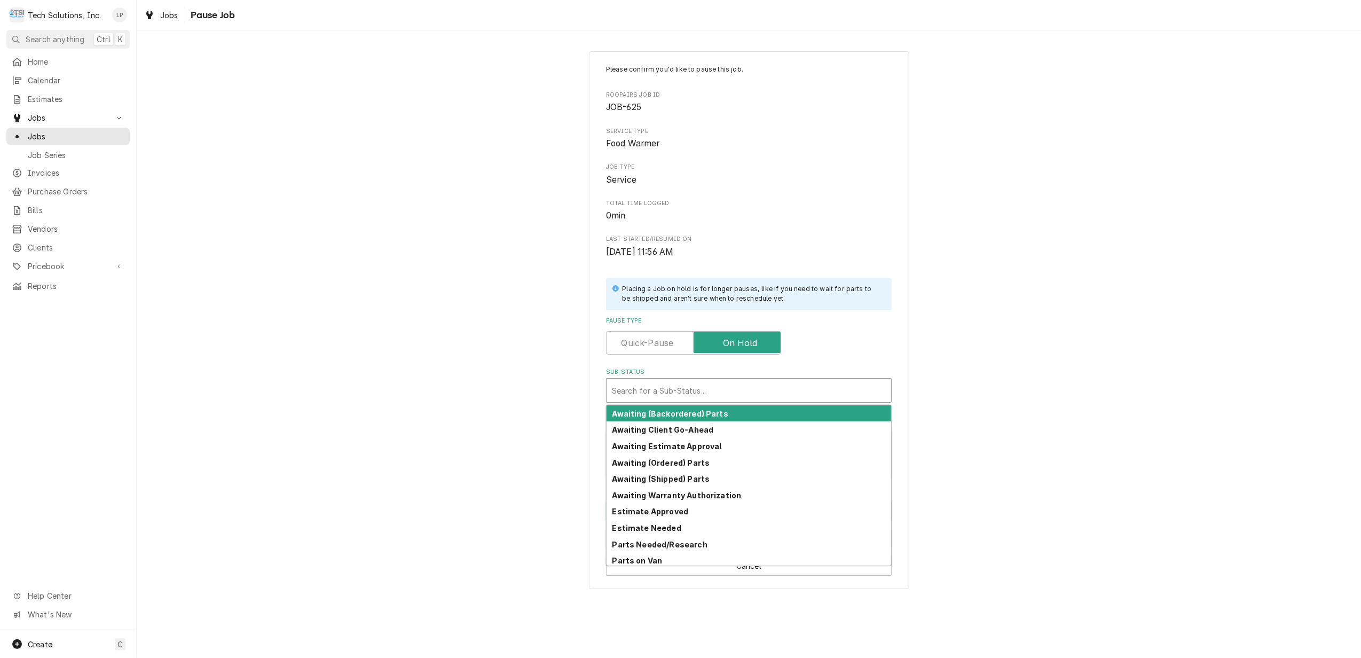
click at [772, 391] on div "Sub-Status" at bounding box center [749, 390] width 274 height 19
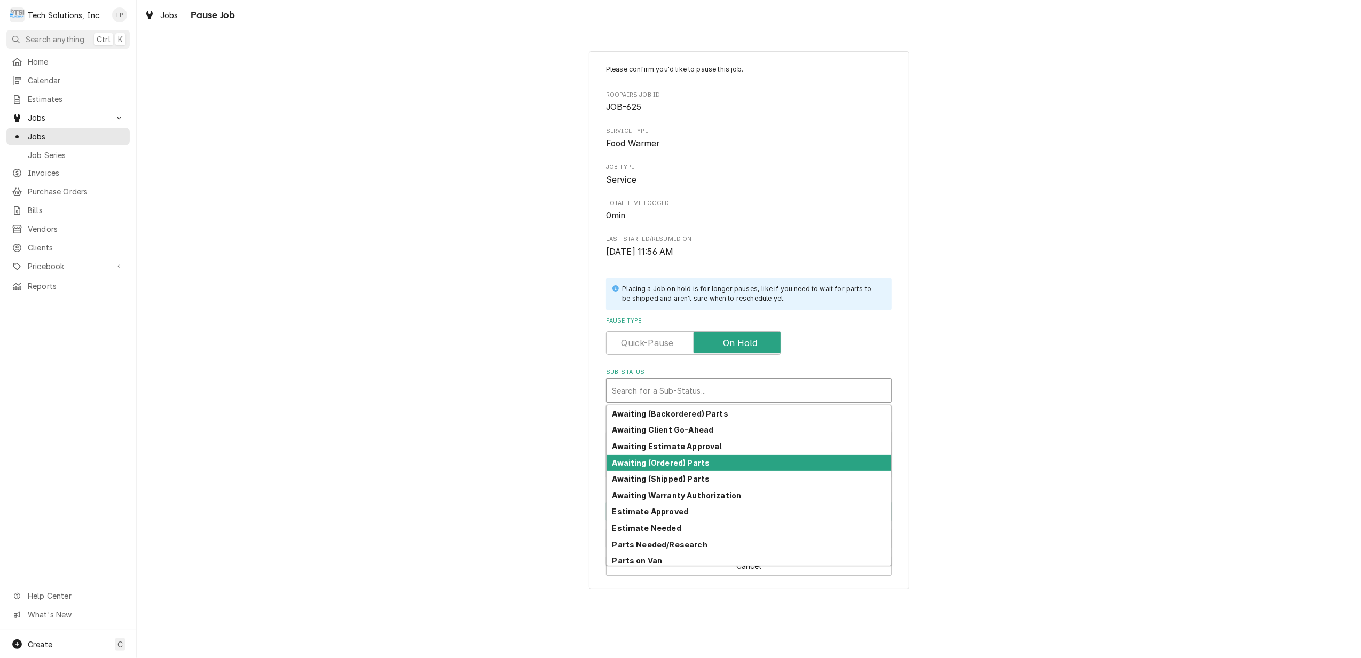
click at [740, 463] on div "Awaiting (Ordered) Parts" at bounding box center [748, 462] width 285 height 17
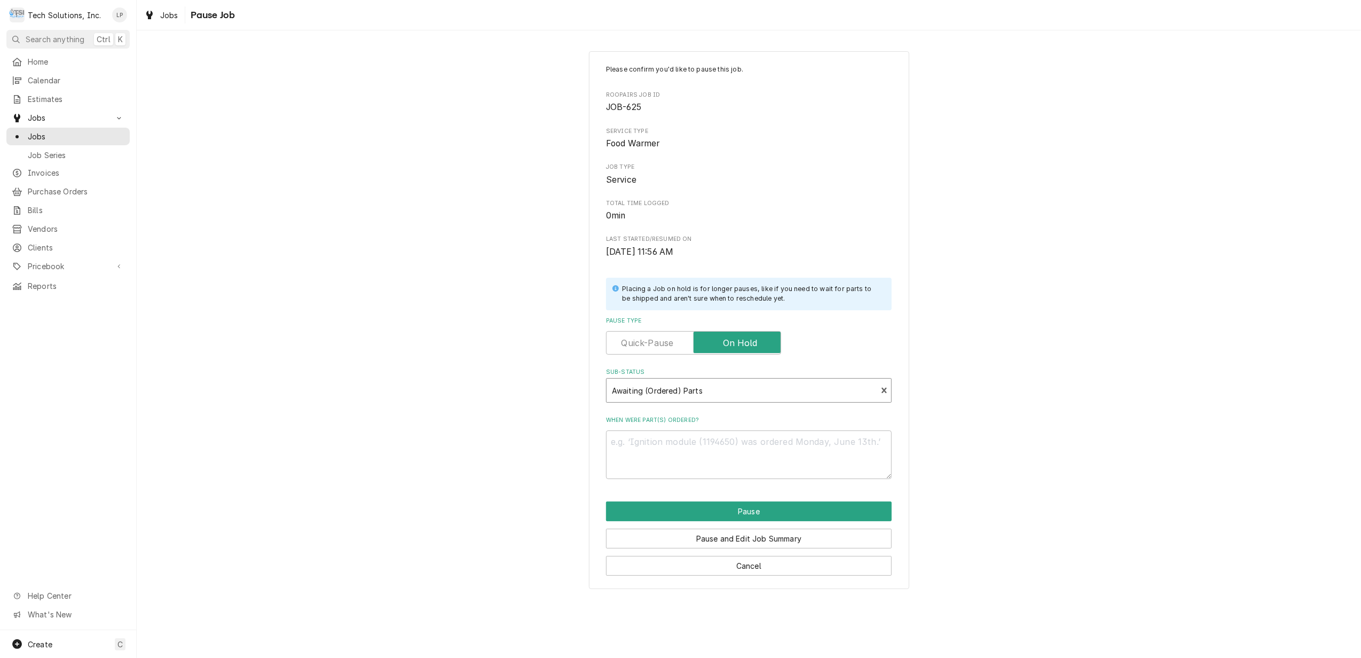
click at [1009, 453] on div "Please confirm you'd like to pause this job. Roopairs Job ID JOB-625 Service Ty…" at bounding box center [749, 320] width 1224 height 557
click at [818, 456] on textarea "When were part(s) ordered?" at bounding box center [749, 454] width 286 height 49
type textarea "x"
type textarea "L"
type textarea "x"
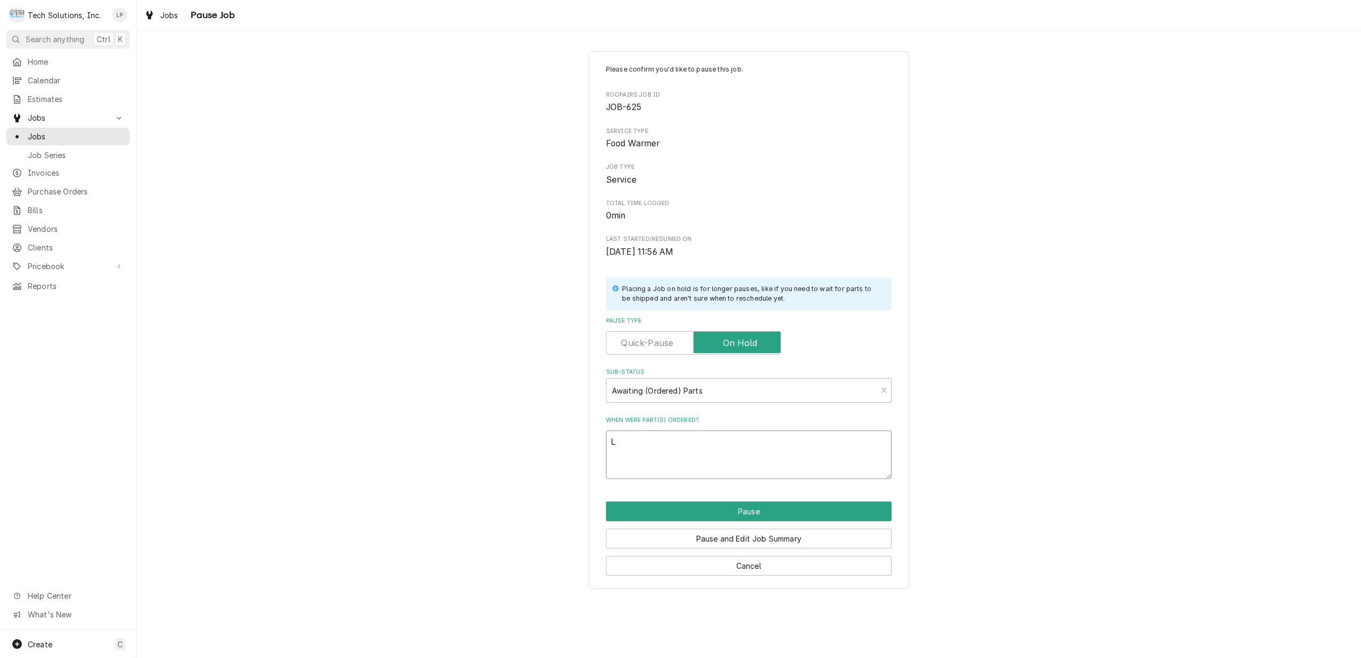
type textarea "Li"
type textarea "x"
type textarea "Lis"
type textarea "x"
type textarea "Lisa"
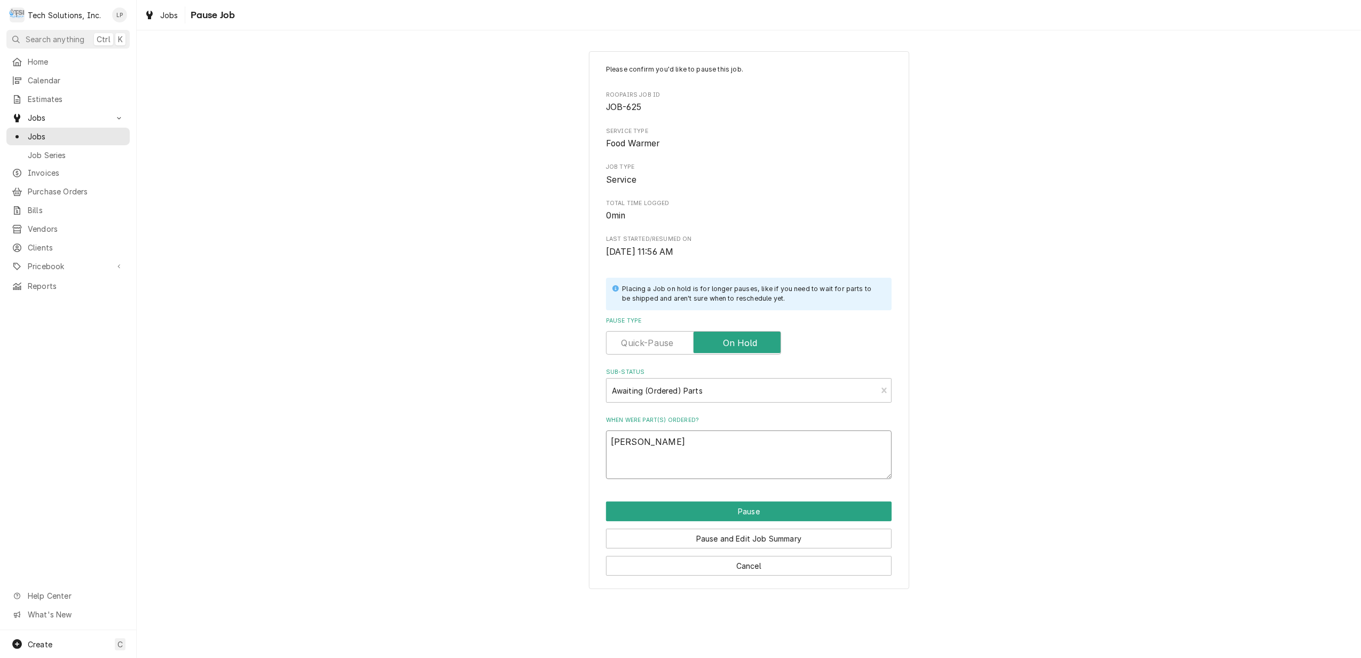
type textarea "x"
type textarea "Lisa"
type textarea "x"
type textarea "Lisa o"
type textarea "x"
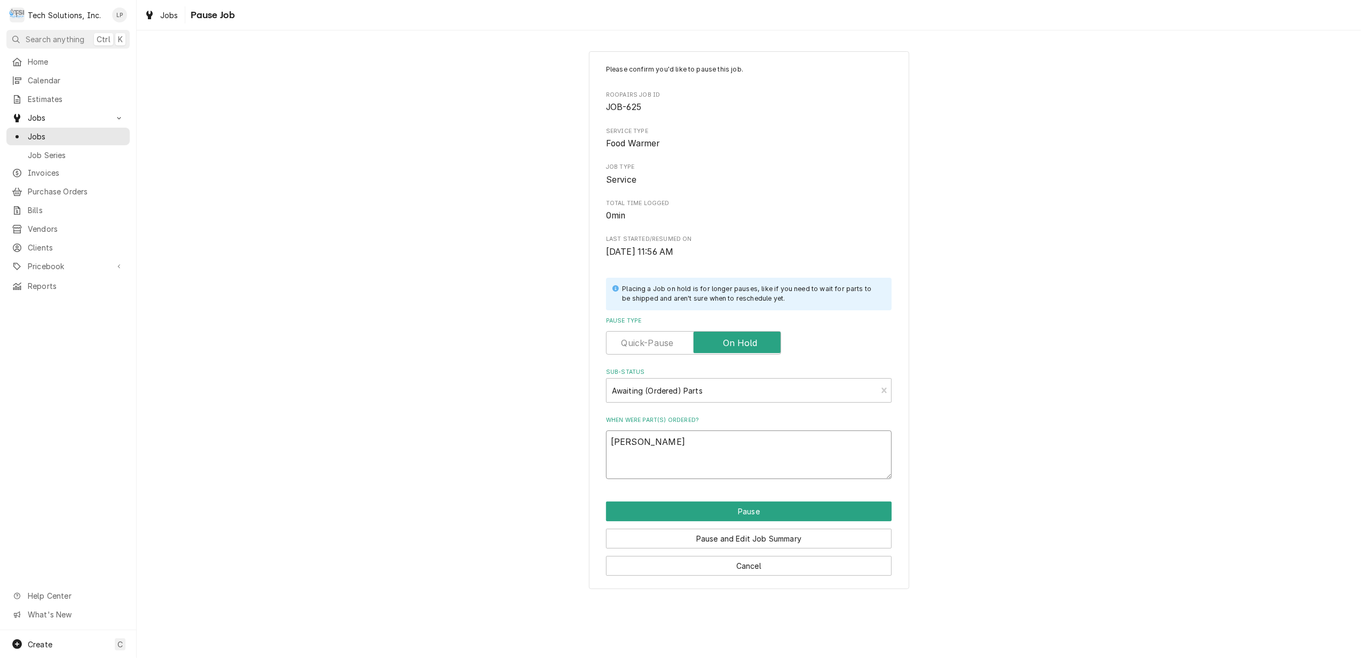
type textarea "Lisa or"
type textarea "x"
type textarea "Lisa ord"
type textarea "x"
type textarea "Lisa orde"
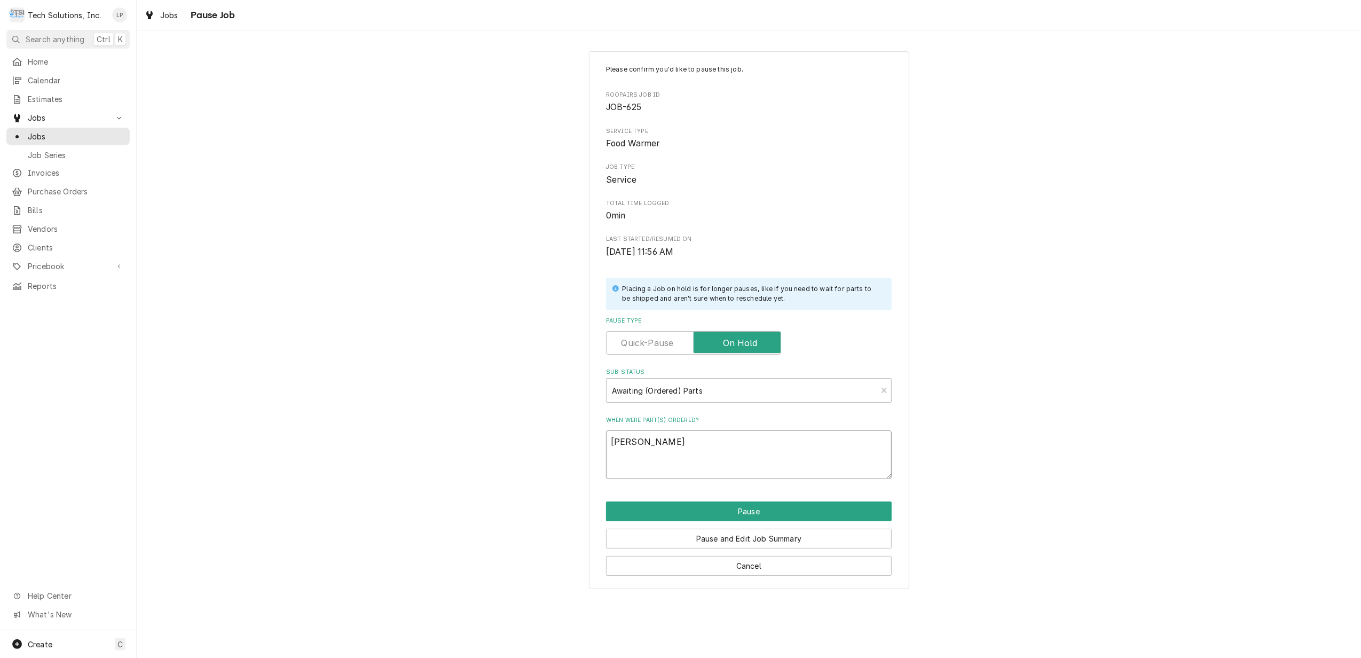
type textarea "x"
type textarea "Lisa order"
type textarea "x"
type textarea "Lisa ordere"
type textarea "x"
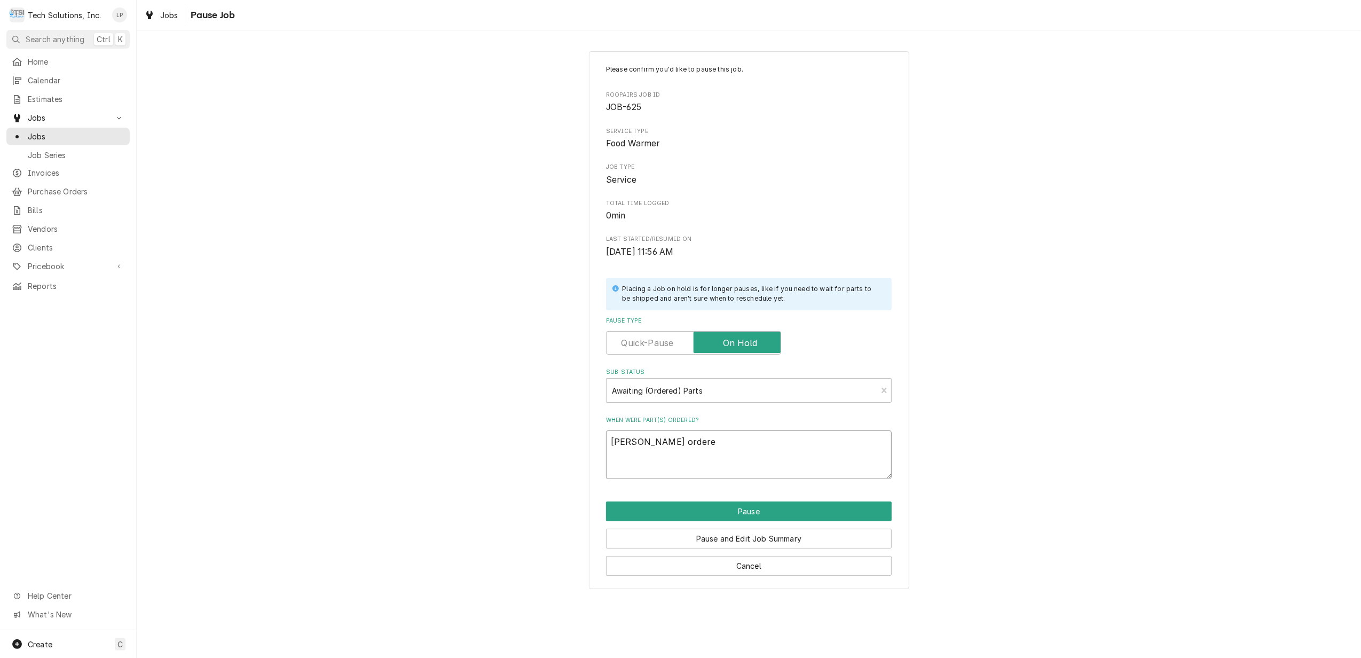
type textarea "Lisa ordered"
type textarea "x"
type textarea "Lisa ordered"
type textarea "x"
type textarea "Lisa ordered w"
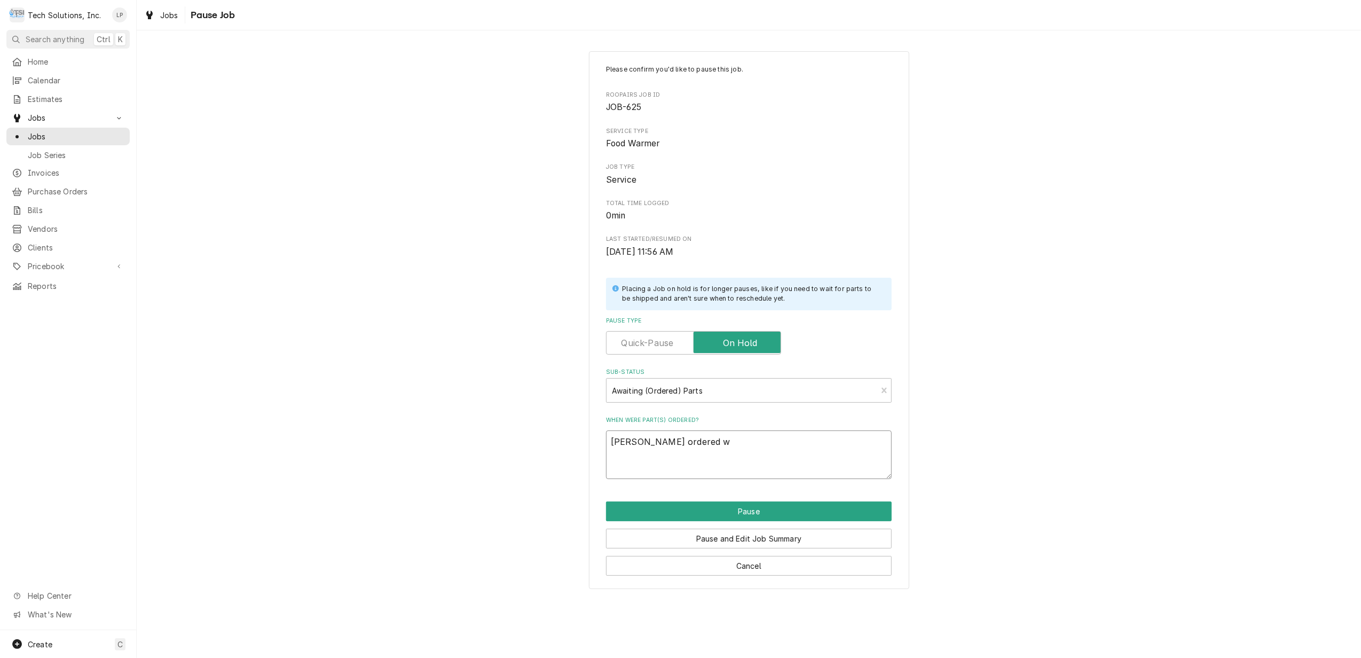
type textarea "x"
type textarea "Lisa ordered wi"
type textarea "x"
type textarea "Lisa ordered wit"
type textarea "x"
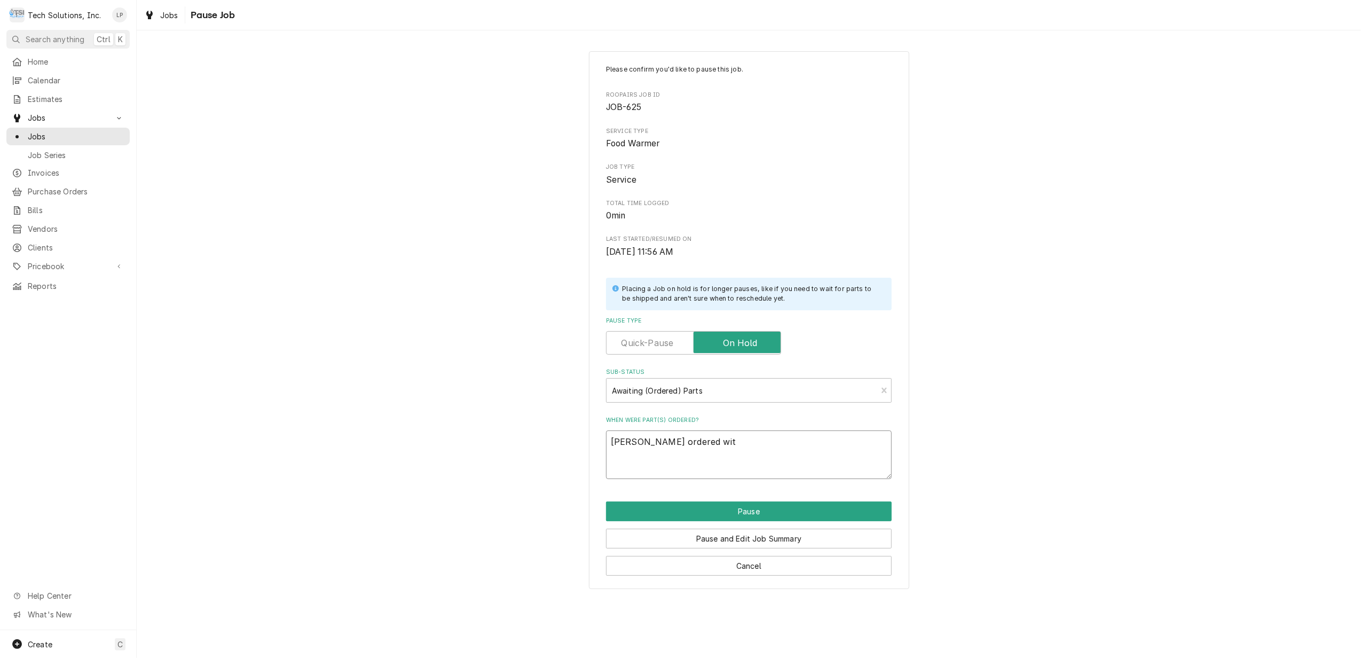
type textarea "Lisa ordered with"
type textarea "x"
type textarea "Lisa ordered with"
type textarea "x"
type textarea "Lisa ordered with A"
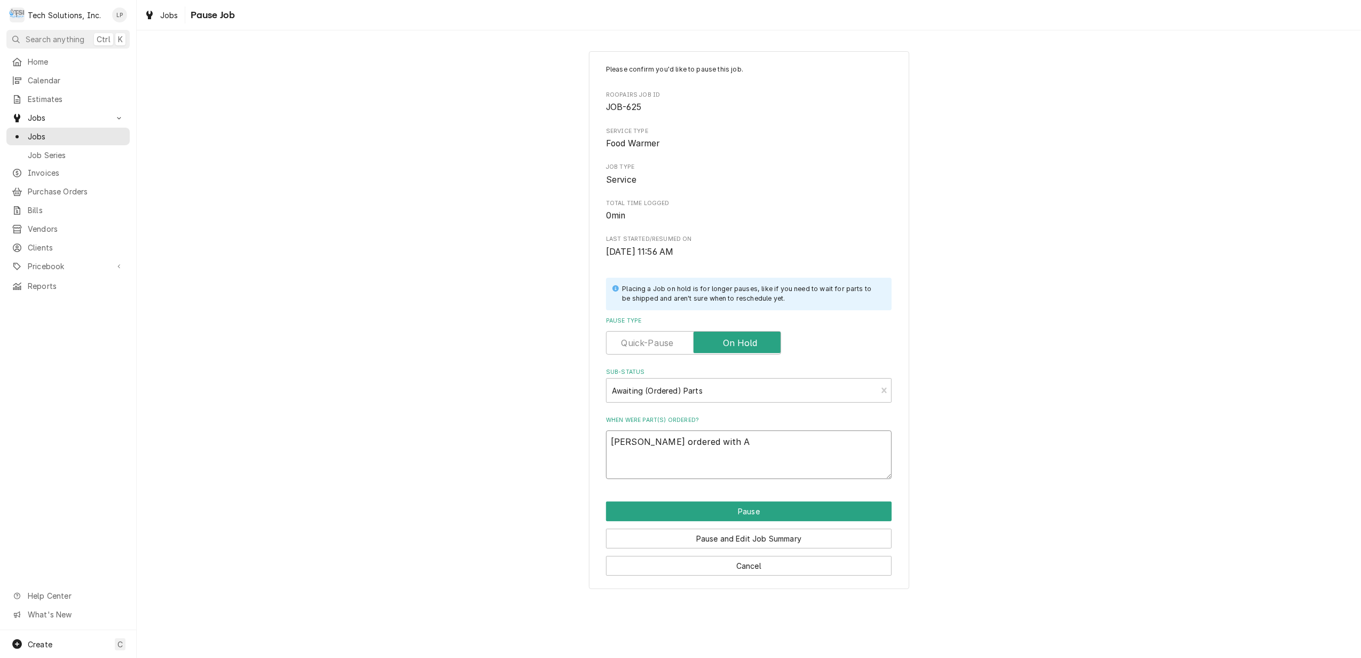
type textarea "x"
type textarea "Lisa ordered with Al"
type textarea "x"
type textarea "Lisa ordered with All"
type textarea "x"
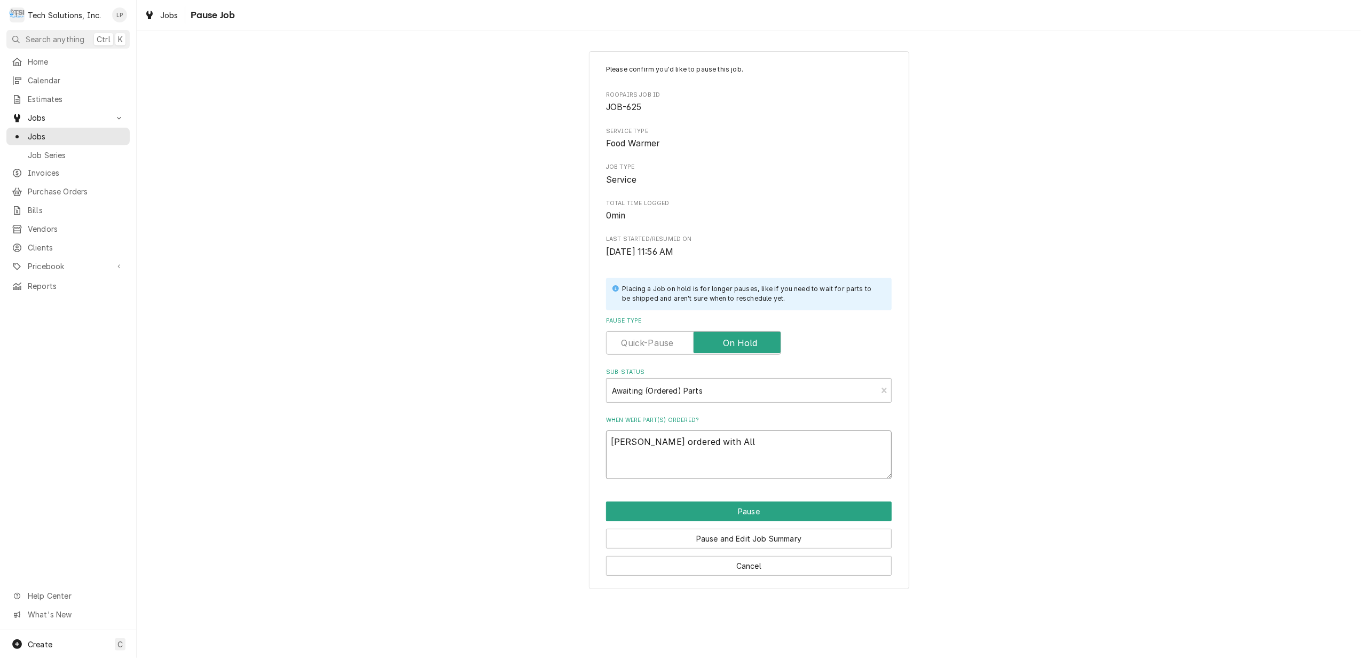
type textarea "Lisa ordered with All"
type textarea "x"
type textarea "Lisa ordered with All P"
type textarea "x"
type textarea "Lisa ordered with All Po"
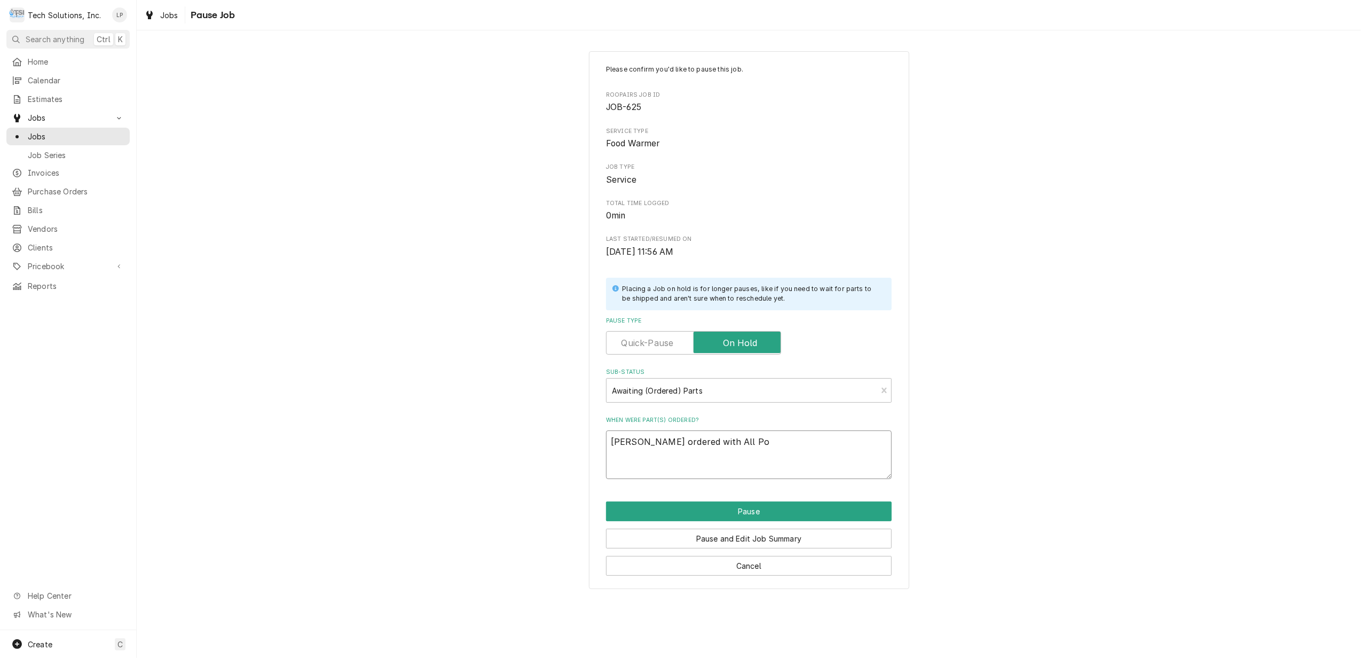
type textarea "x"
type textarea "Lisa ordered with All Poi"
type textarea "x"
type textarea "Lisa ordered with All Poin"
type textarea "x"
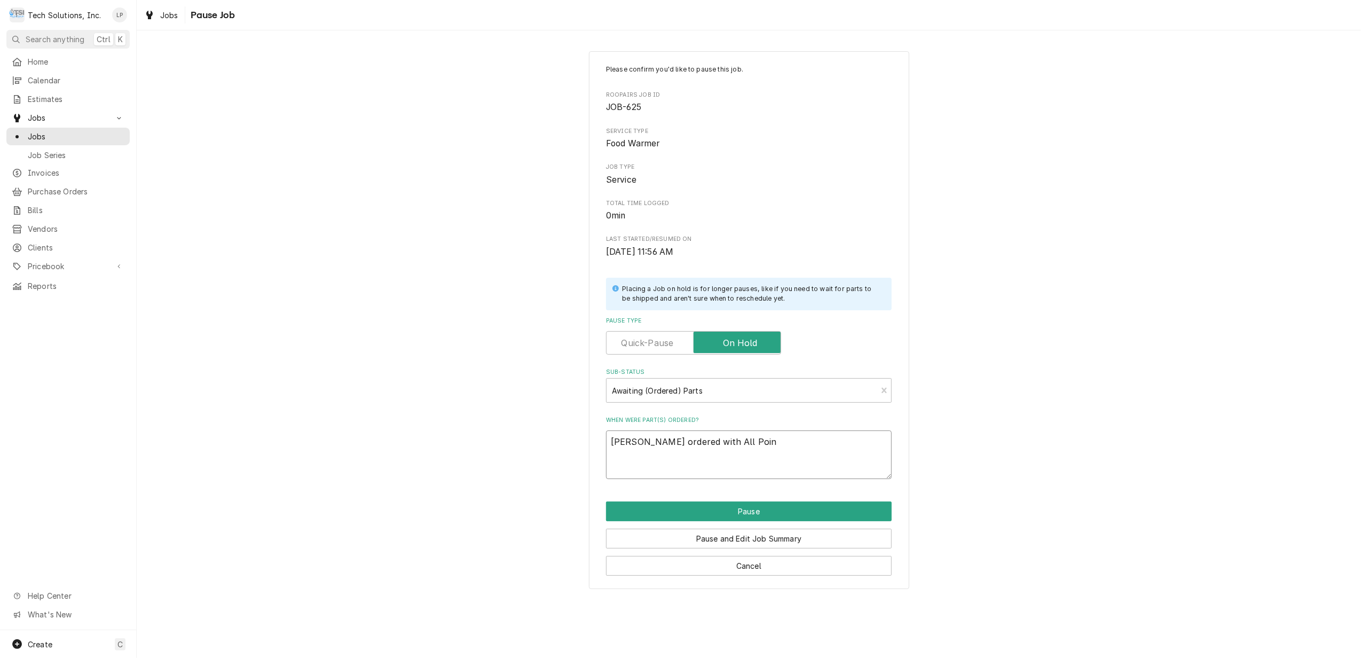
type textarea "Lisa ordered with All Point"
type textarea "x"
type textarea "Lisa ordered with All Points"
type textarea "x"
type textarea "Lisa ordered with All Points"
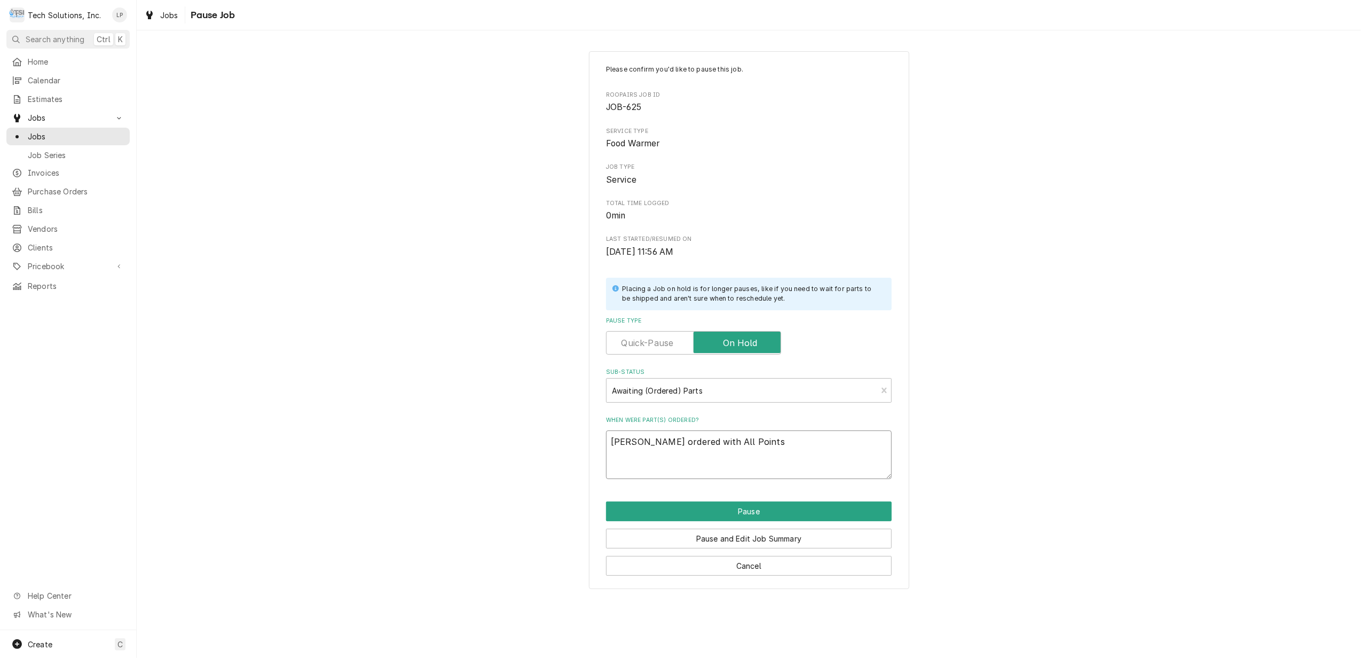
type textarea "x"
type textarea "Lisa ordered with All Points 0"
type textarea "x"
type textarea "Lisa ordered with All Points 00"
type textarea "x"
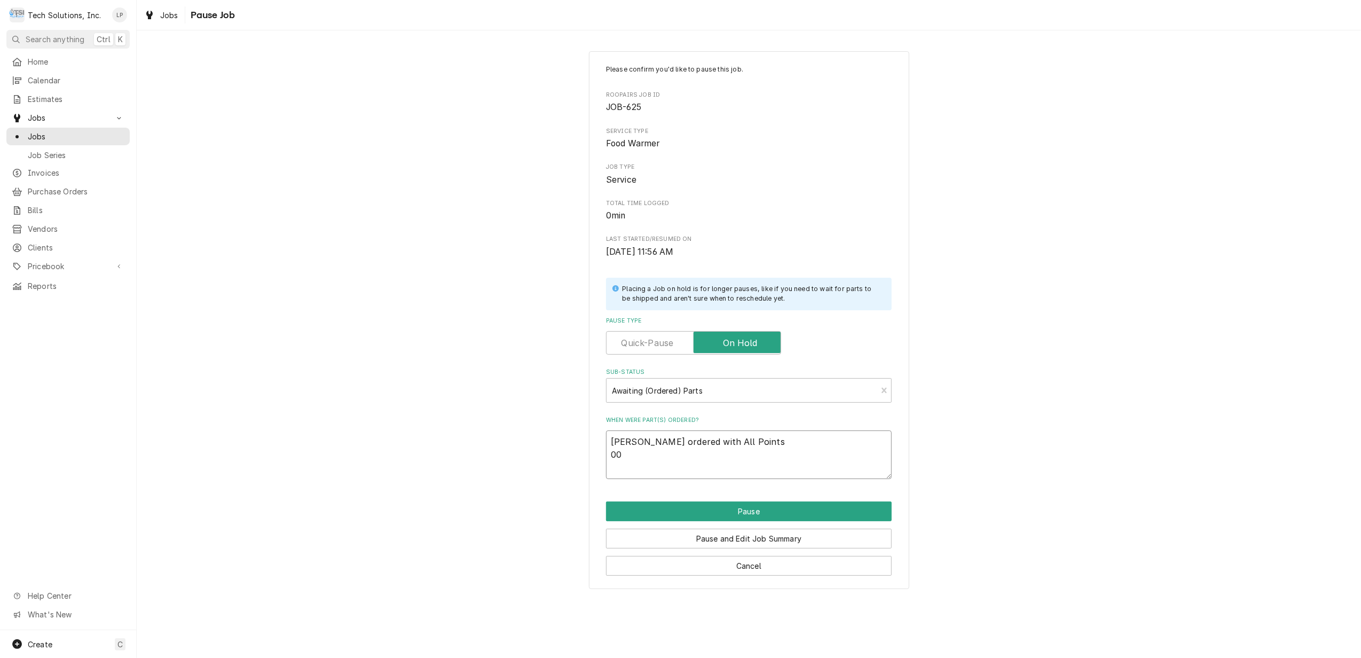
type textarea "Lisa ordered with All Points 0"
type textarea "x"
type textarea "Lisa ordered with All Points"
type textarea "x"
type textarea "Lisa ordered with All Points 1"
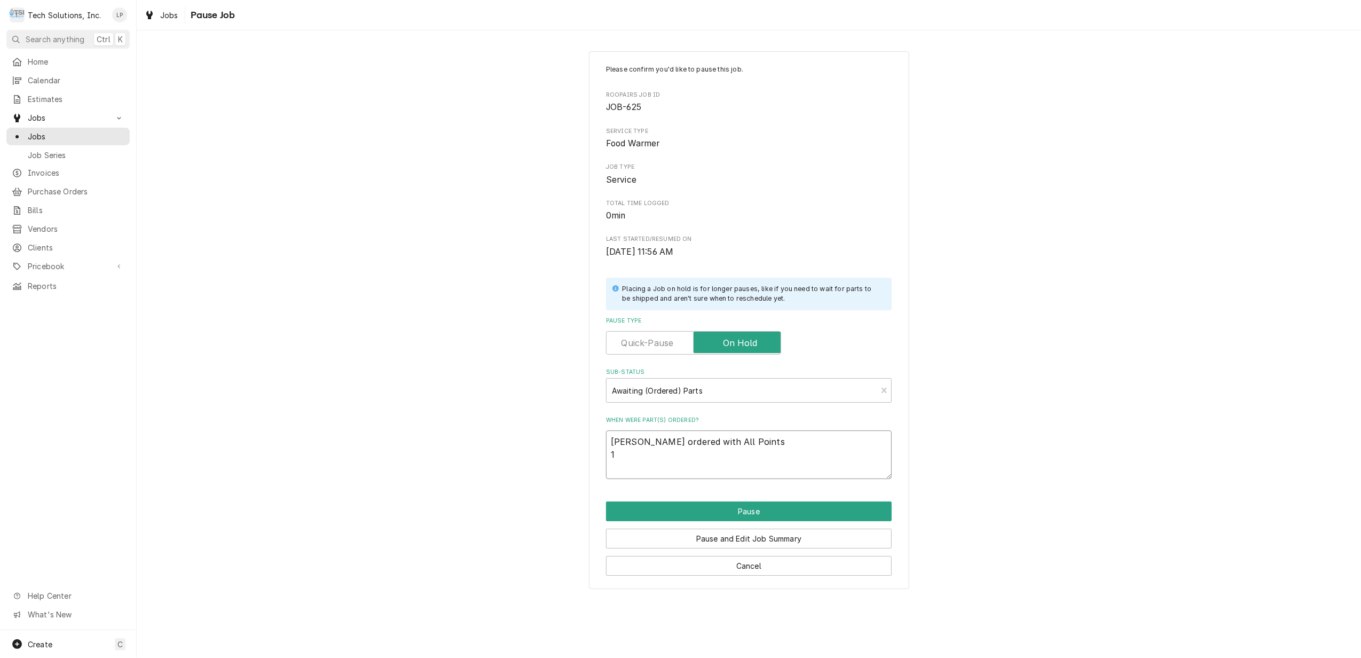
type textarea "x"
type textarea "Lisa ordered with All Points 1-"
type textarea "x"
type textarea "Lisa ordered with All Points 1-"
type textarea "x"
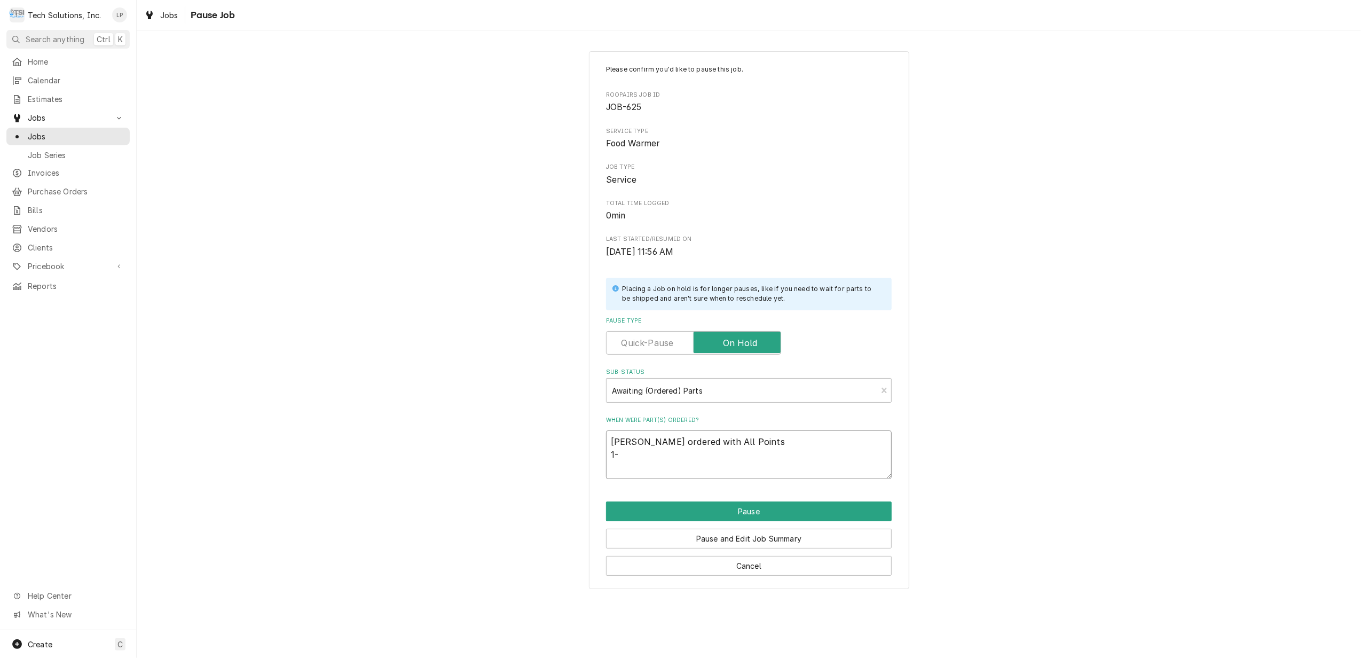
type textarea "Lisa ordered with All Points 1-"
type textarea "x"
type textarea "Lisa ordered with All Points 1"
type textarea "x"
type textarea "Lisa ordered with All Points"
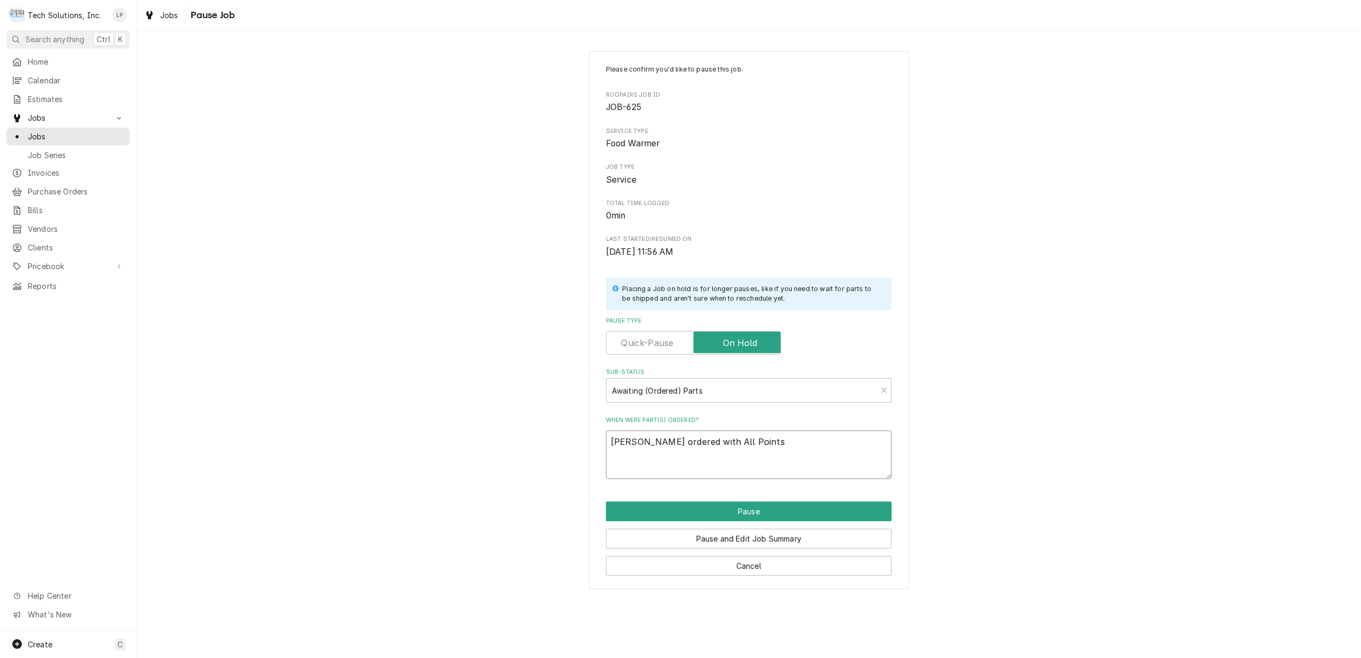
type textarea "x"
type textarea "Lisa ordered with All Points ("
type textarea "x"
type textarea "Lisa ordered with All Points (1"
type textarea "x"
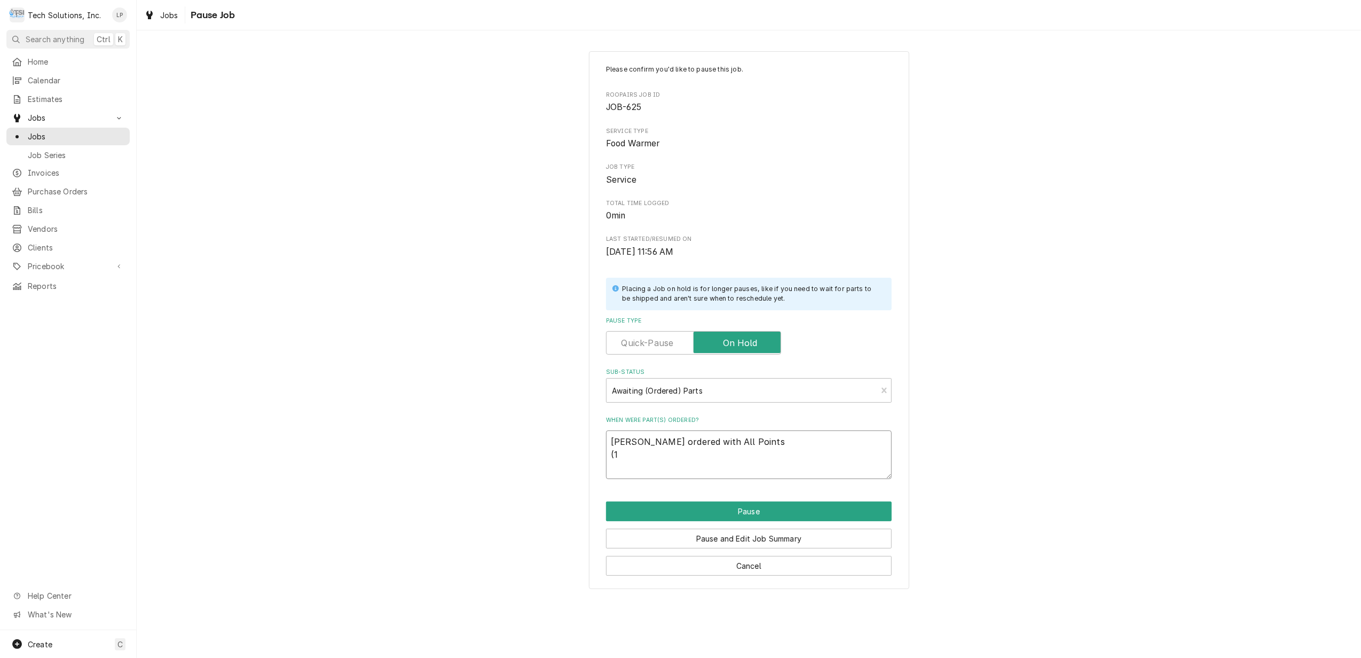
type textarea "Lisa ordered with All Points (1)"
type textarea "x"
type textarea "Lisa ordered with All Points (1)"
type textarea "x"
type textarea "Lisa ordered with All Points (1) E"
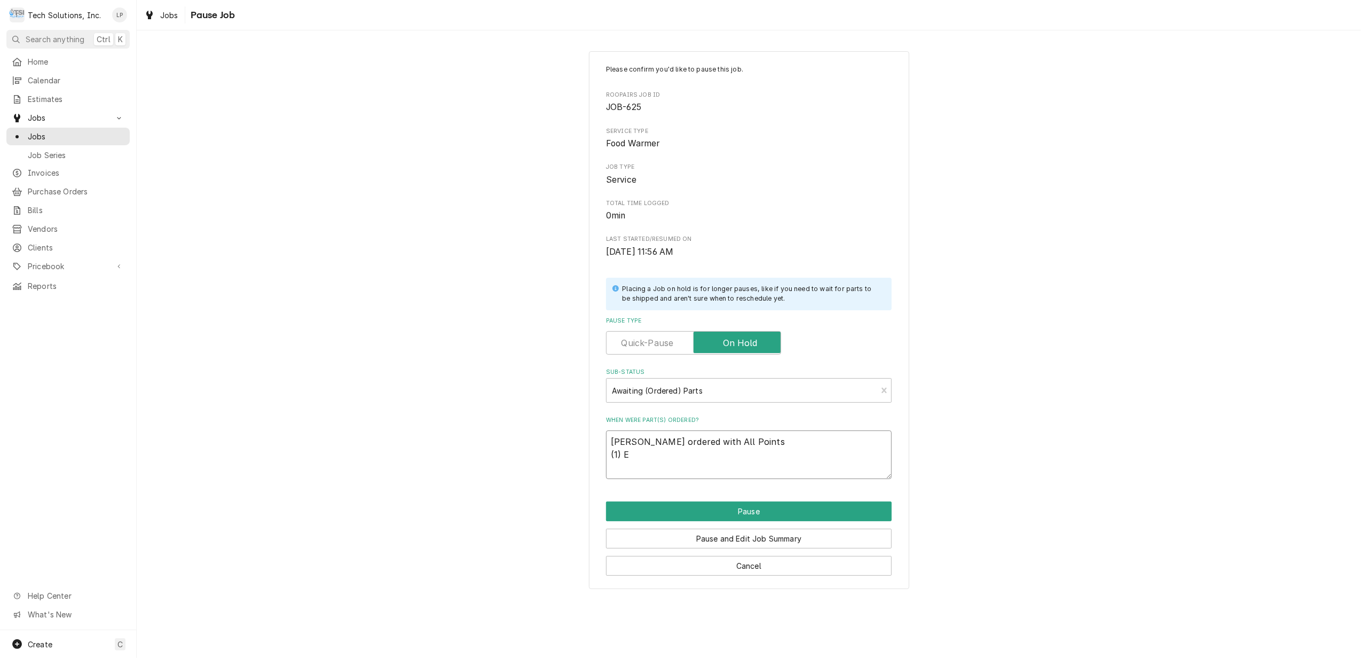
type textarea "x"
type textarea "Lisa ordered with All Points (1) El"
type textarea "x"
type textarea "Lisa ordered with All Points (1) Ele"
type textarea "x"
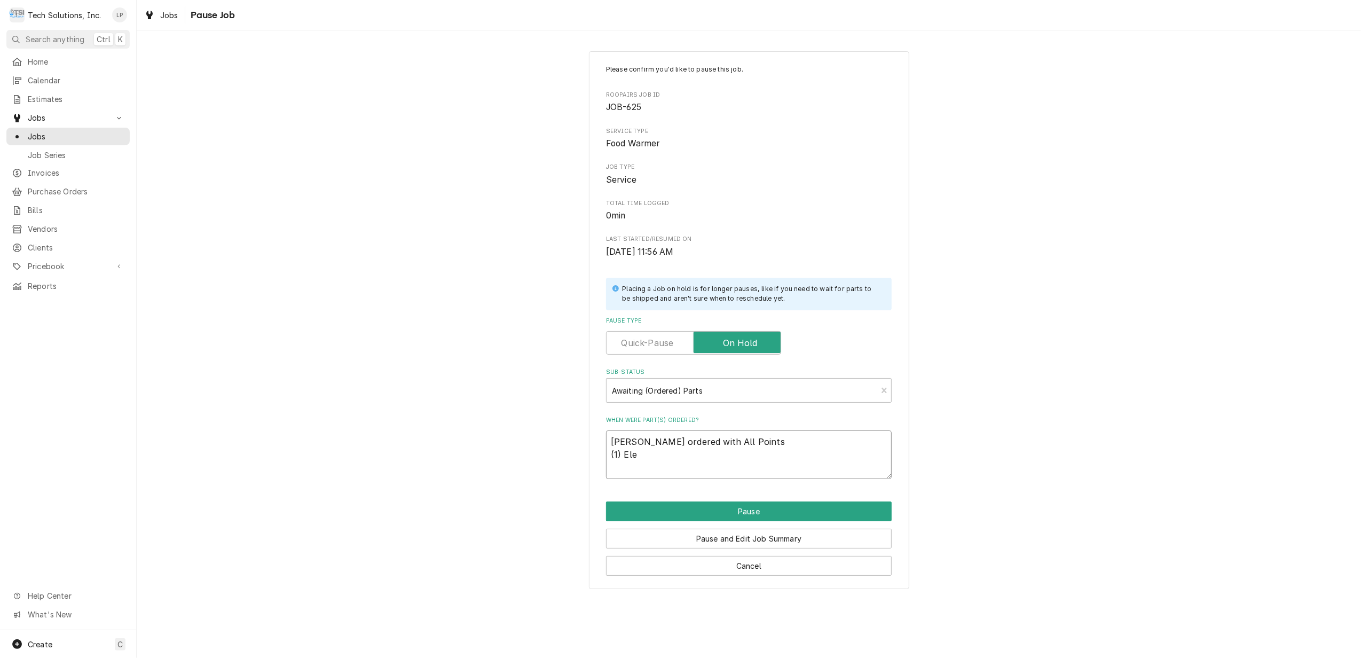
type textarea "Lisa ordered with All Points (1) Elem"
type textarea "x"
type textarea "Lisa ordered with All Points (1) Eleme"
type textarea "x"
type textarea "Lisa ordered with All Points (1) Elemen"
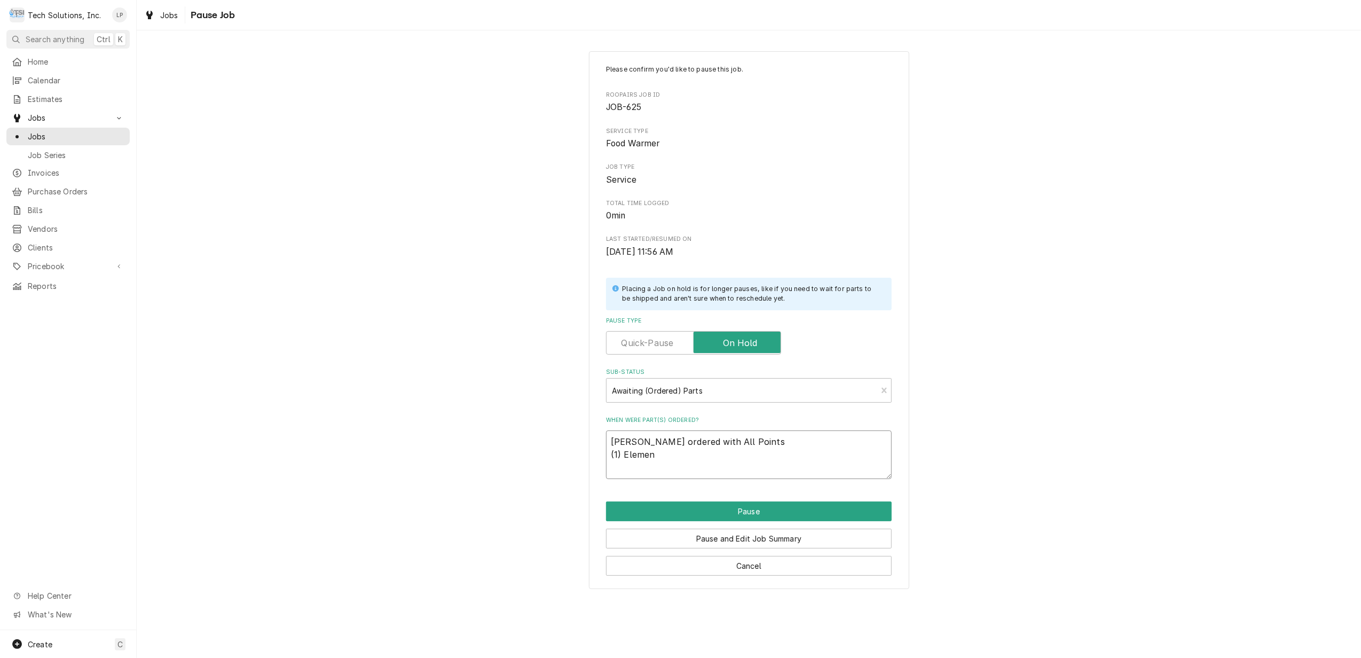
type textarea "x"
type textarea "Lisa ordered with All Points (1) Element"
type textarea "x"
type textarea "Lisa ordered with All Points (1) Element"
type textarea "x"
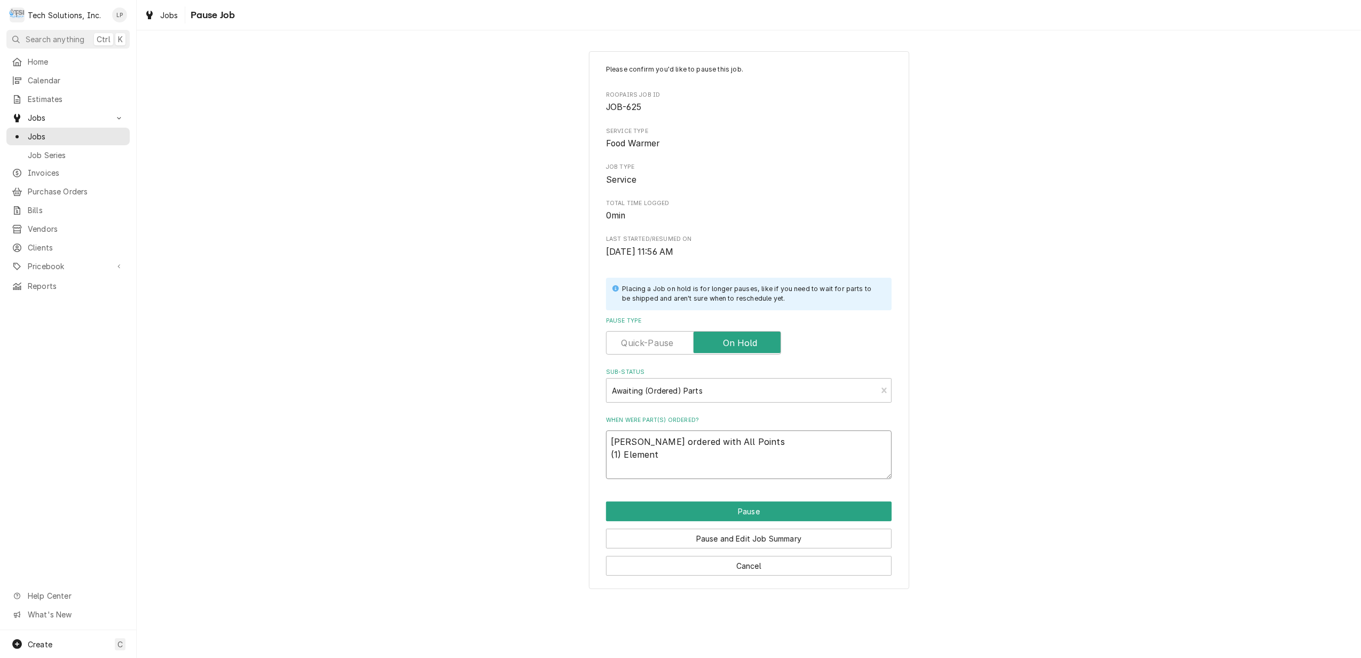
type textarea "Lisa ordered with All Points (1) Element 0"
type textarea "x"
type textarea "Lisa ordered with All Points (1) Element 00"
type textarea "x"
type textarea "Lisa ordered with All Points (1) Element 00-"
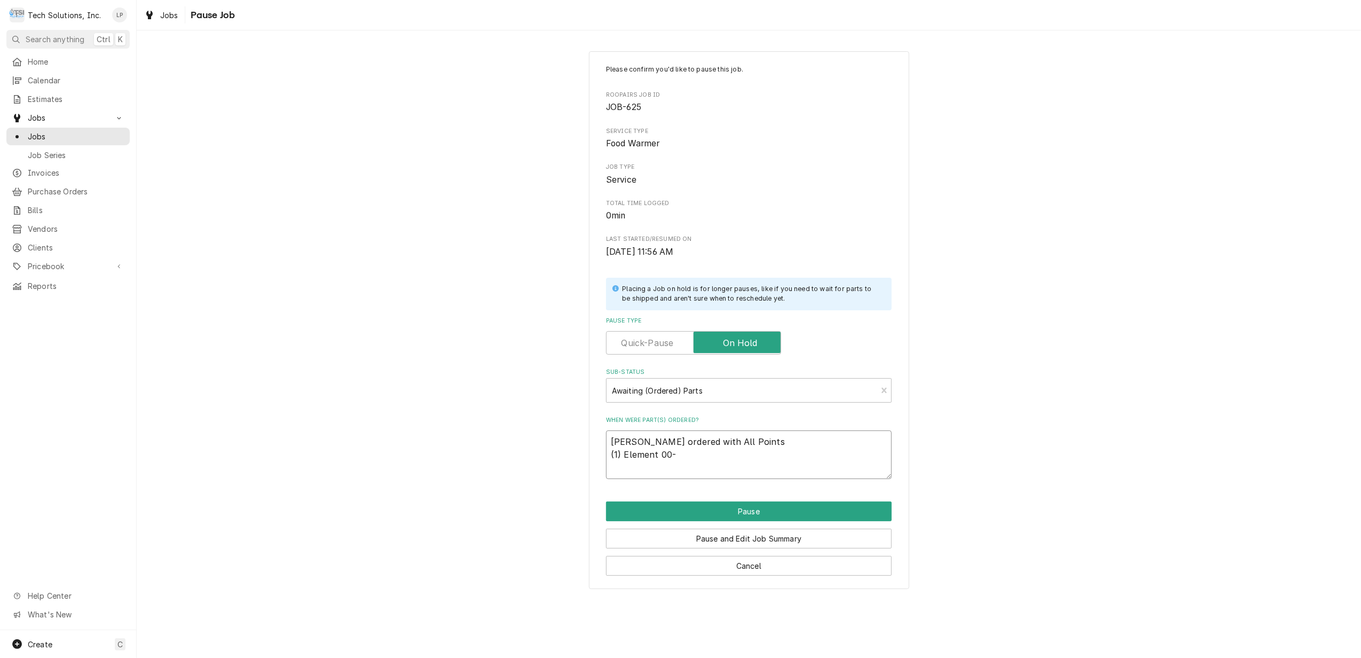
type textarea "x"
type textarea "Lisa ordered with All Points (1) Element 00-9"
type textarea "x"
type textarea "Lisa ordered with All Points (1) Element 00-96"
type textarea "x"
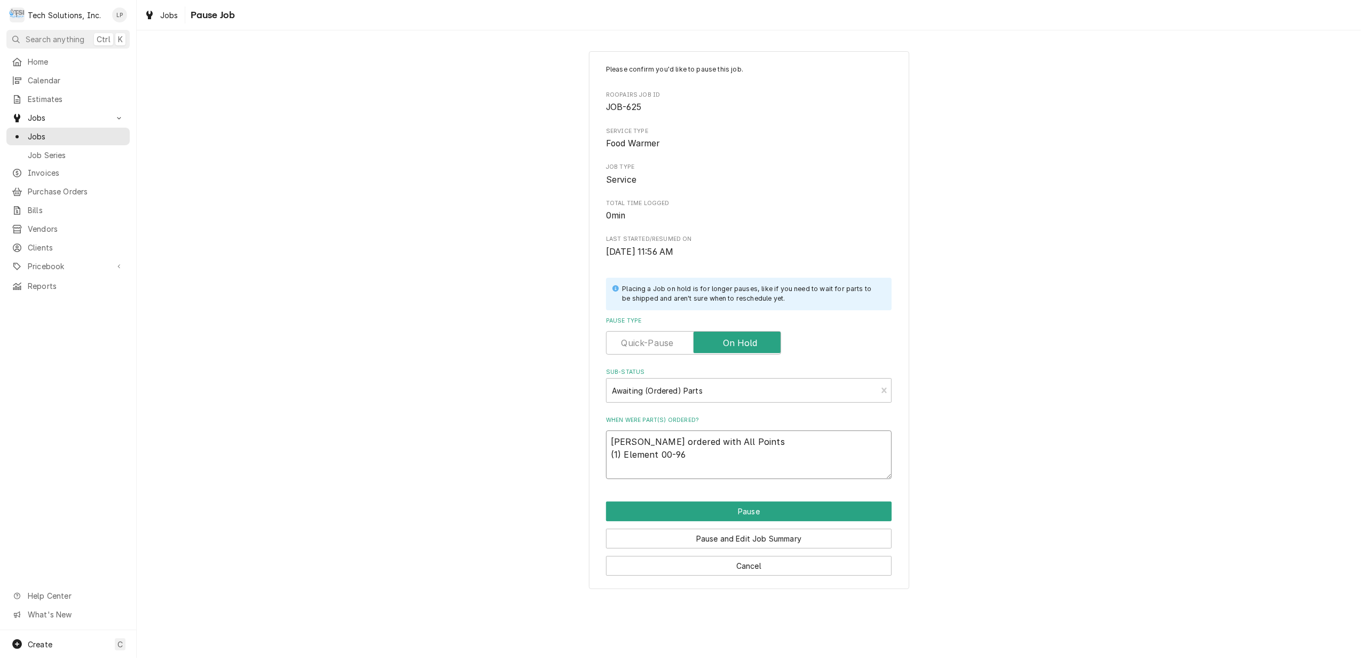
type textarea "Lisa ordered with All Points (1) Element 00-961"
type textarea "x"
type textarea "Lisa ordered with All Points (1) Element 00-9613"
type textarea "x"
type textarea "Lisa ordered with All Points (1) Element 00-96135"
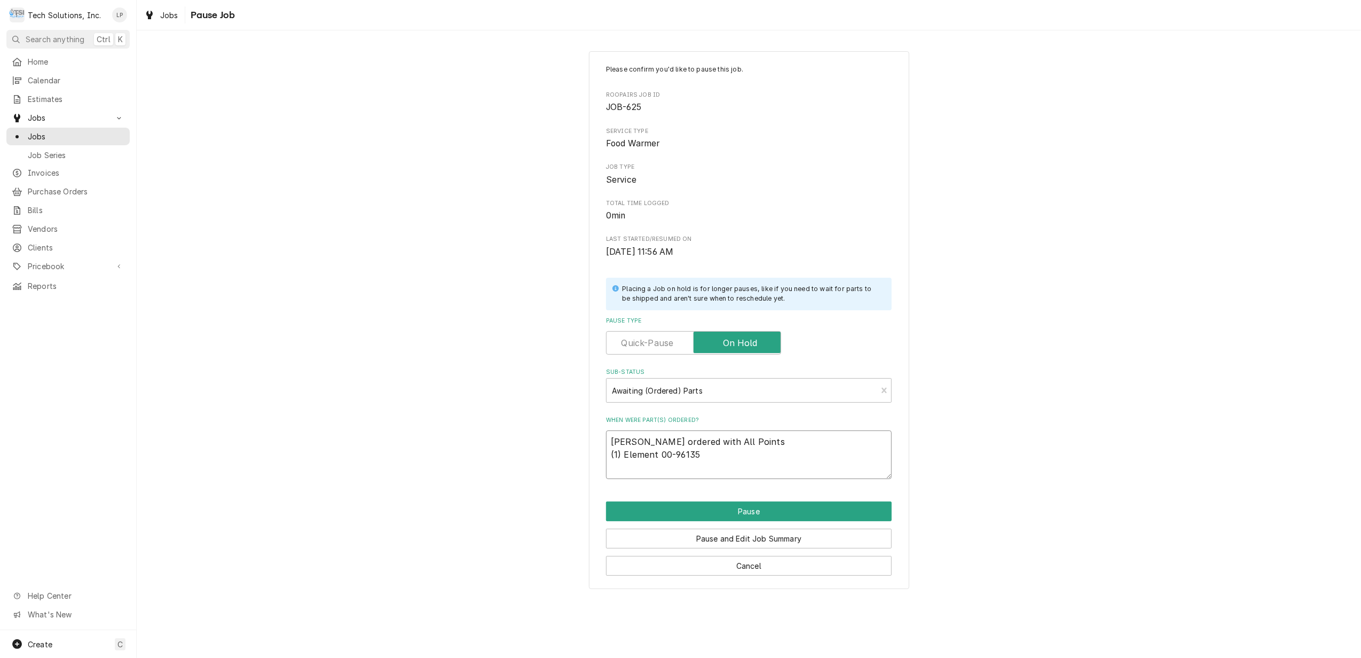
type textarea "x"
type textarea "Lisa ordered with All Points (1) Element 00-961358"
type textarea "x"
type textarea "Lisa ordered with All Points (1) Element 00-961358"
type textarea "x"
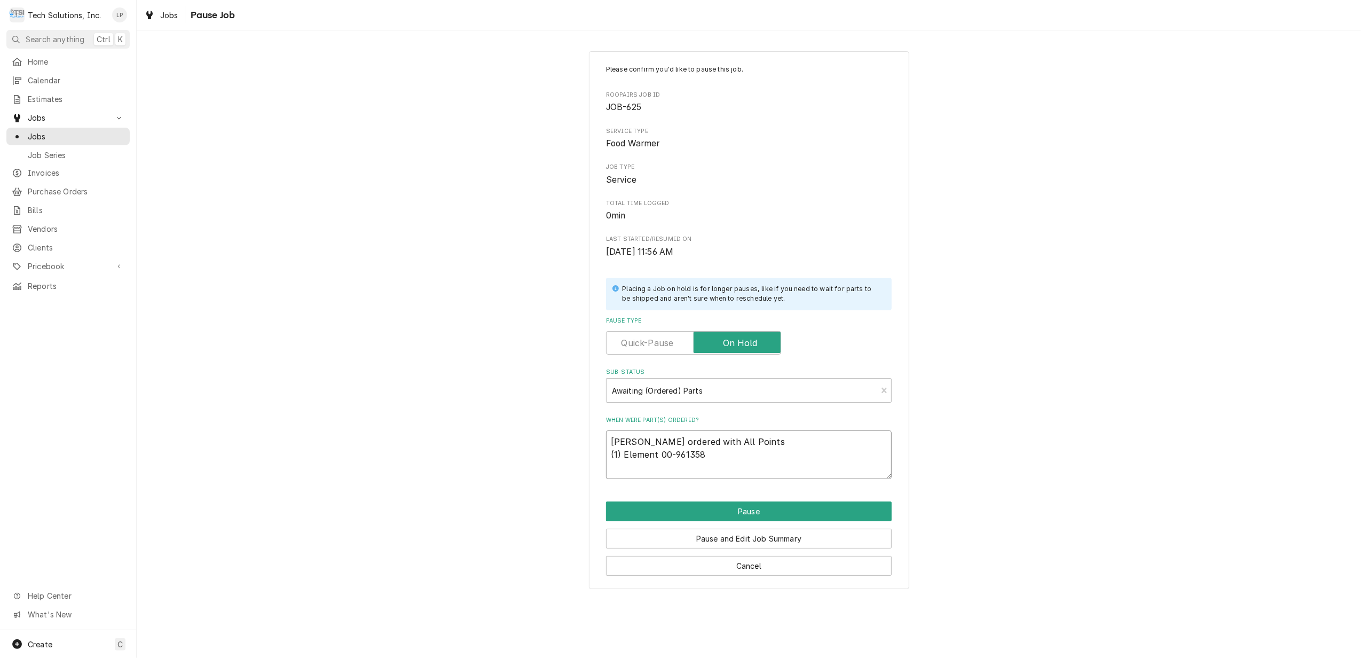
type textarea "Lisa ordered with All Points (1) Element 00-961358 ("
type textarea "x"
type textarea "Lisa ordered with All Points (1) Element 00-961358 (1"
type textarea "x"
type textarea "Lisa ordered with All Points (1) Element 00-961358 (1)"
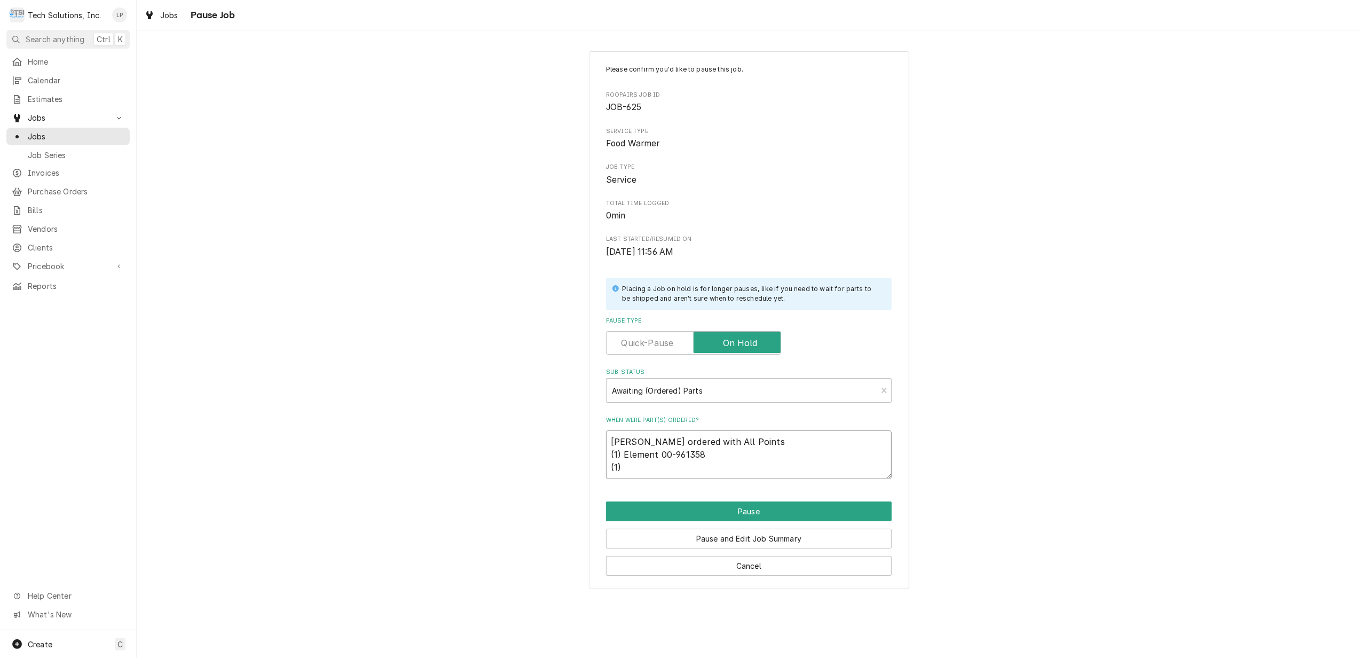
type textarea "x"
type textarea "Lisa ordered with All Points (1) Element 00-961358 (1)"
type textarea "x"
type textarea "Lisa ordered with All Points (1) Element 00-961358 (1) T"
type textarea "x"
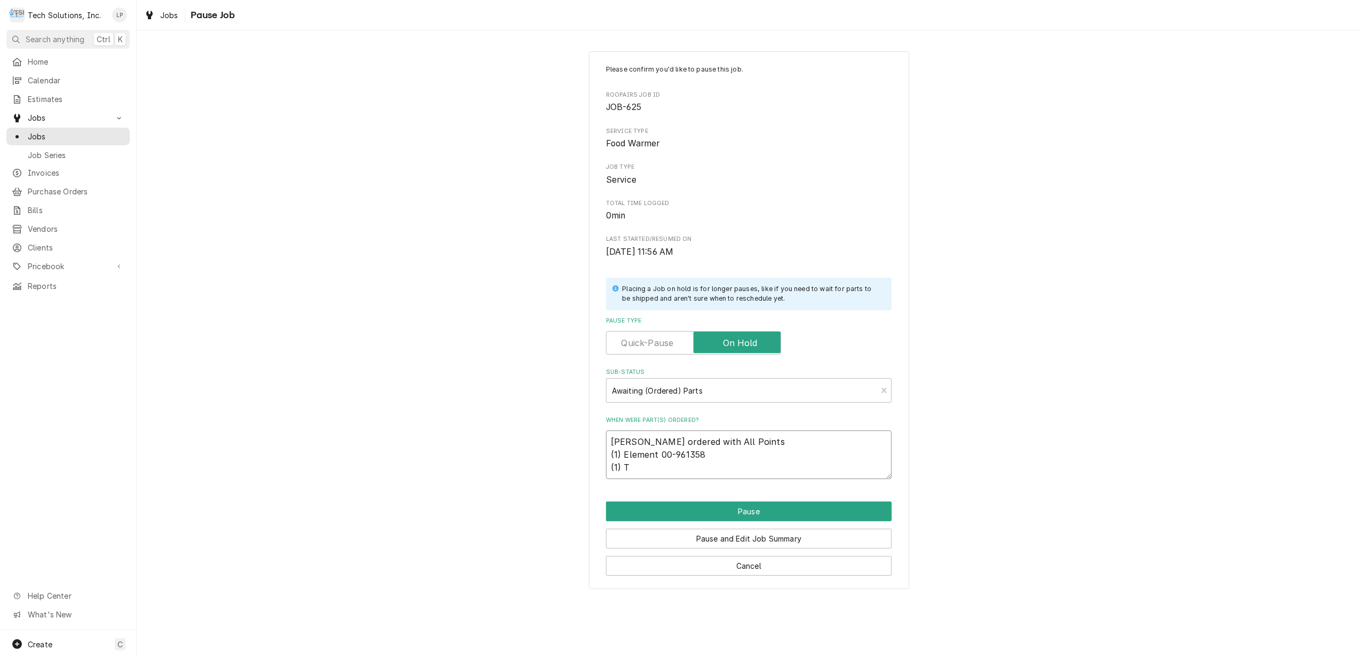
type textarea "Lisa ordered with All Points (1) Element 00-961358 (1) T-"
type textarea "x"
type textarea "Lisa ordered with All Points (1) Element 00-961358 (1) T-S"
type textarea "x"
type textarea "Lisa ordered with All Points (1) Element 00-961358 (1) T-St"
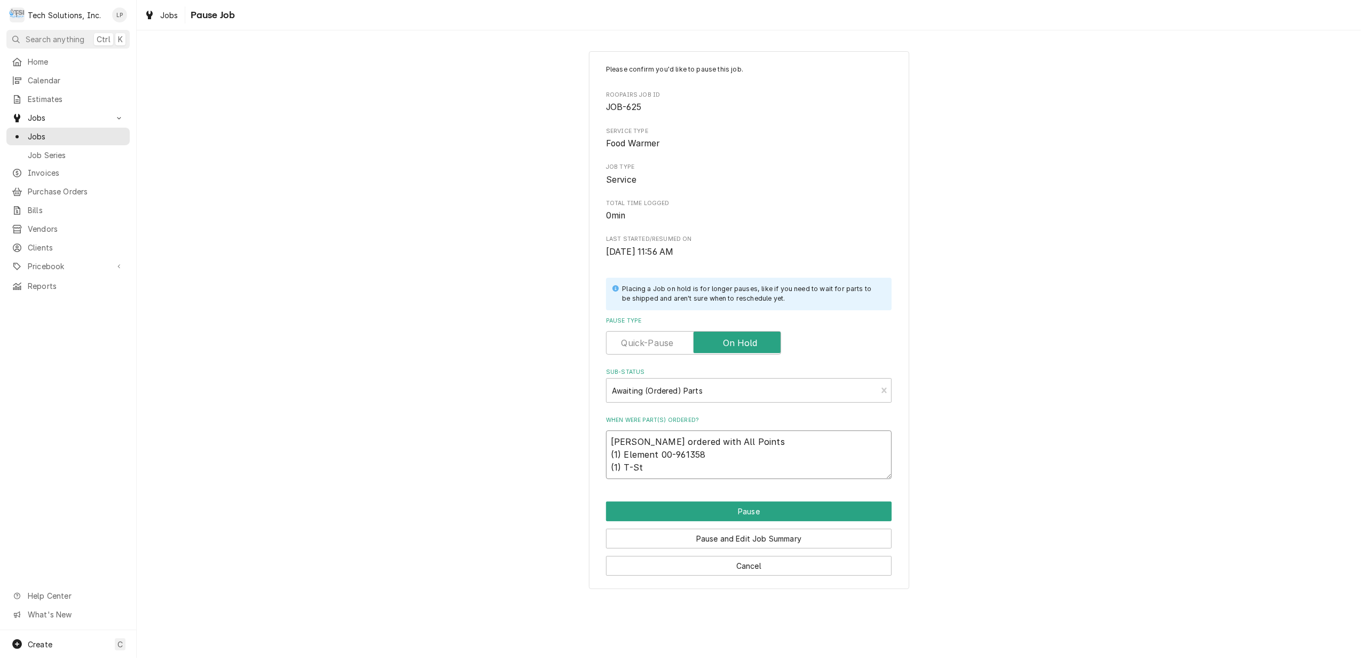
type textarea "x"
type textarea "Lisa ordered with All Points (1) Element 00-961358 (1) T-Stat"
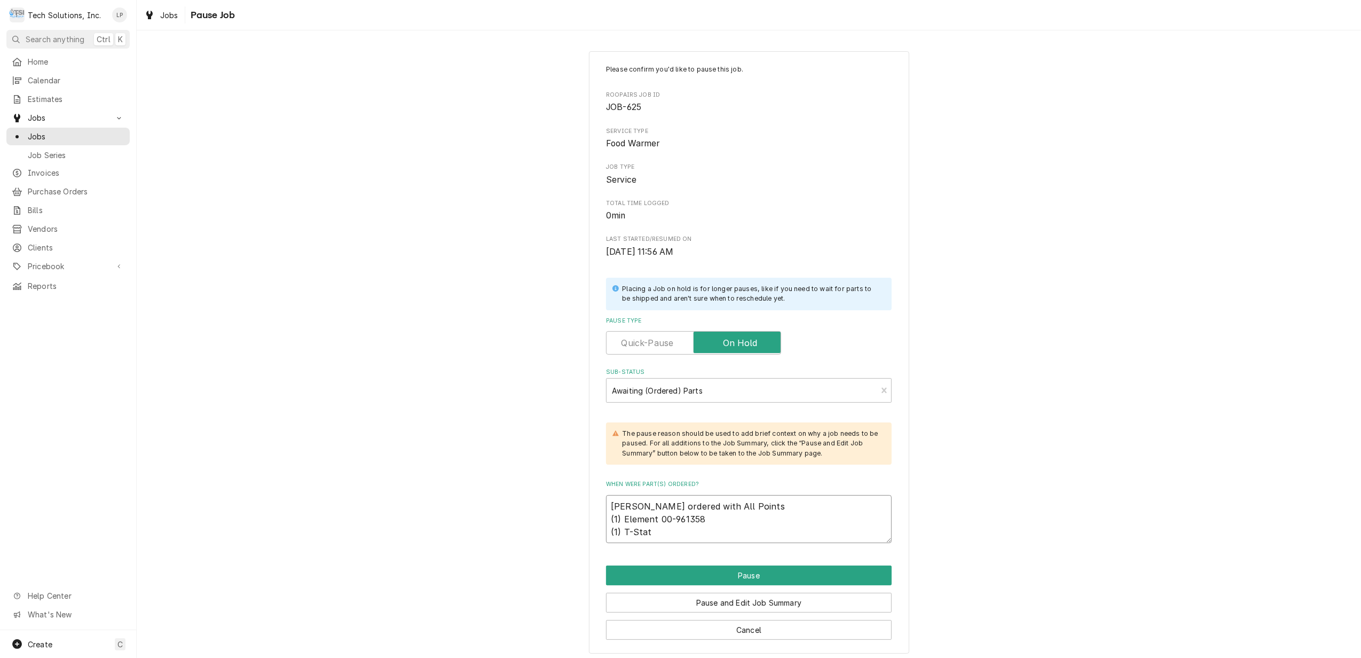
type textarea "x"
type textarea "Lisa ordered with All Points (1) Element 00-961358 (1) T-Stat"
type textarea "x"
type textarea "Lisa ordered with All Points (1) Element 00-961358 (1) T-Stat 0"
type textarea "x"
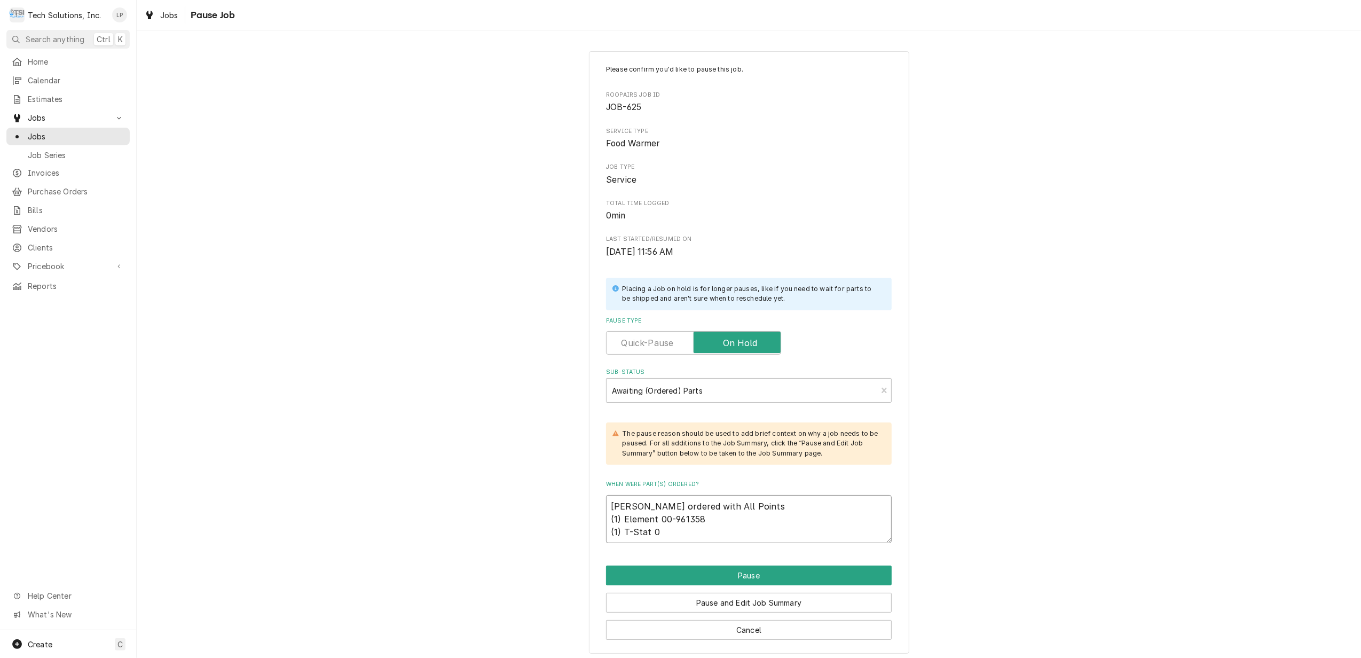
type textarea "Lisa ordered with All Points (1) Element 00-961358 (1) T-Stat 00"
type textarea "x"
type textarea "Lisa ordered with All Points (1) Element 00-961358 (1) T-Stat 00-"
type textarea "x"
type textarea "Lisa ordered with All Points (1) Element 00-961358 (1) T-Stat 00-9"
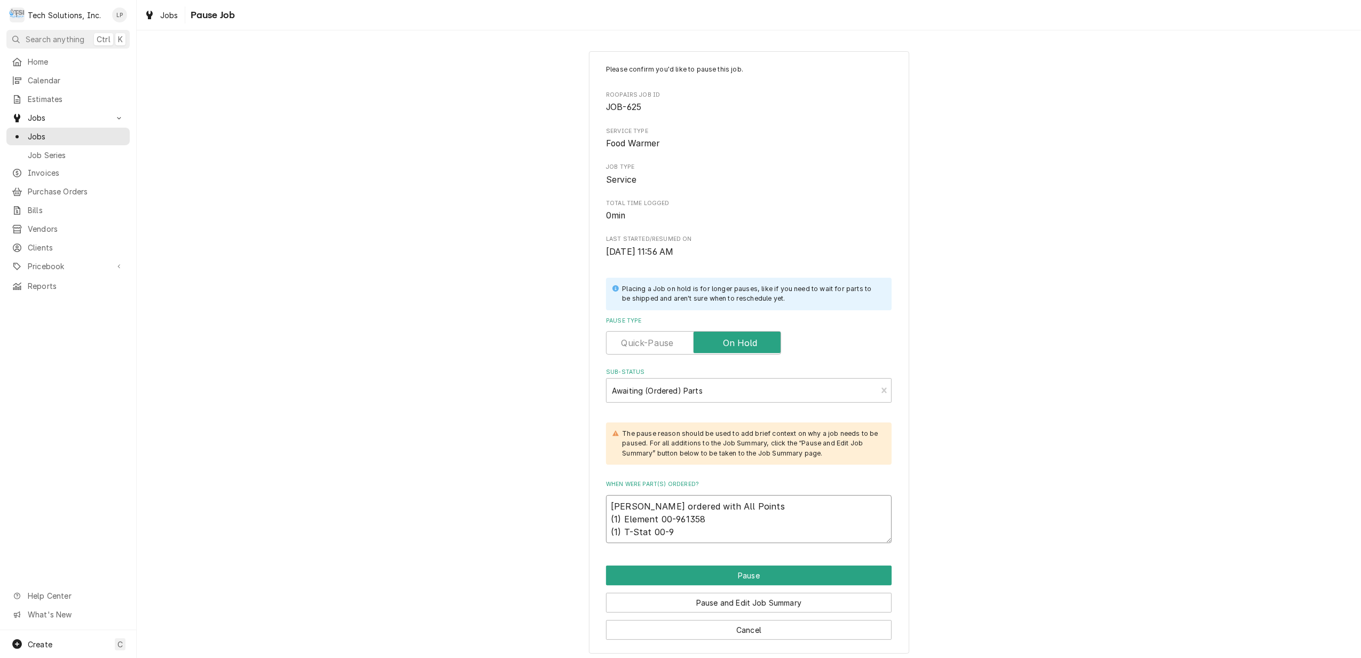
type textarea "x"
type textarea "Lisa ordered with All Points (1) Element 00-961358 (1) T-Stat 00-96"
type textarea "x"
type textarea "Lisa ordered with All Points (1) Element 00-961358 (1) T-Stat 00-960"
type textarea "x"
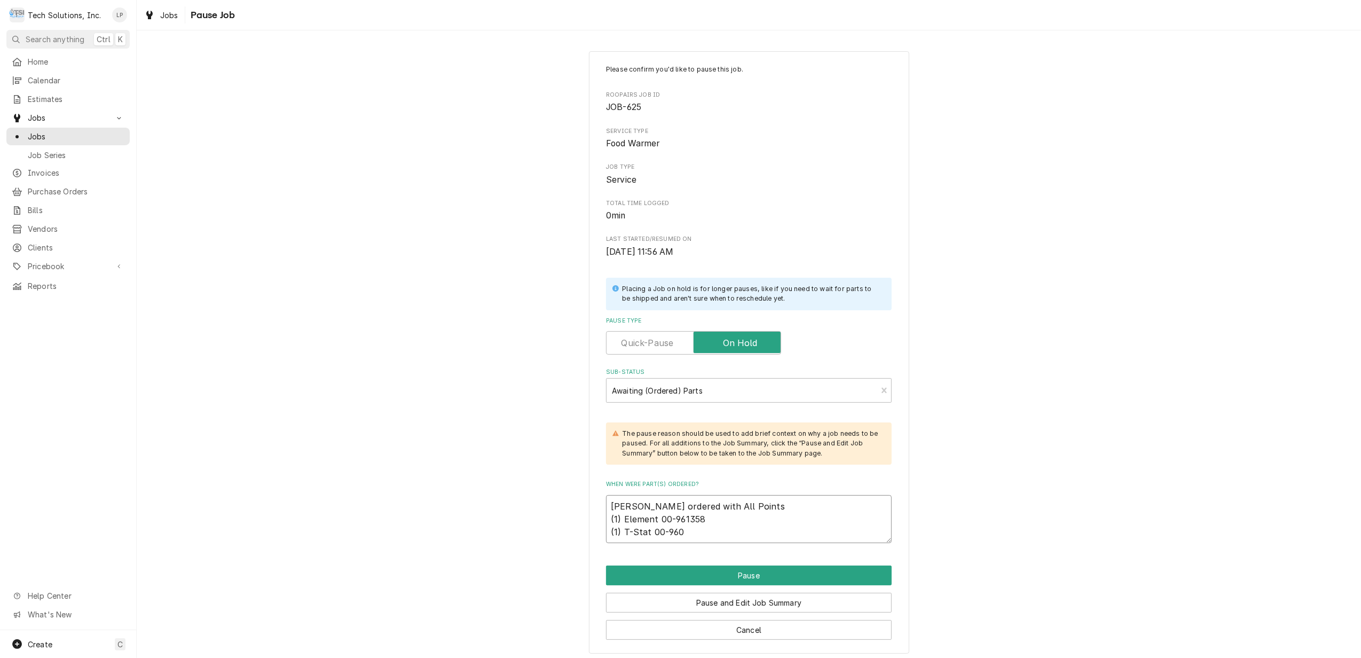
type textarea "Lisa ordered with All Points (1) Element 00-961358 (1) T-Stat 00-9607"
type textarea "x"
type textarea "Lisa ordered with All Points (1) Element 00-961358 (1) T-Stat 00-96074"
type textarea "x"
type textarea "Lisa ordered with All Points (1) Element 00-961358 (1) T-Stat 00-960741"
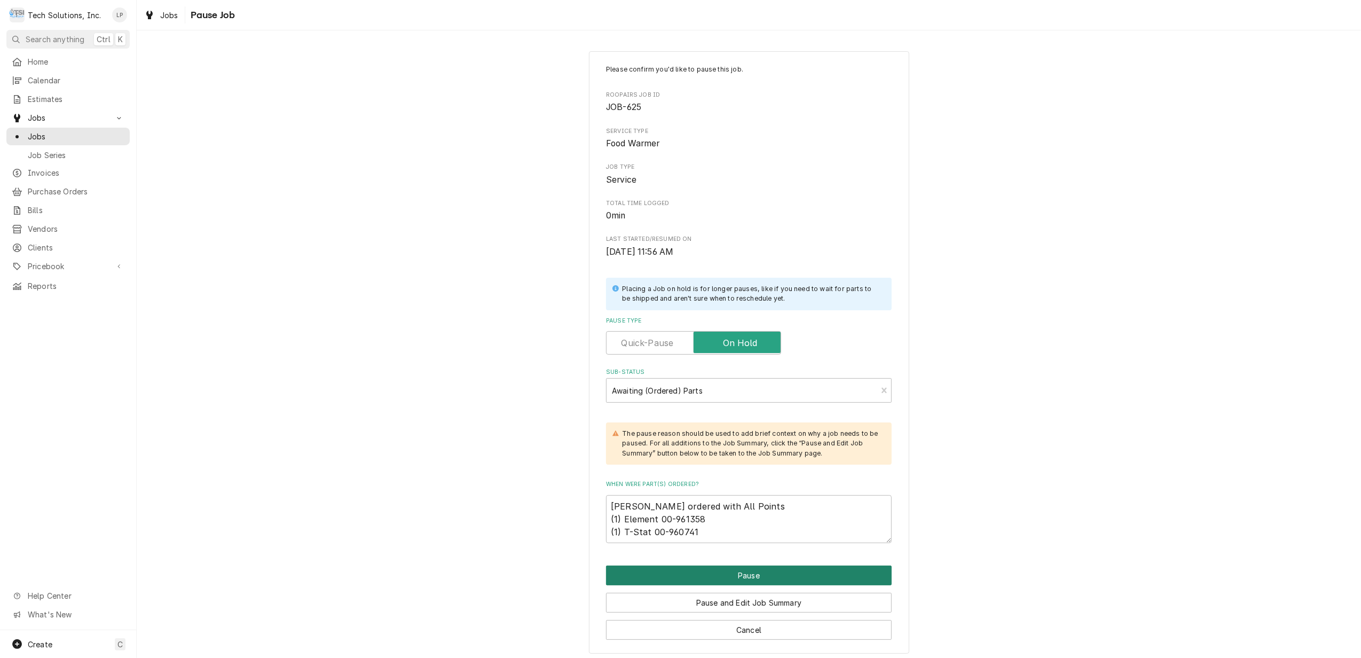
click at [752, 577] on button "Pause" at bounding box center [749, 575] width 286 height 20
type textarea "x"
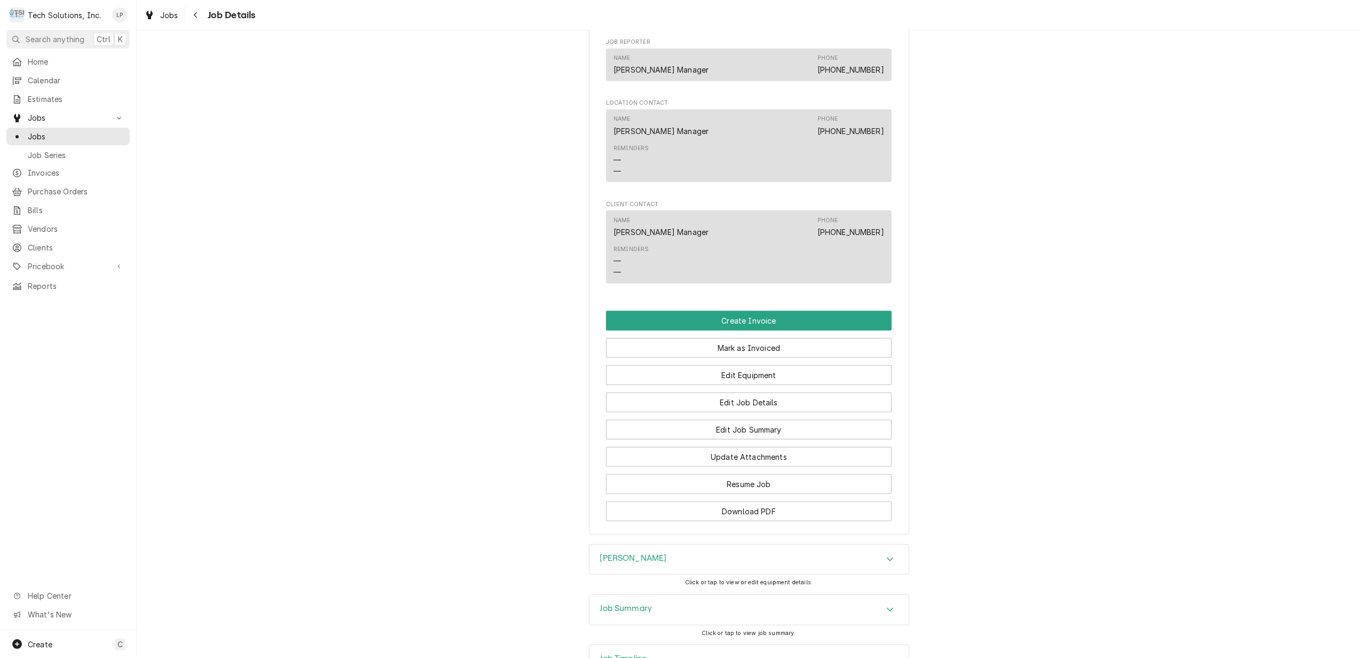
scroll to position [783, 0]
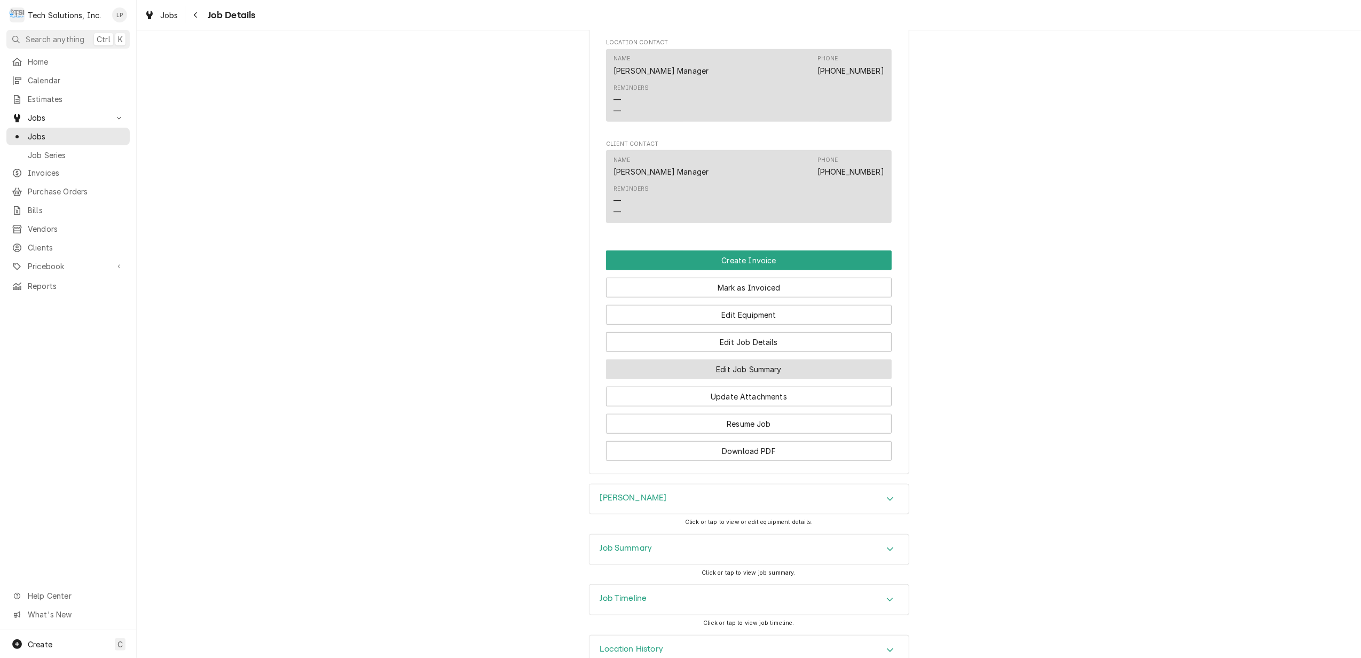
click at [804, 379] on button "Edit Job Summary" at bounding box center [749, 369] width 286 height 20
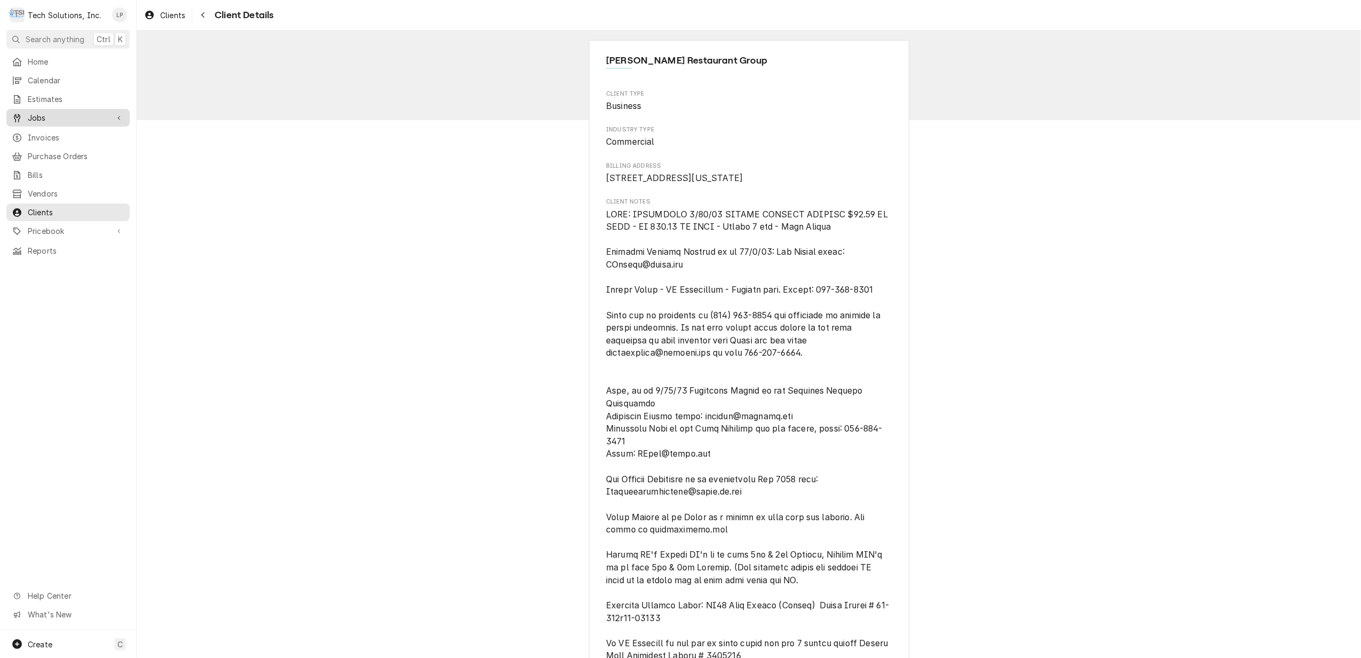
click at [48, 115] on span "Jobs" at bounding box center [68, 117] width 81 height 11
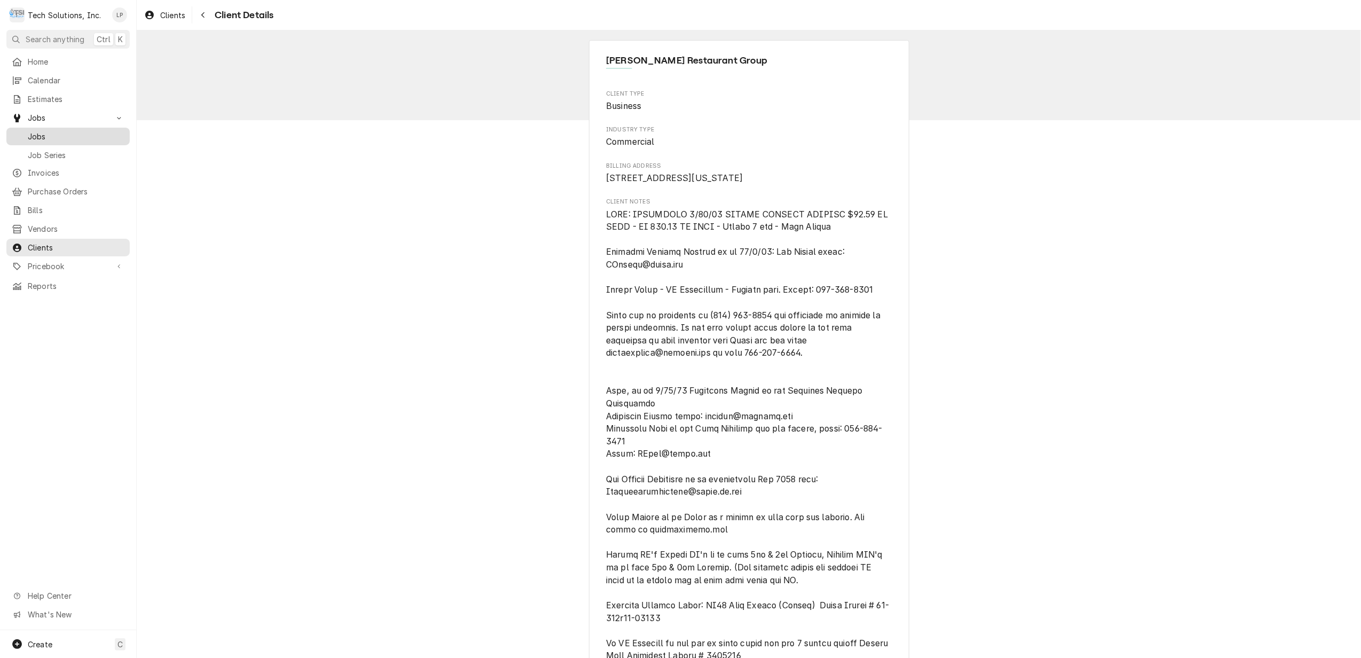
click at [39, 132] on span "Jobs" at bounding box center [76, 136] width 97 height 11
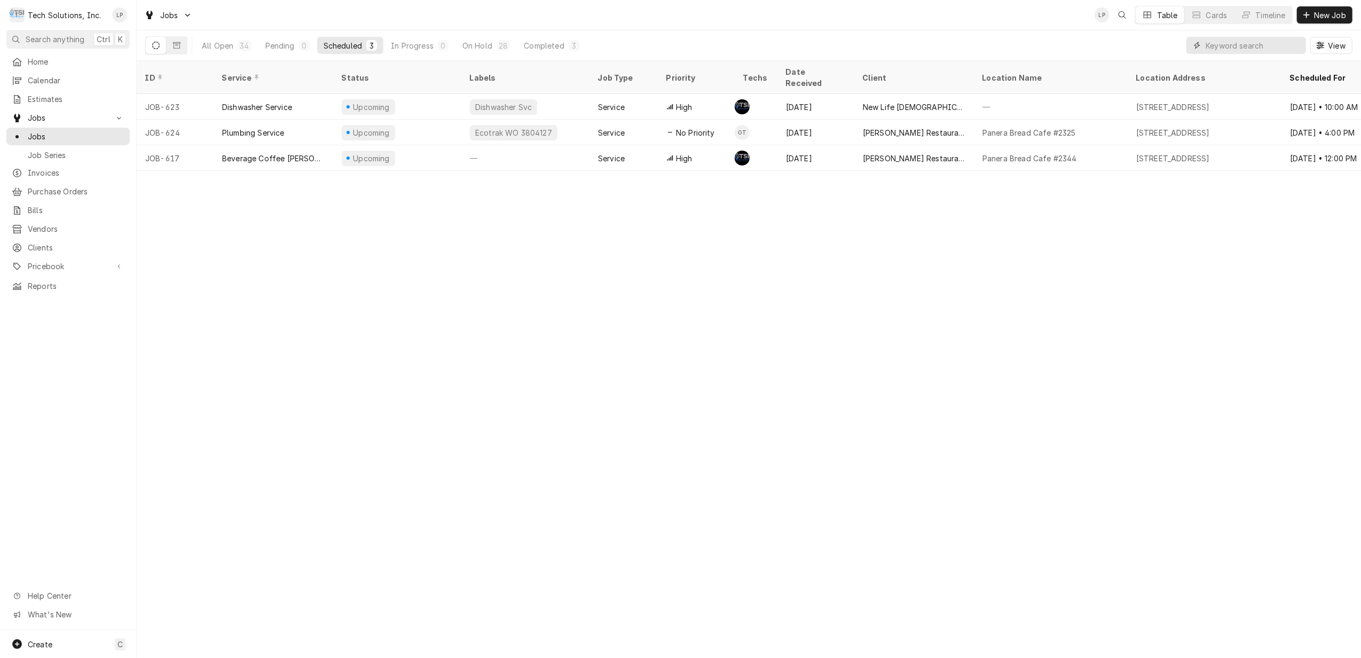
click at [1251, 44] on input "Dynamic Content Wrapper" at bounding box center [1253, 45] width 95 height 17
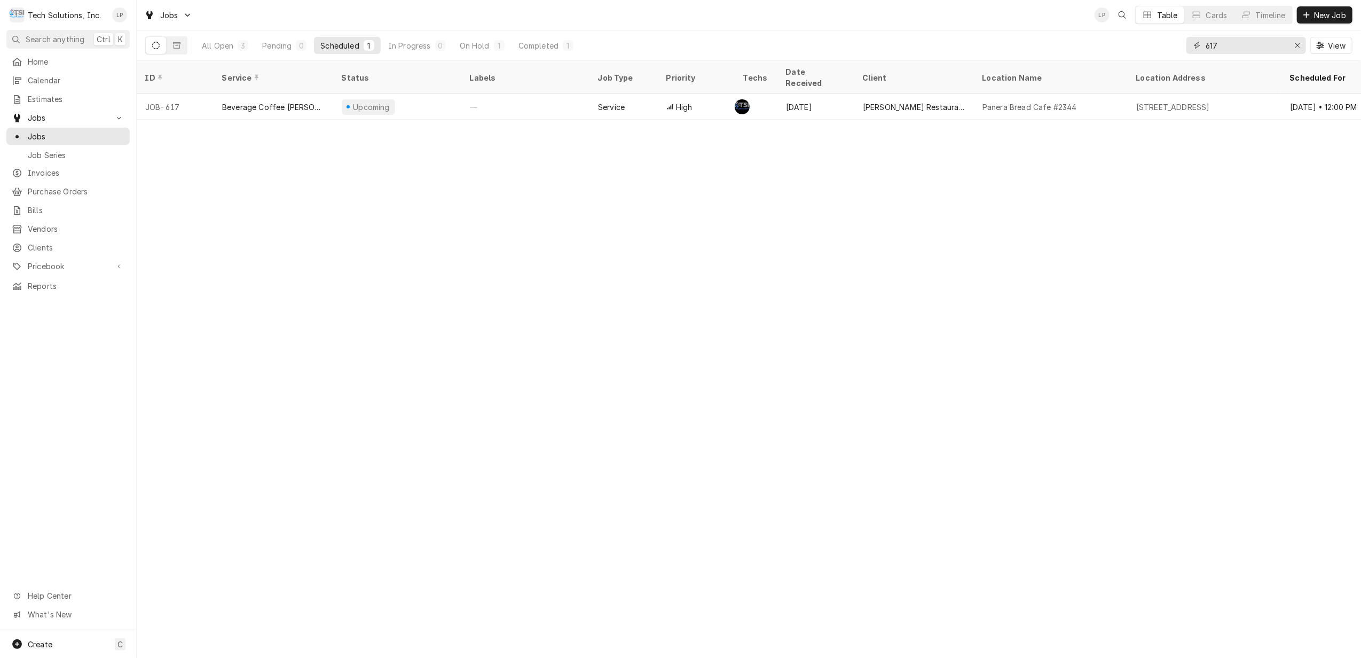
type input "617"
click at [1297, 47] on icon "Erase input" at bounding box center [1298, 45] width 6 height 7
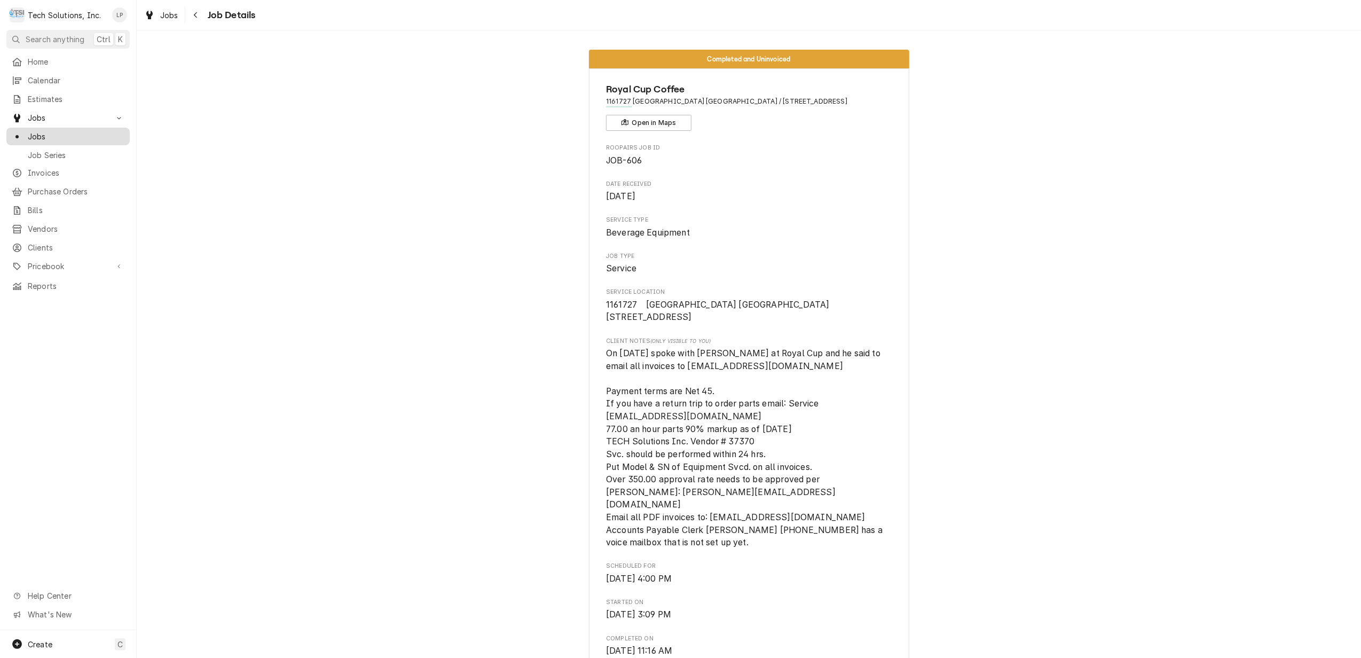
click at [48, 135] on span "Jobs" at bounding box center [76, 136] width 97 height 11
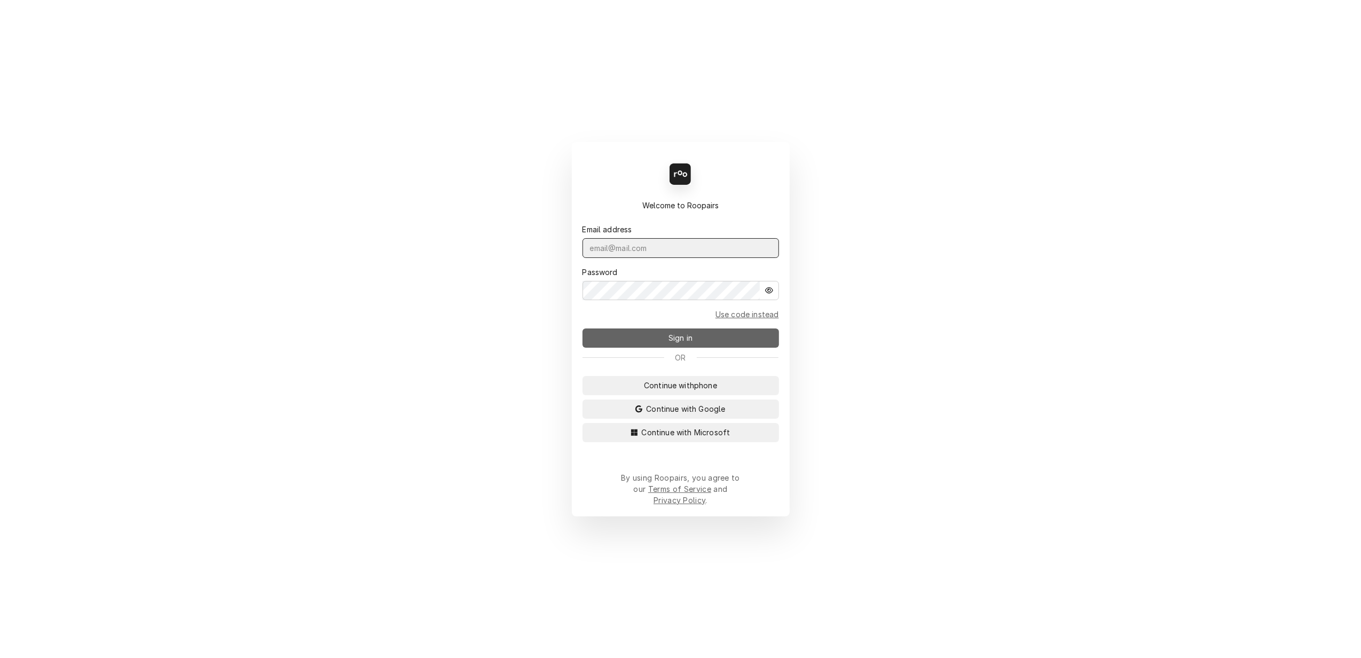
type input "[PERSON_NAME][EMAIL_ADDRESS][DOMAIN_NAME]"
click at [699, 338] on button "Sign in" at bounding box center [680, 337] width 196 height 19
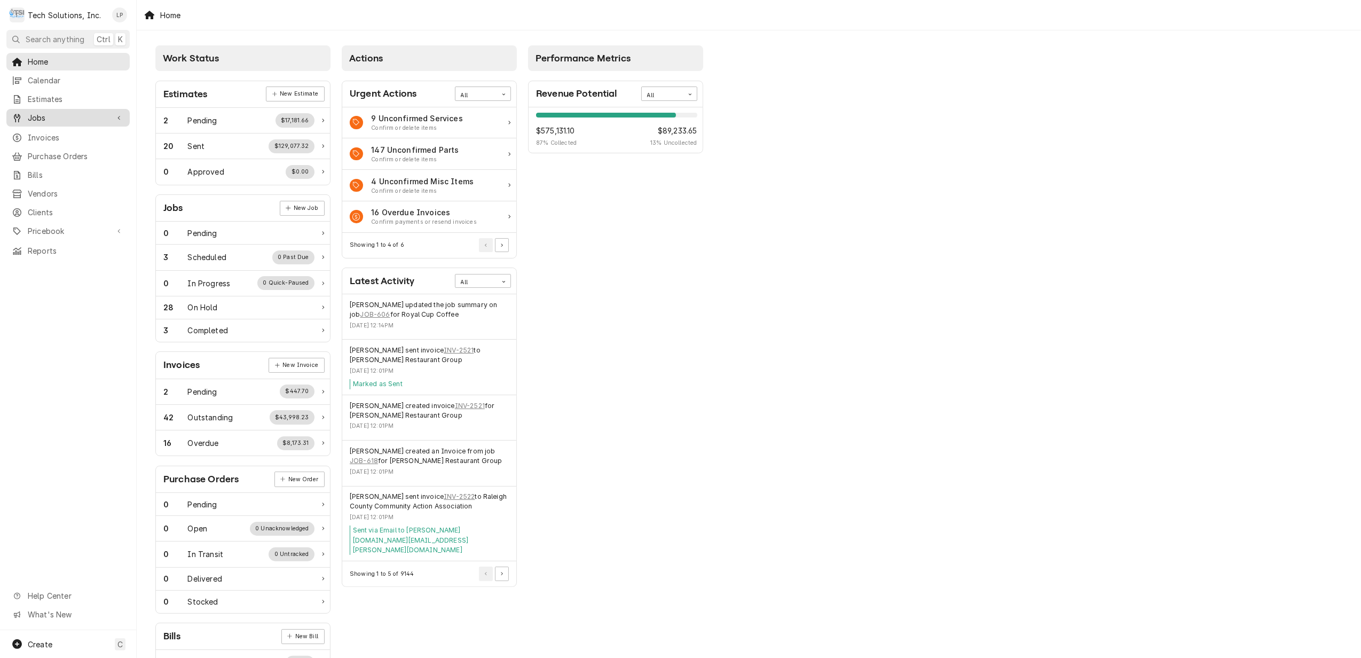
click at [44, 113] on span "Jobs" at bounding box center [68, 117] width 81 height 11
click at [44, 132] on span "Jobs" at bounding box center [76, 136] width 97 height 11
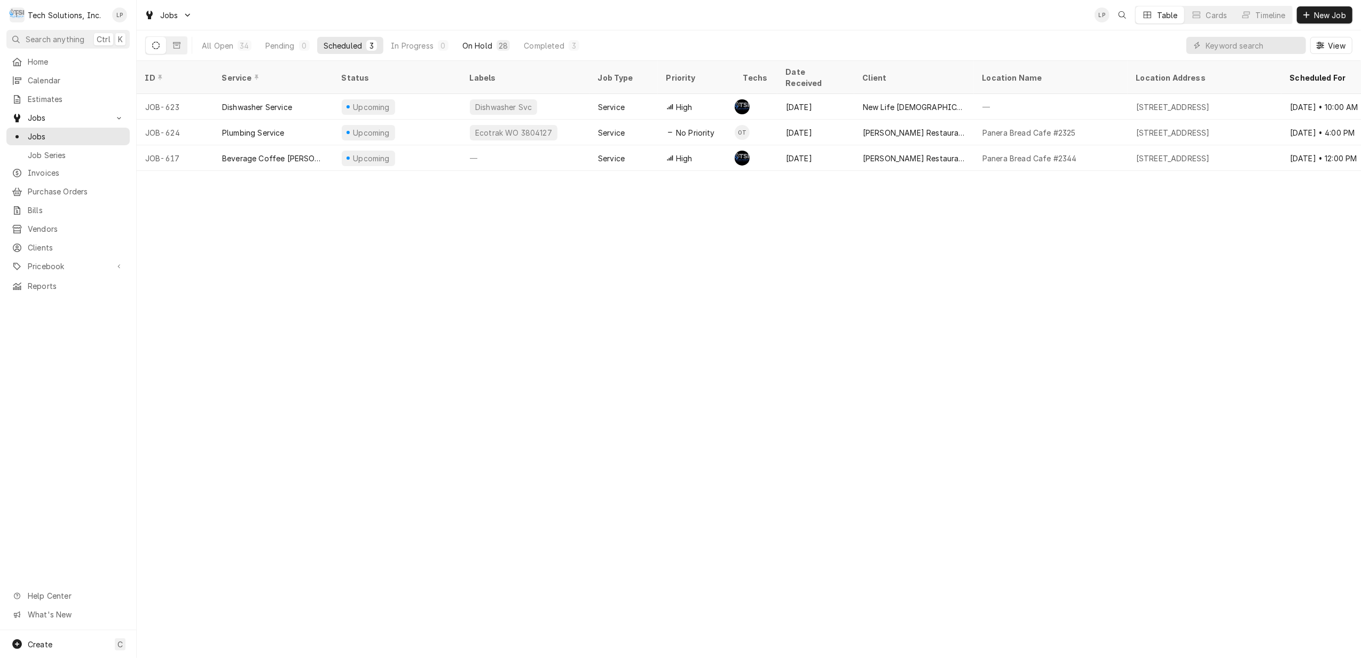
click at [479, 43] on div "On Hold" at bounding box center [477, 45] width 30 height 11
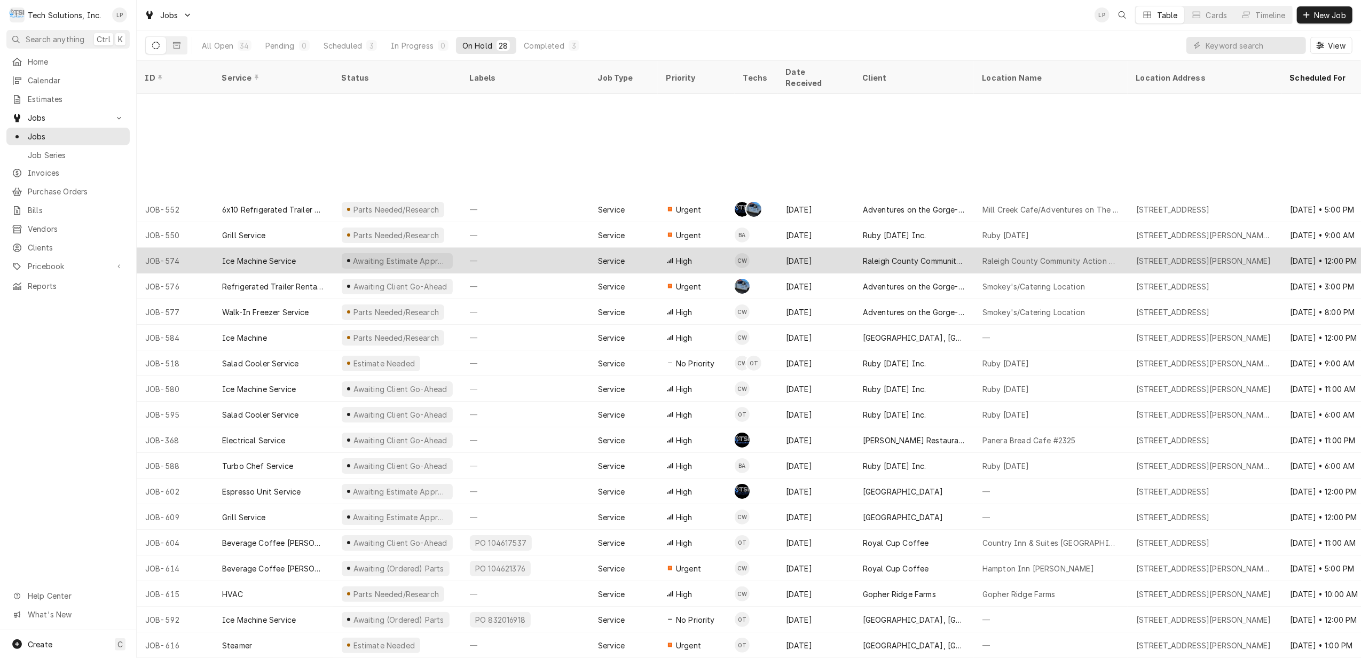
scroll to position [152, 0]
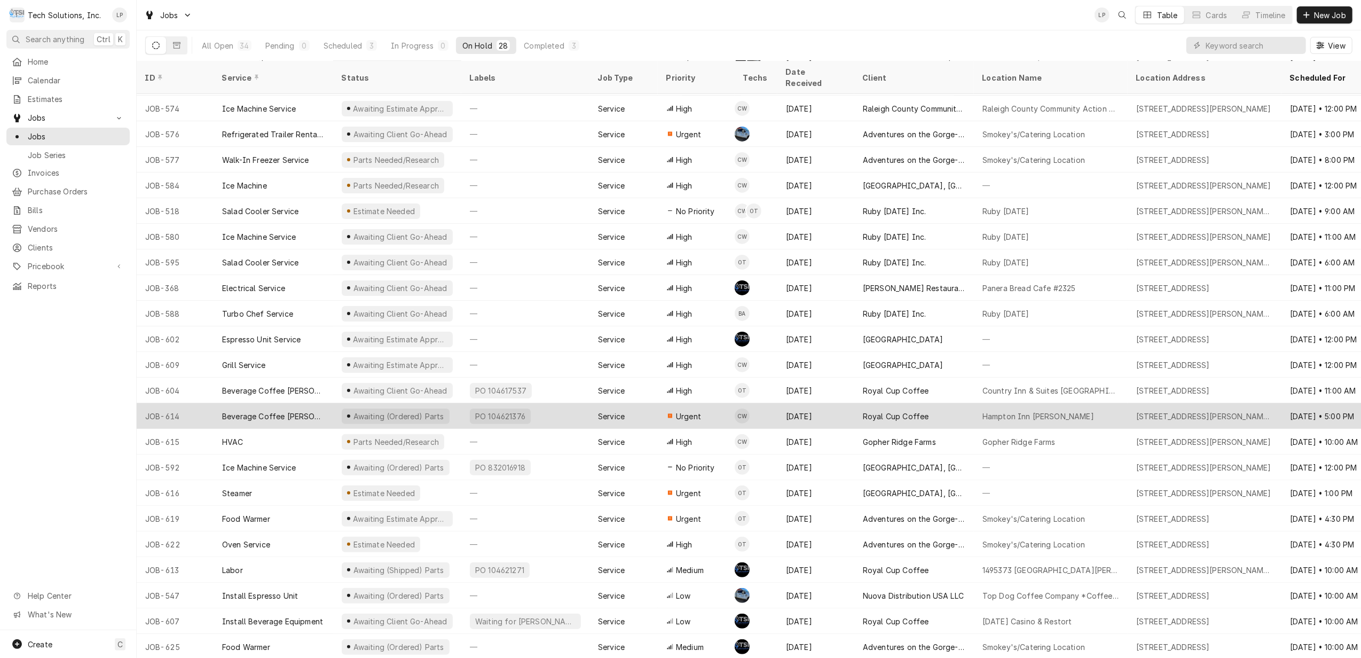
click at [641, 404] on div "Service" at bounding box center [623, 416] width 68 height 26
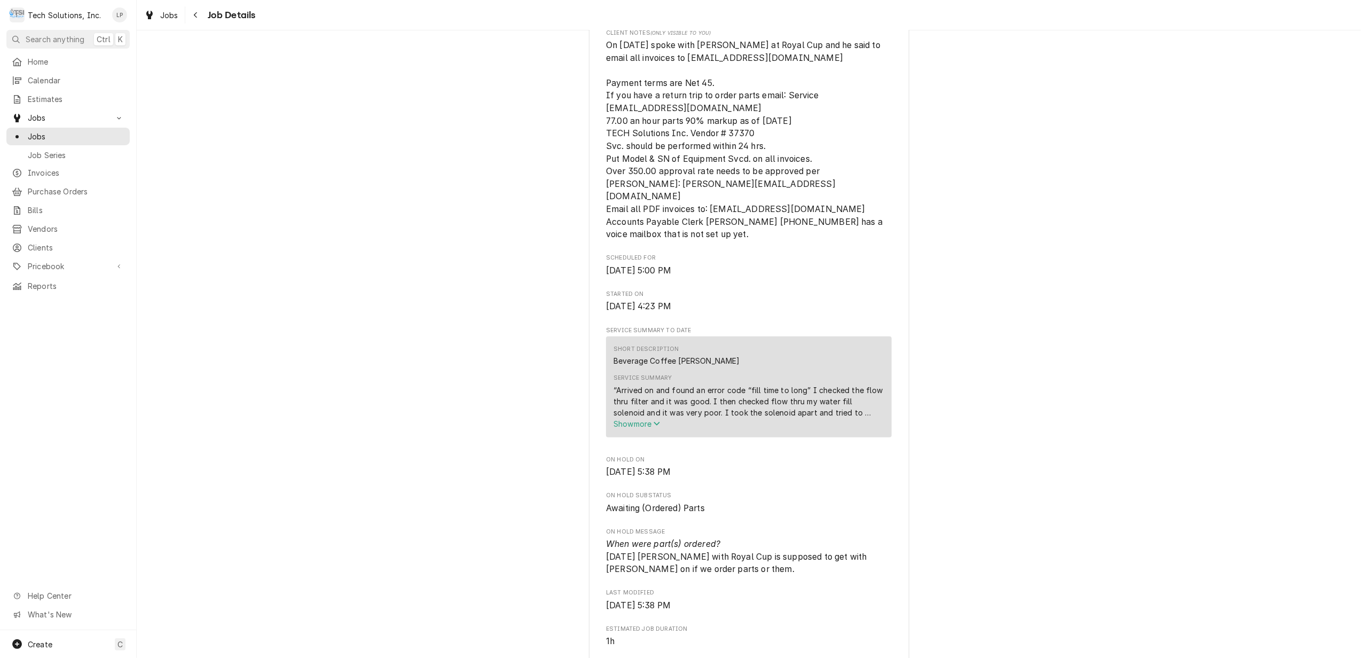
scroll to position [285, 0]
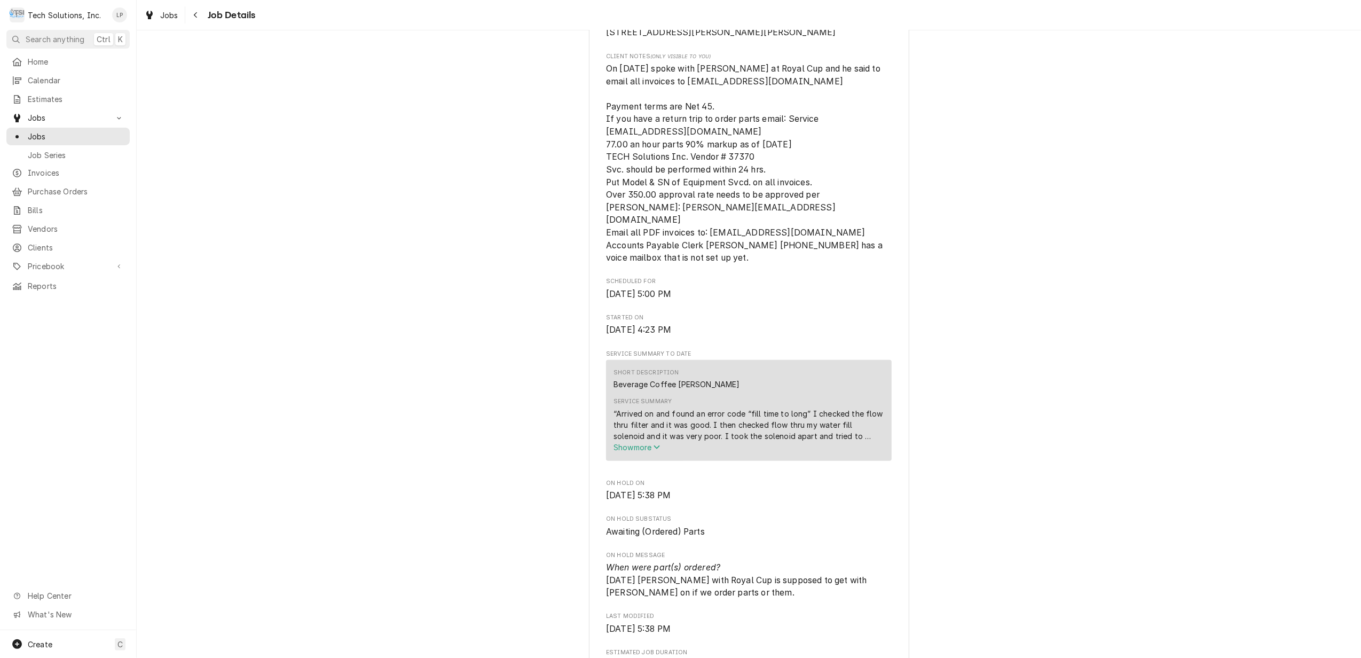
click at [641, 447] on span "Show more" at bounding box center [636, 447] width 47 height 9
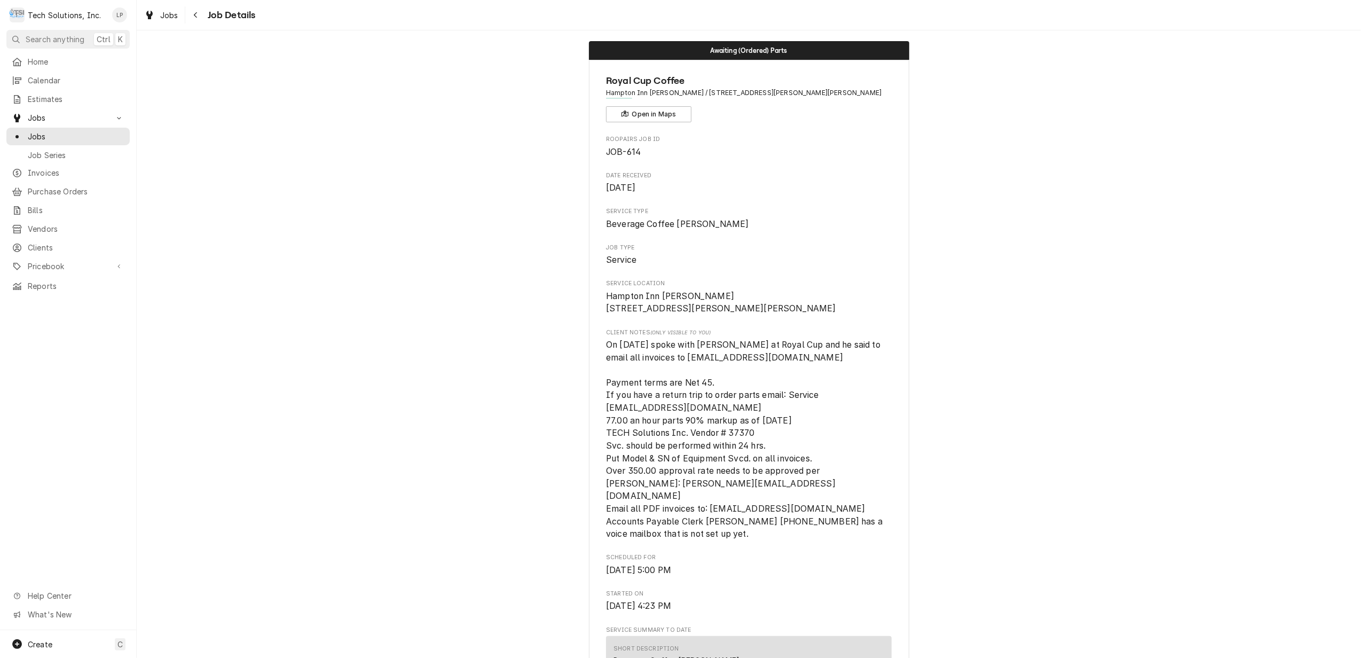
scroll to position [0, 0]
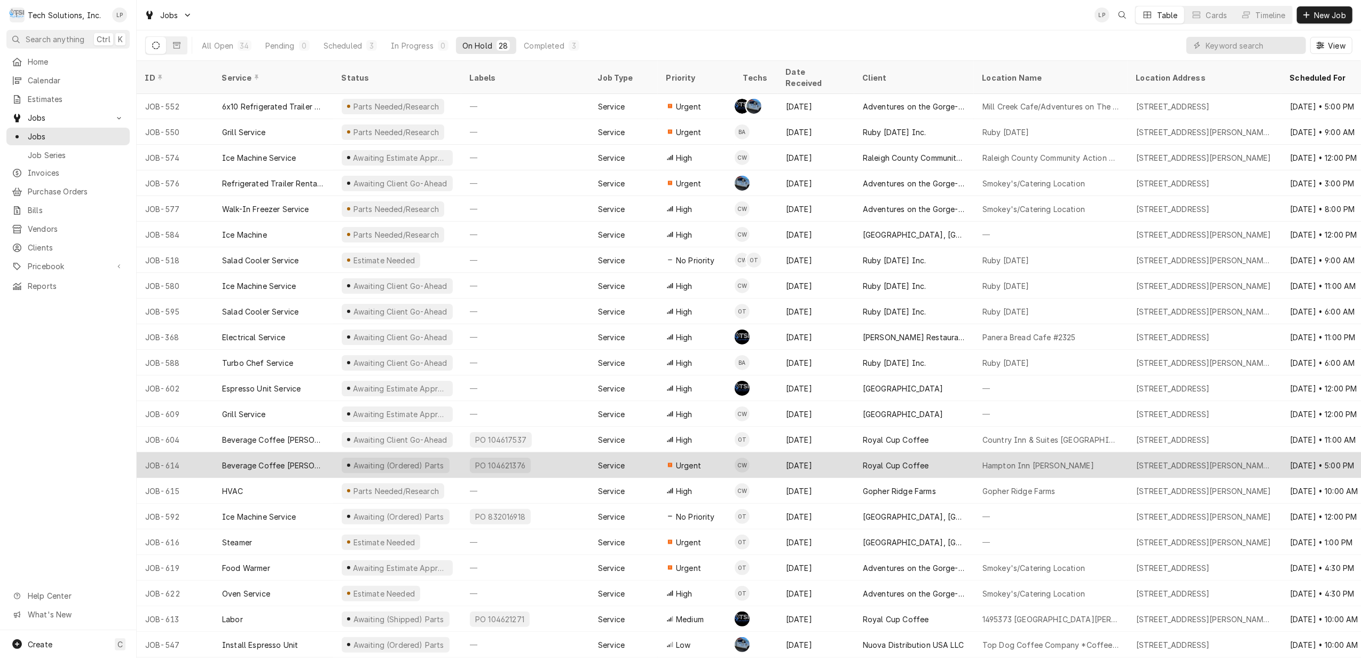
scroll to position [127, 0]
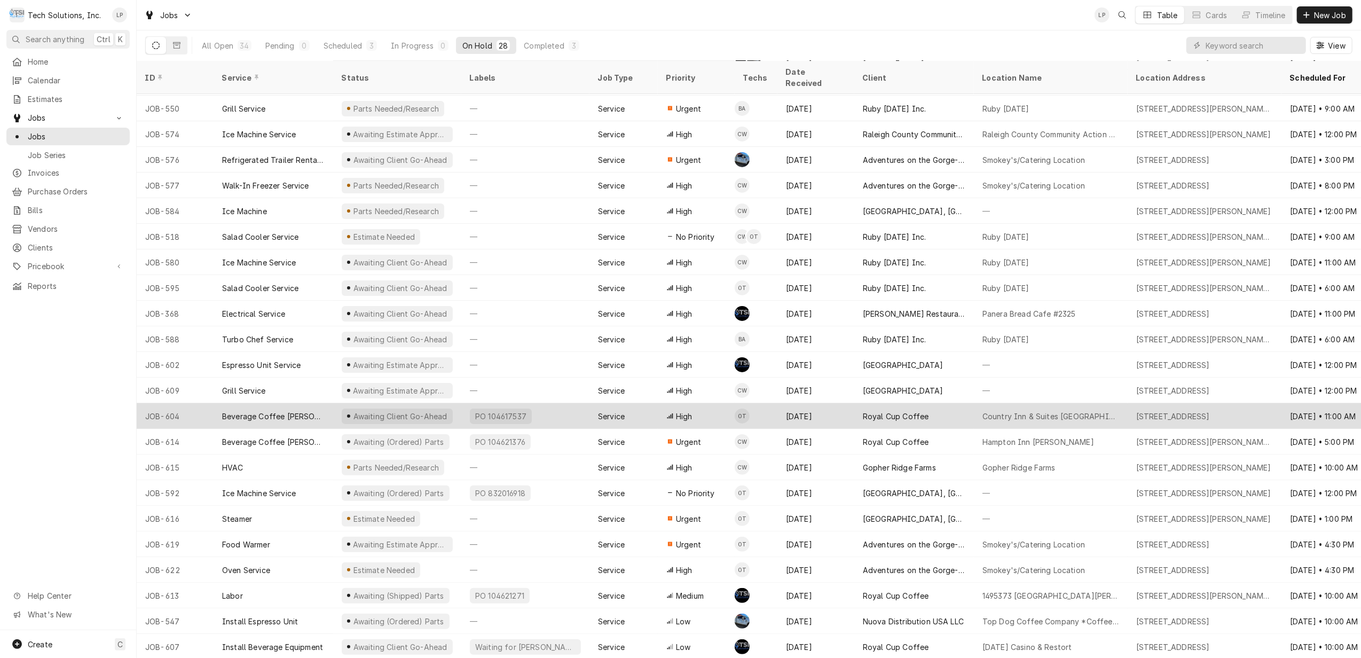
click at [840, 403] on div "[DATE]" at bounding box center [815, 416] width 77 height 26
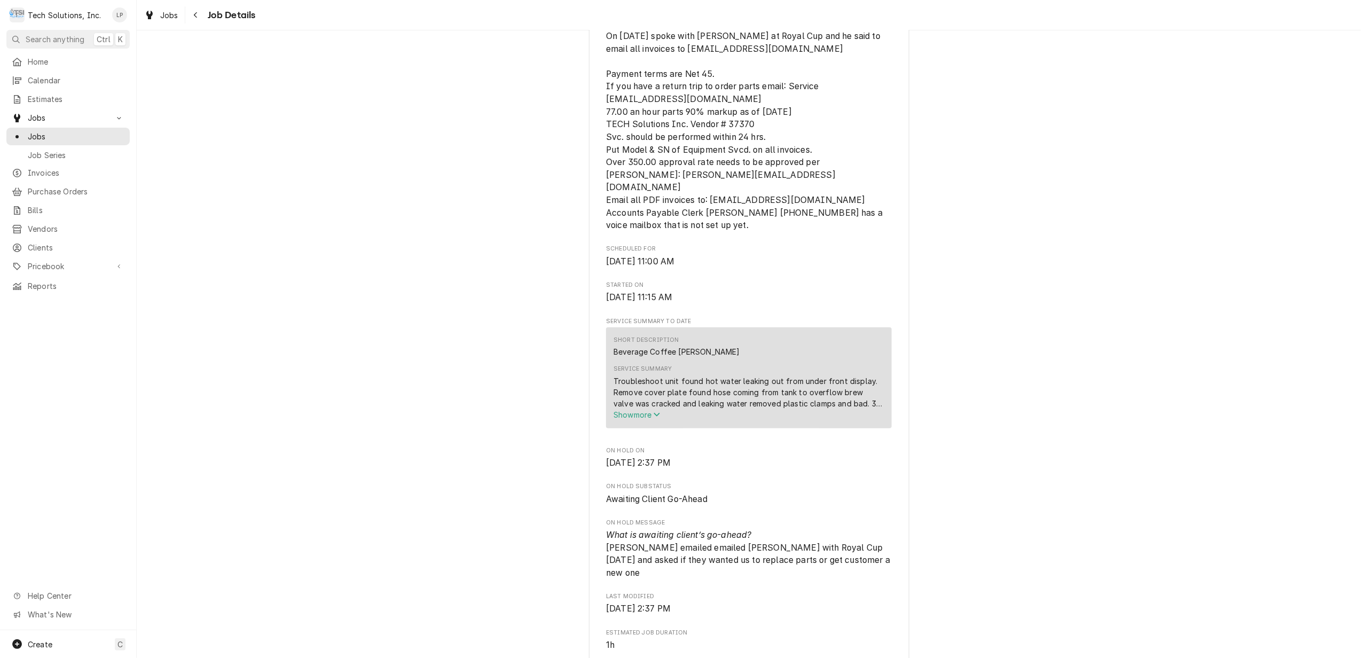
scroll to position [356, 0]
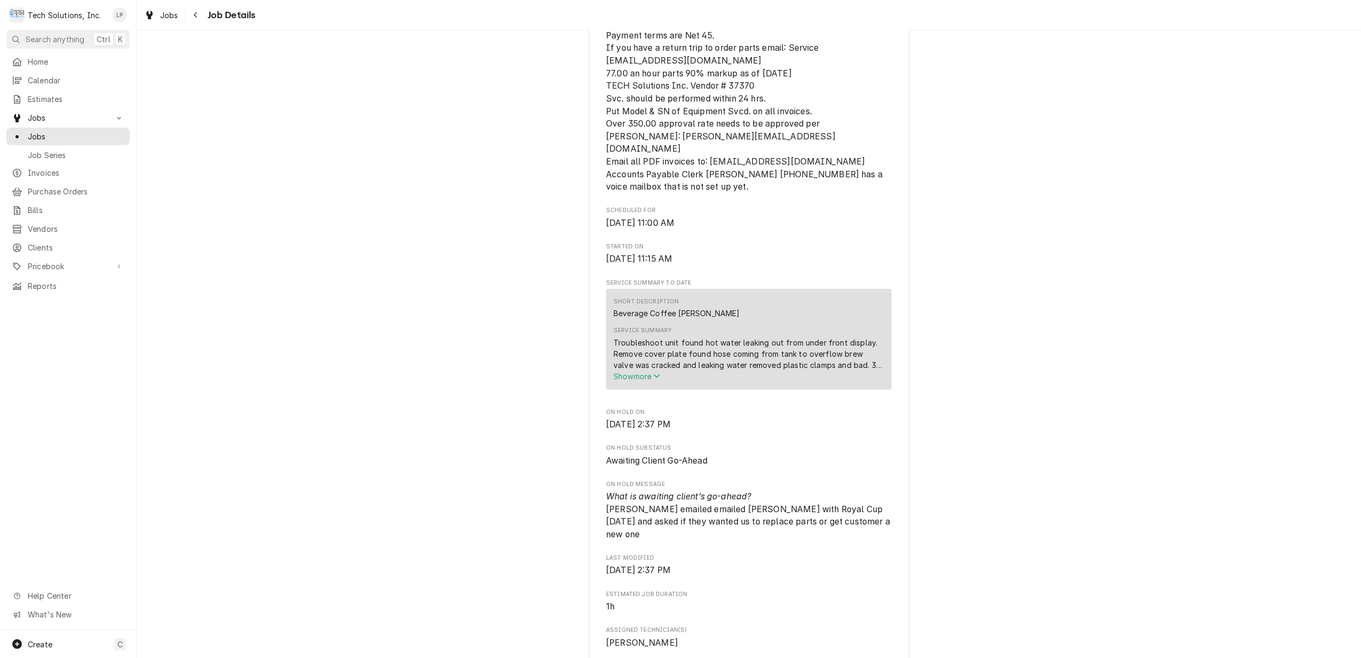
click at [637, 381] on span "Show more" at bounding box center [636, 376] width 47 height 9
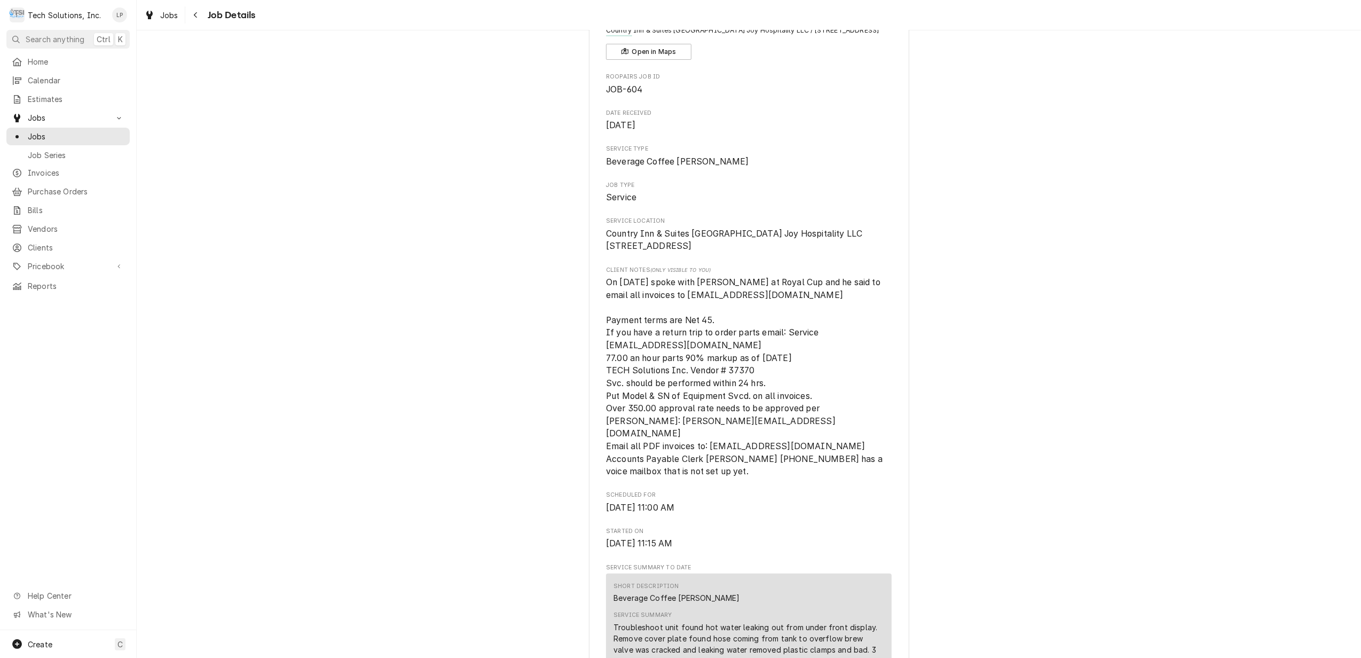
scroll to position [0, 0]
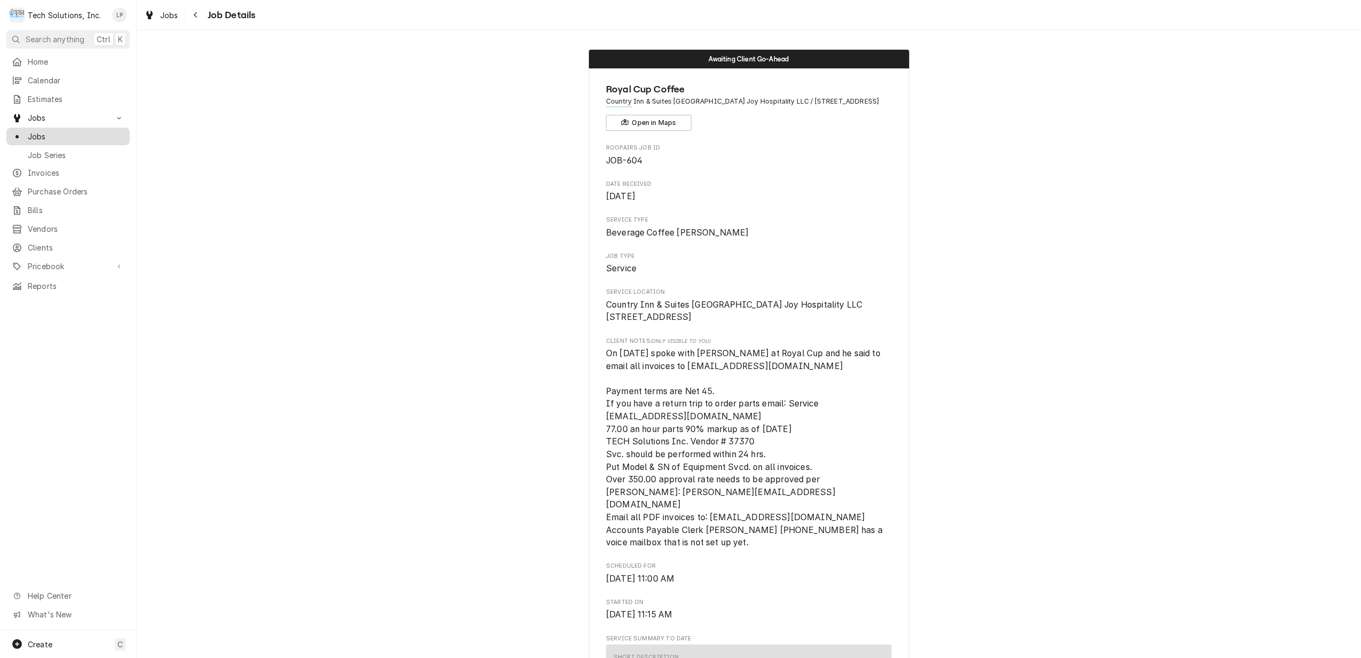
click at [38, 133] on span "Jobs" at bounding box center [76, 136] width 97 height 11
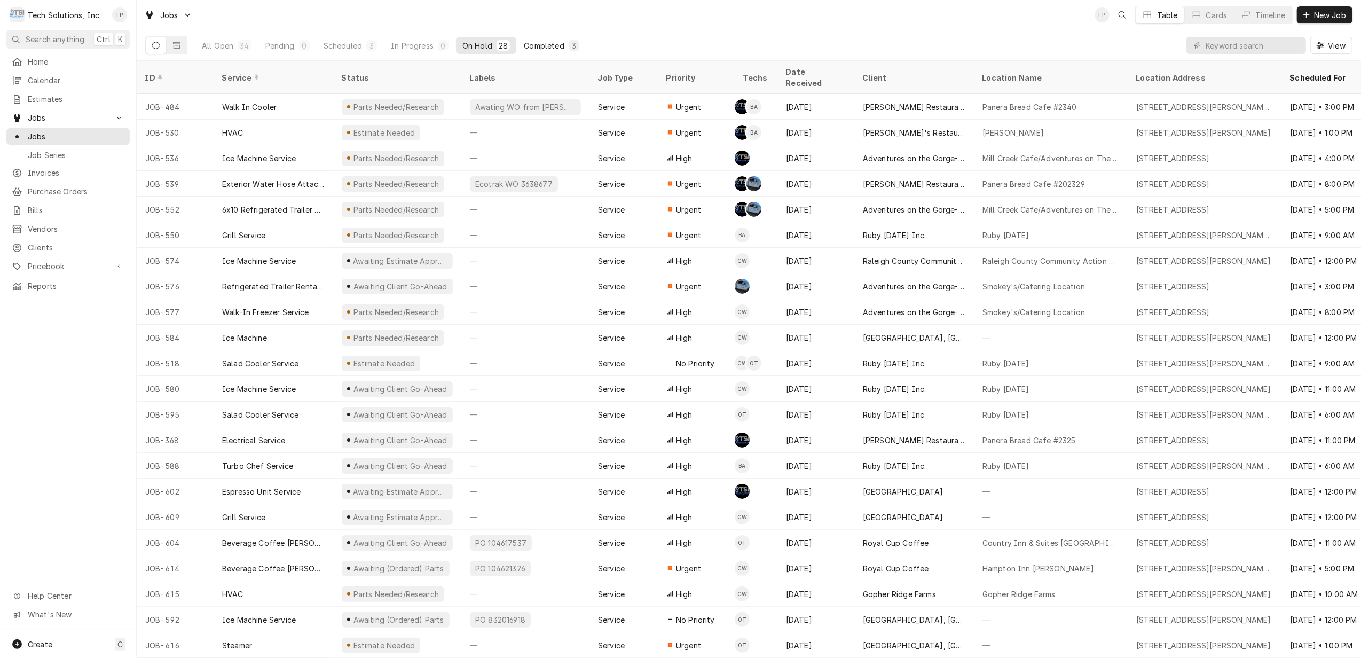
click at [552, 41] on div "Completed" at bounding box center [544, 45] width 40 height 11
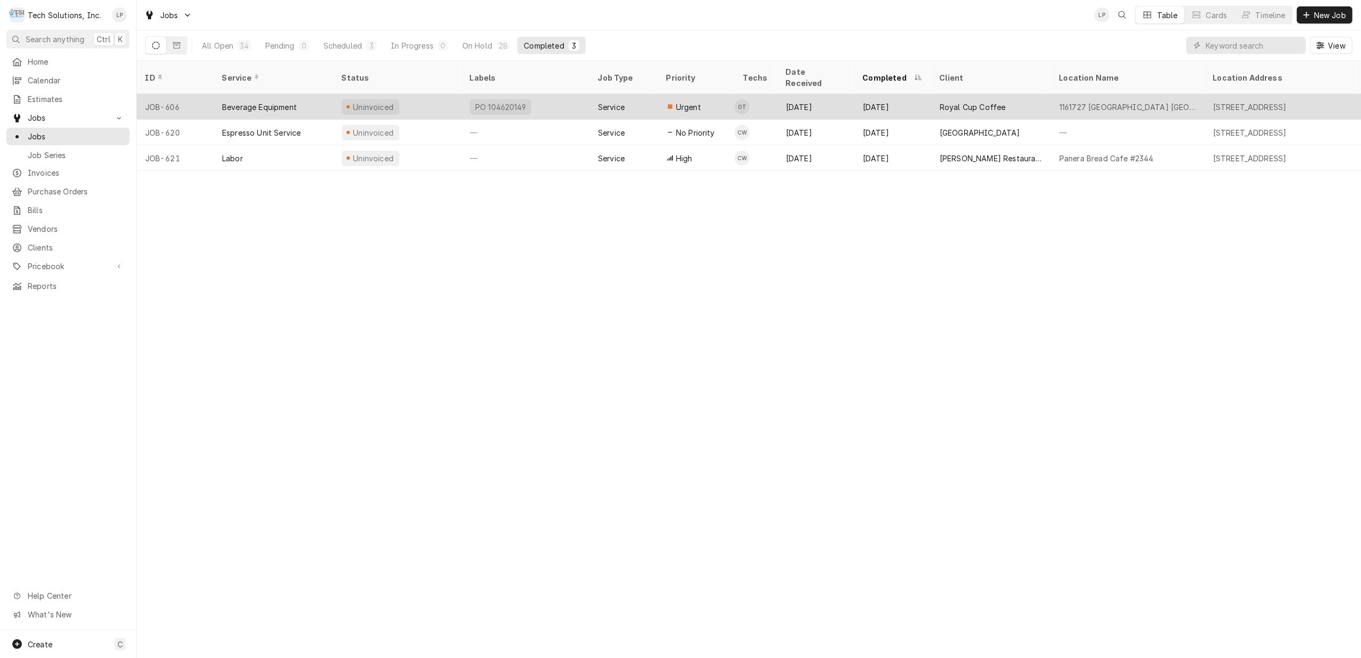
click at [556, 97] on div "PO 104620149" at bounding box center [525, 107] width 128 height 26
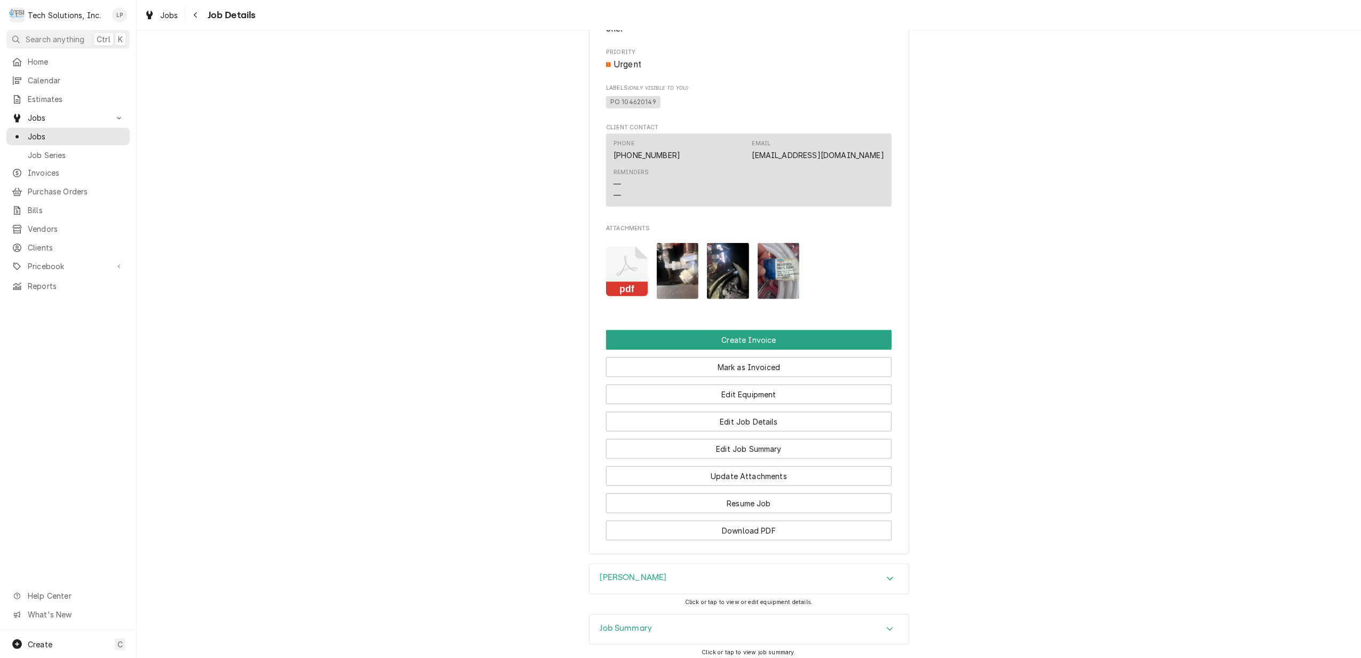
scroll to position [854, 0]
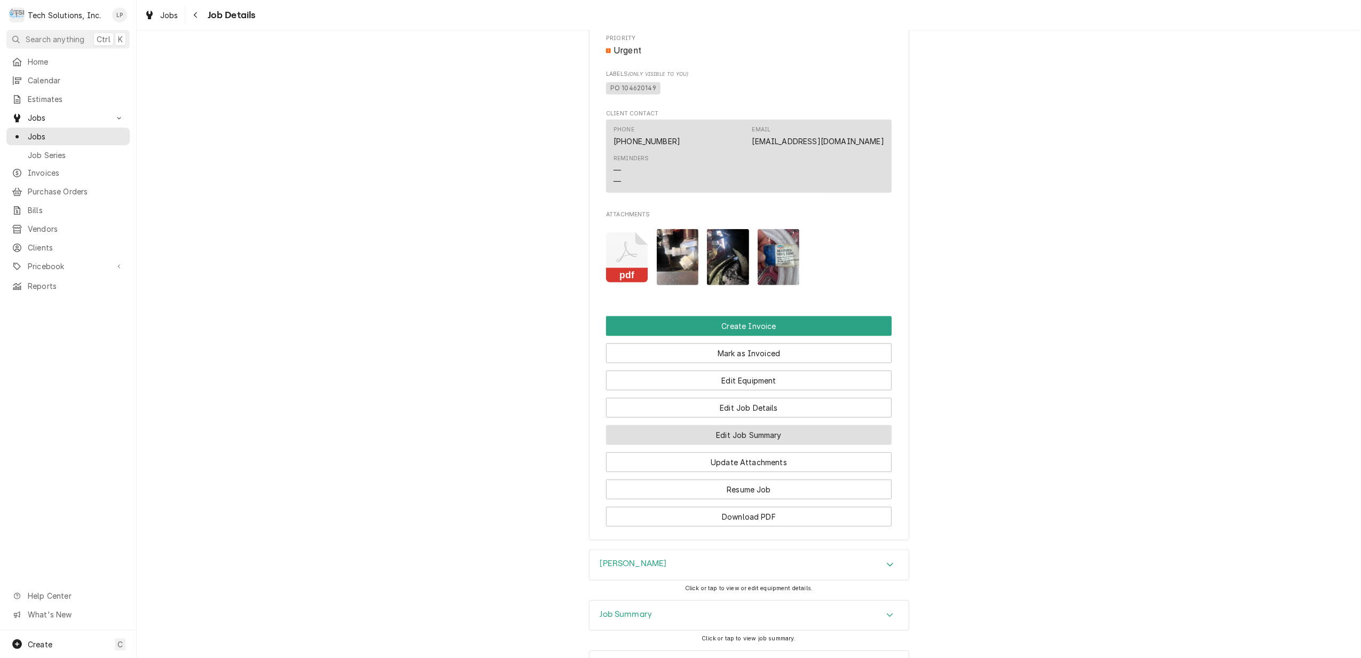
click at [742, 435] on button "Edit Job Summary" at bounding box center [749, 435] width 286 height 20
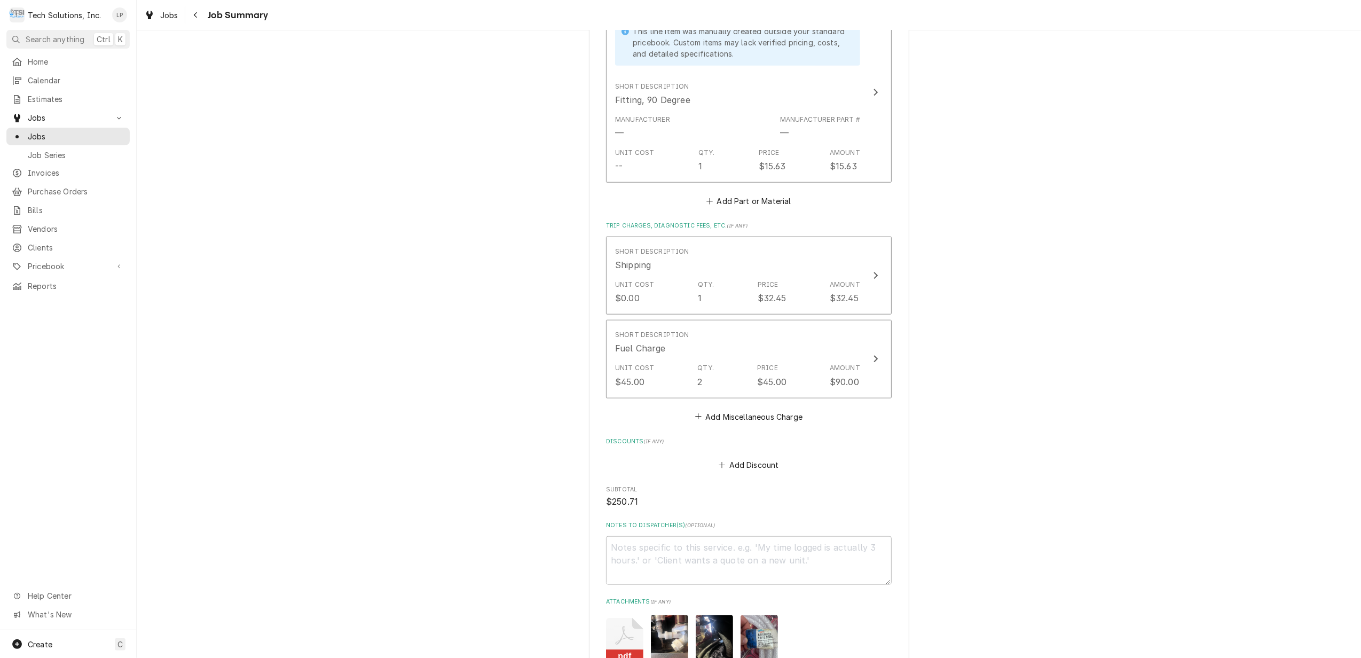
scroll to position [996, 0]
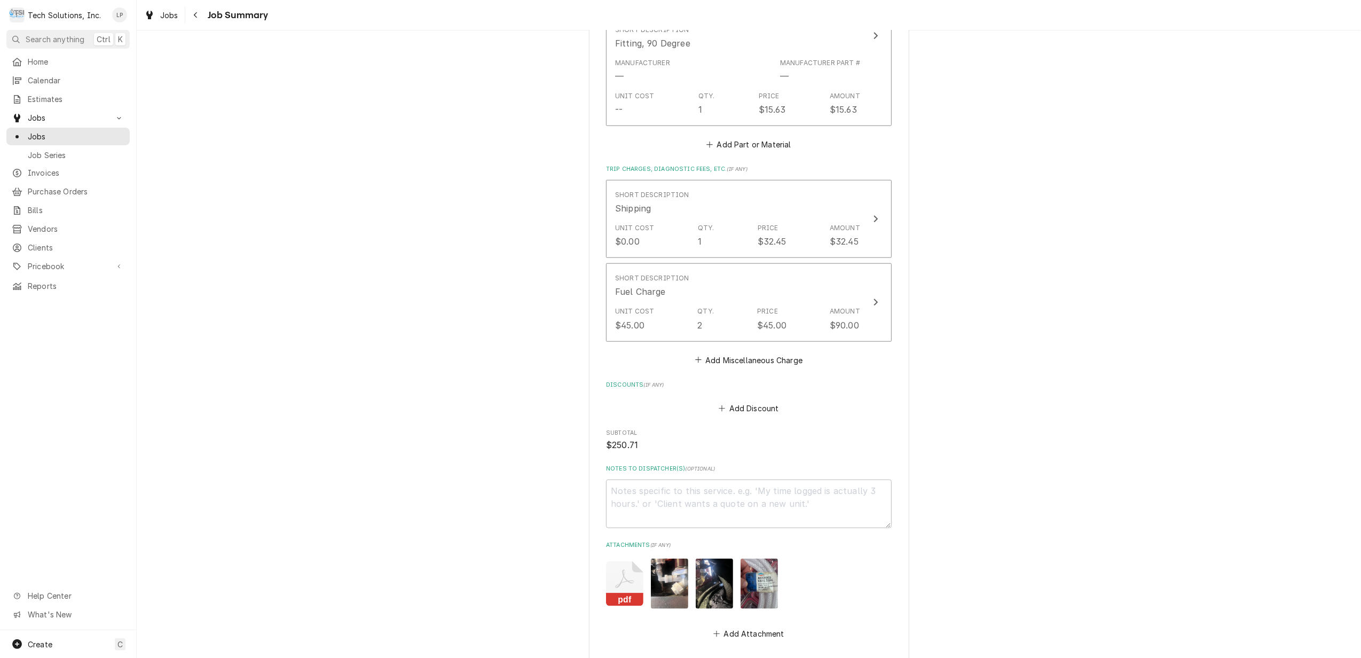
click at [623, 589] on icon "Attachments" at bounding box center [624, 583] width 37 height 45
type textarea "x"
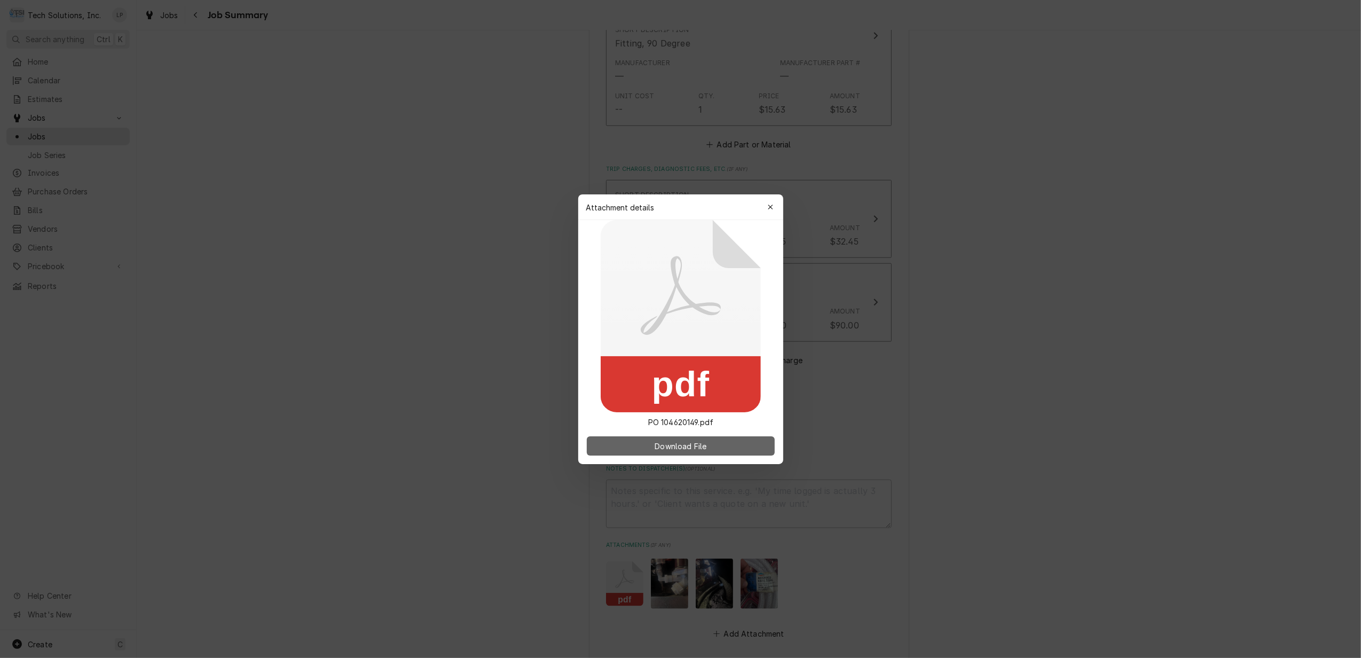
click at [667, 441] on span "Download File" at bounding box center [680, 445] width 56 height 11
click at [767, 206] on div "button" at bounding box center [770, 207] width 11 height 11
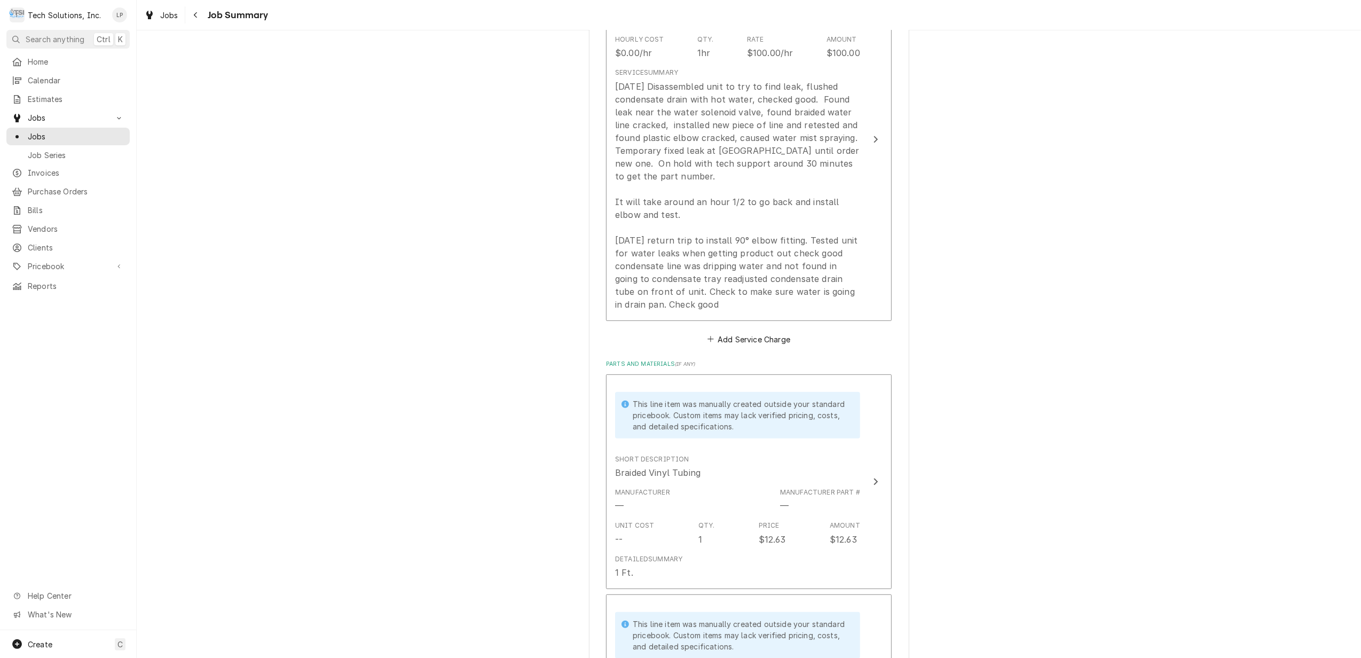
scroll to position [0, 0]
